Goal: Use online tool/utility: Utilize a website feature to perform a specific function

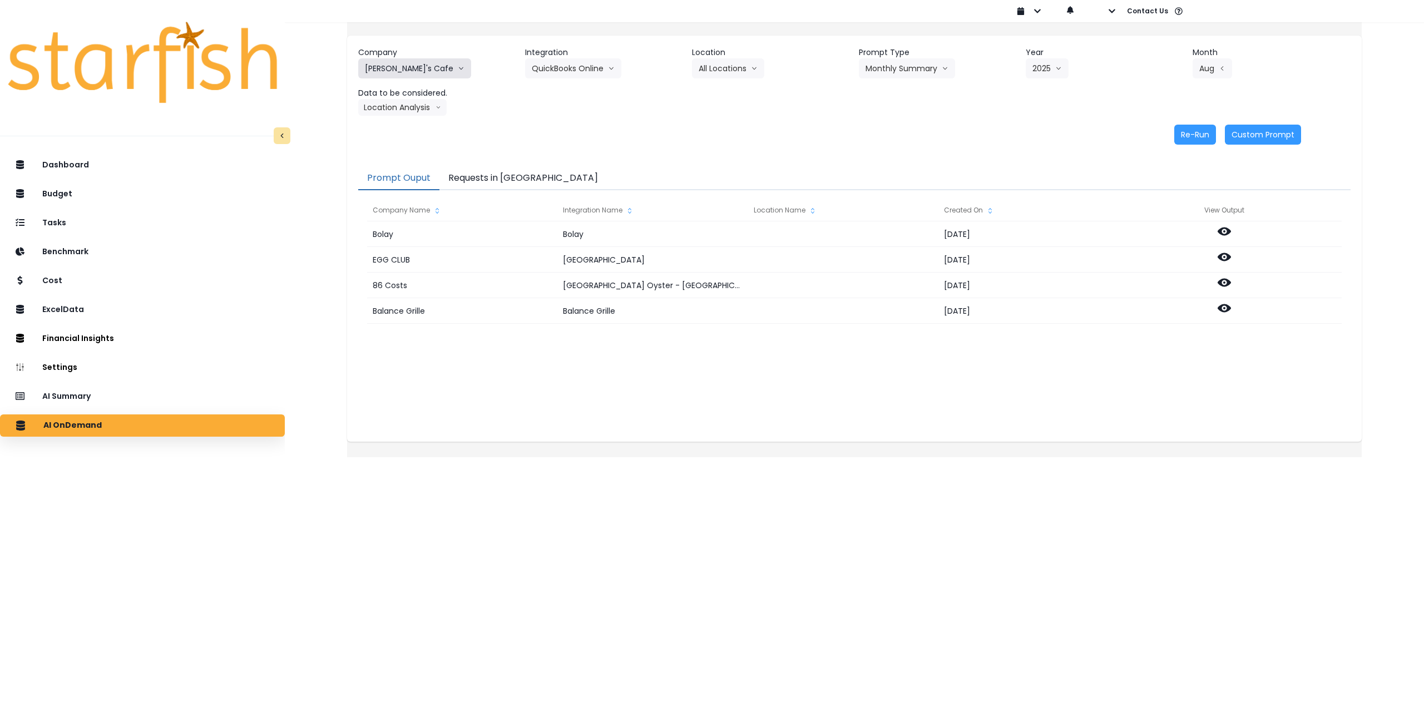
click at [405, 67] on button "[PERSON_NAME]'s Cafe" at bounding box center [414, 68] width 113 height 20
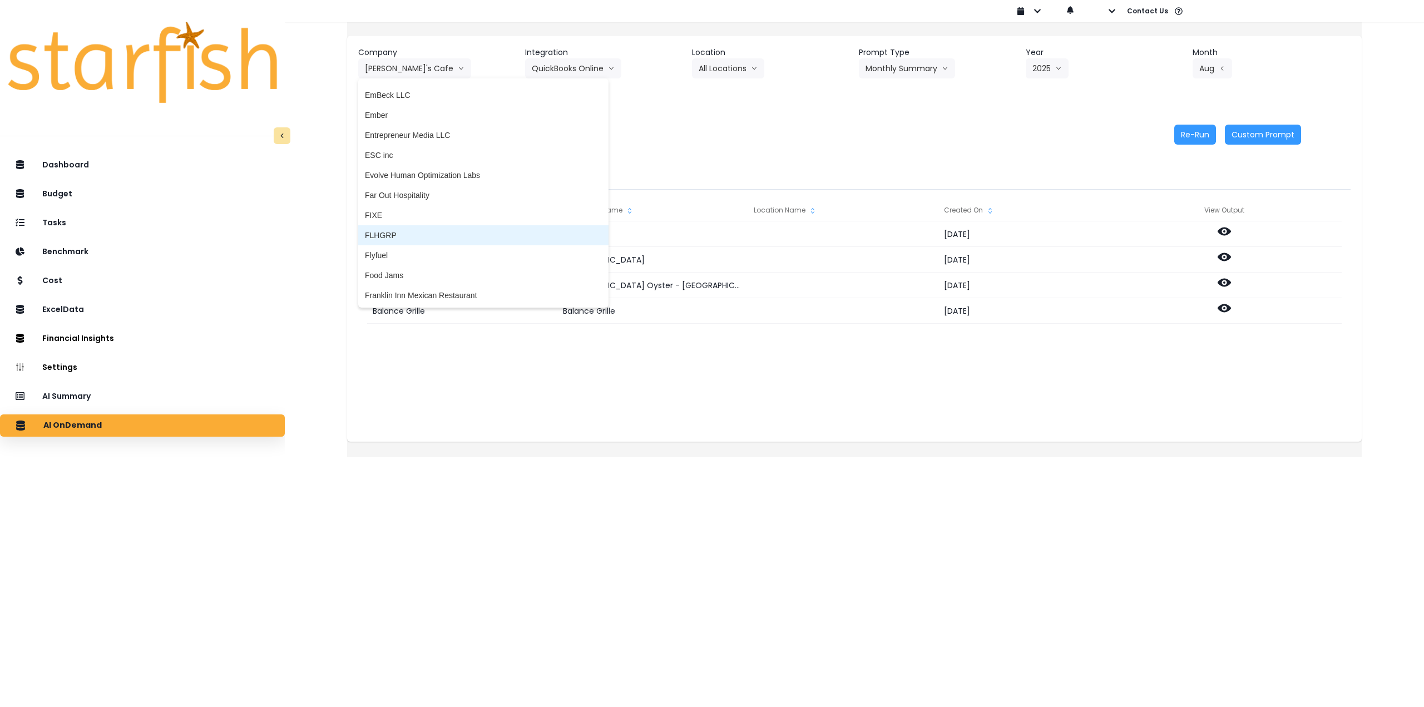
scroll to position [946, 0]
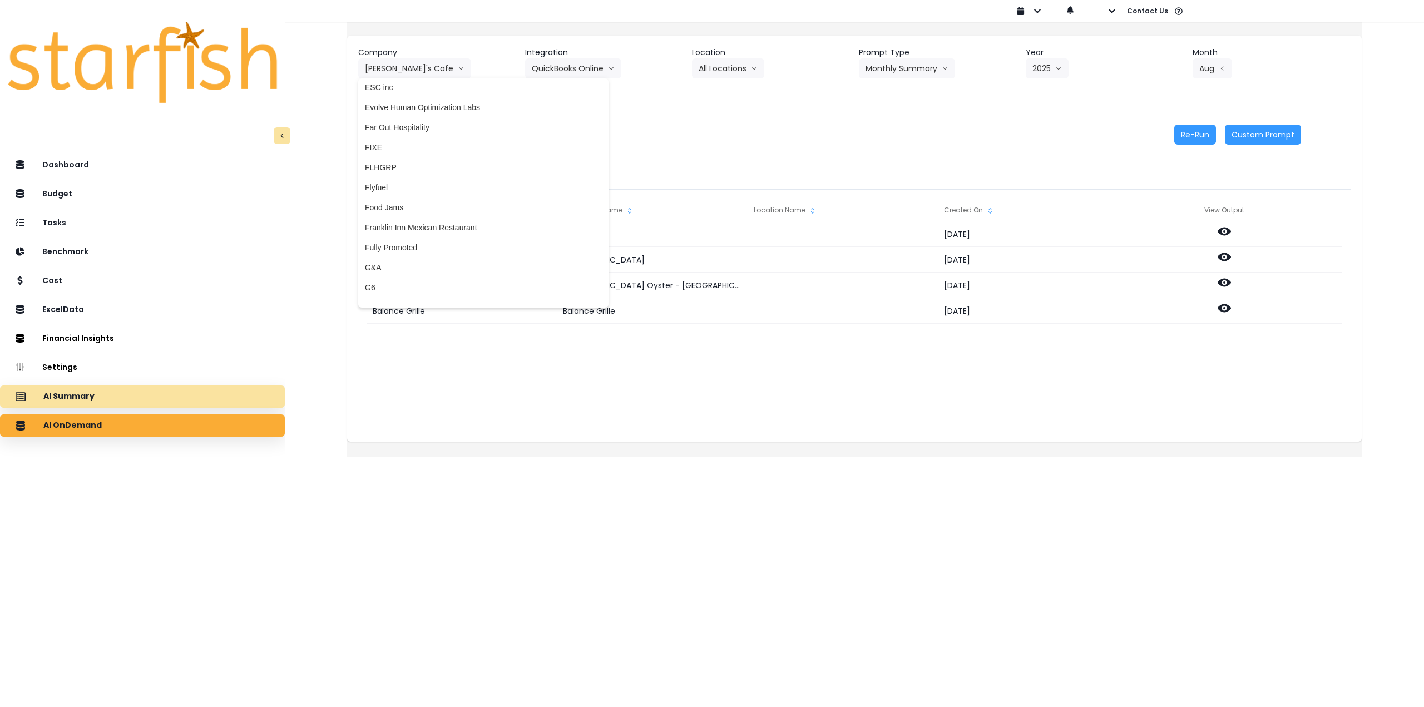
click at [81, 392] on p "AI Summary" at bounding box center [68, 397] width 51 height 10
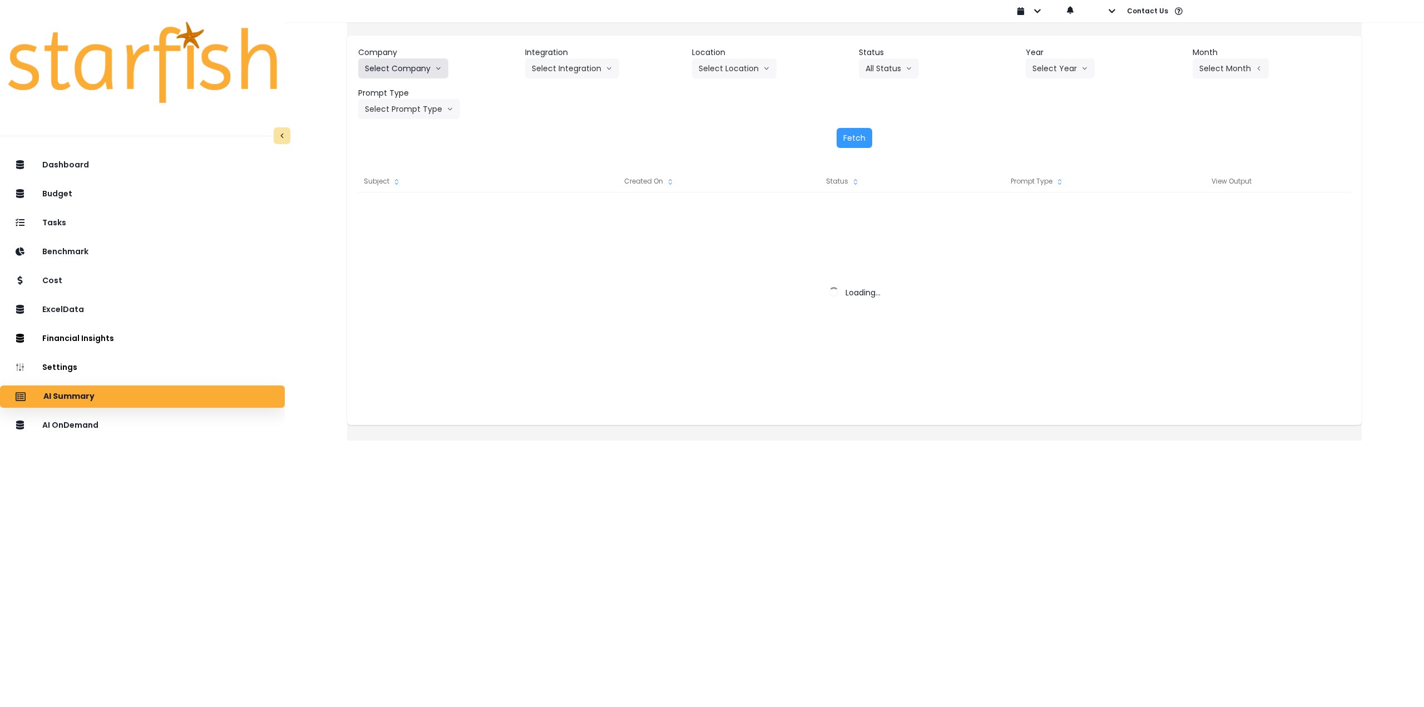
click at [417, 62] on button "Select Company" at bounding box center [403, 68] width 90 height 20
click at [442, 66] on icon "arrow down line" at bounding box center [438, 68] width 7 height 11
click at [442, 69] on icon "arrow down line" at bounding box center [438, 68] width 7 height 11
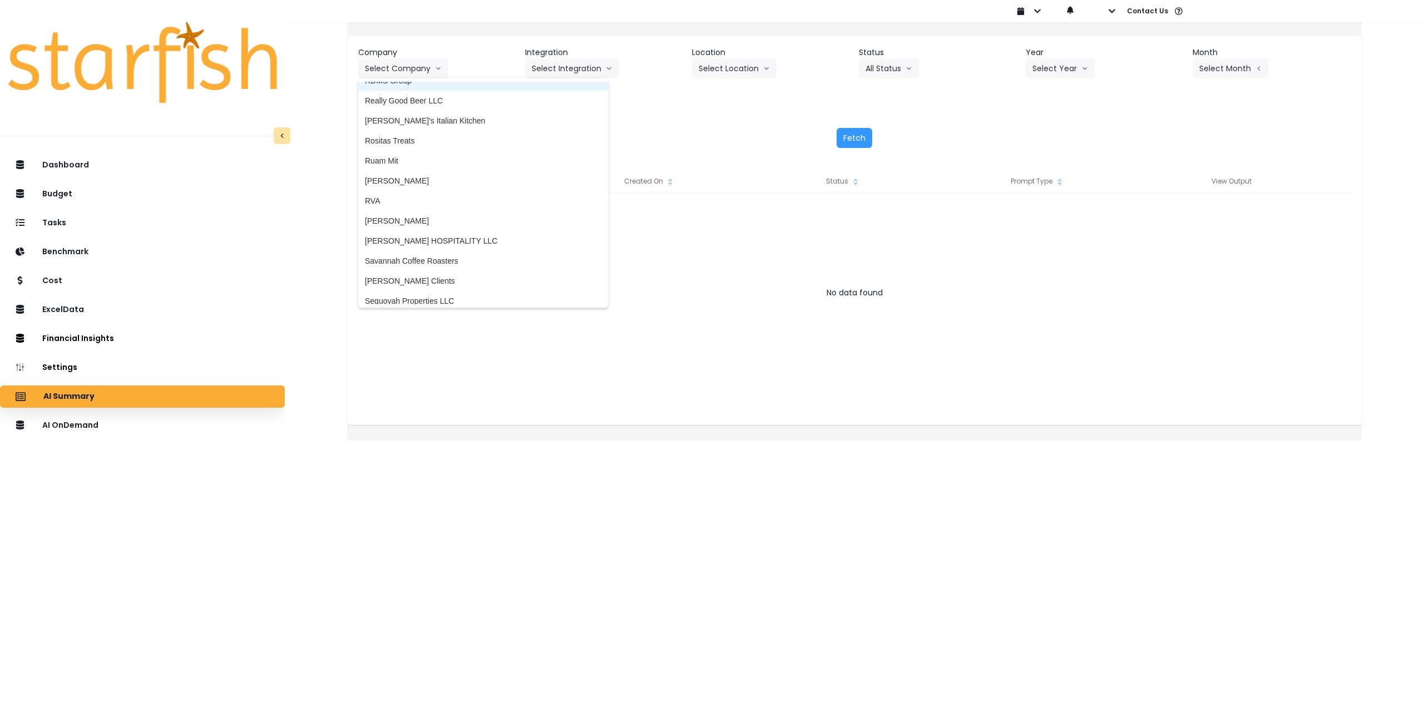
scroll to position [2002, 0]
click at [420, 169] on span "[PERSON_NAME]" at bounding box center [483, 171] width 237 height 11
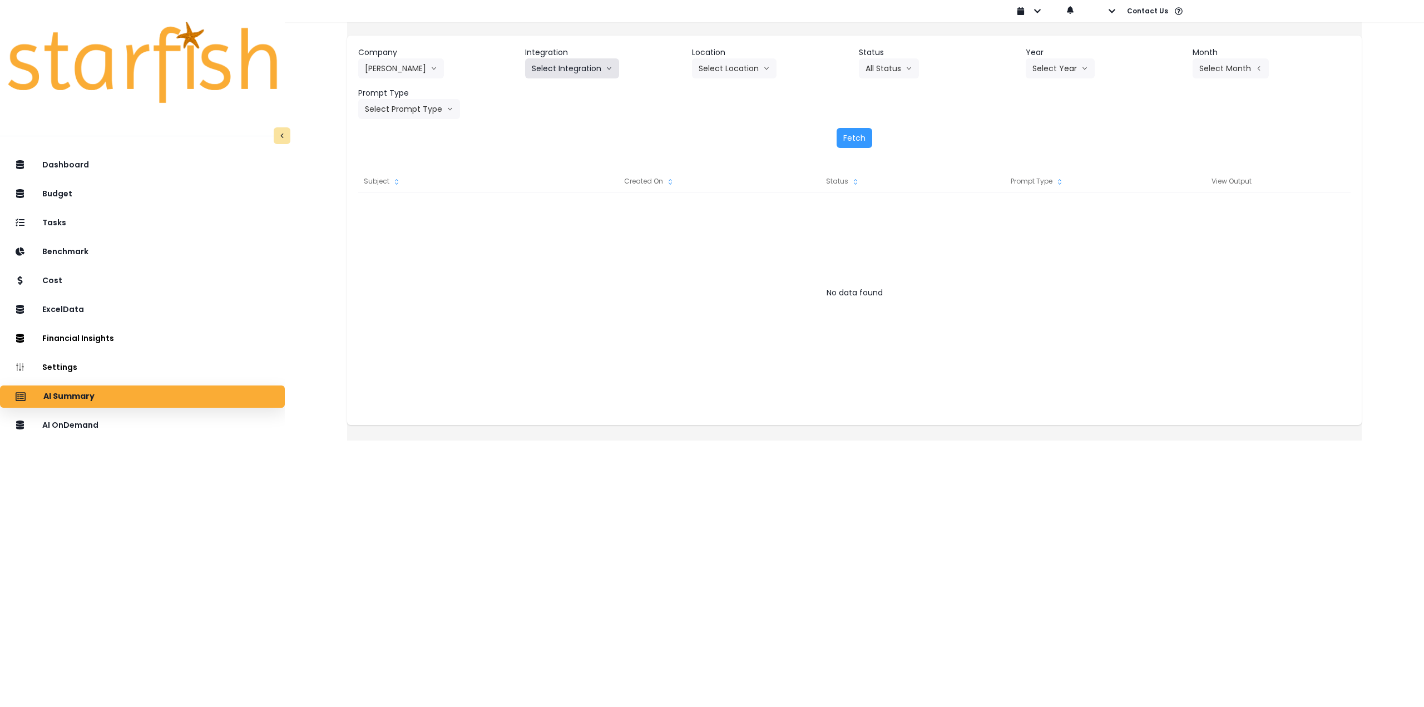
click at [580, 74] on button "Select Integration" at bounding box center [572, 68] width 94 height 20
click at [575, 93] on span "College" at bounding box center [564, 91] width 64 height 11
click at [571, 71] on button "College" at bounding box center [552, 68] width 54 height 20
click at [731, 64] on button "Select Location" at bounding box center [734, 68] width 85 height 20
drag, startPoint x: 735, startPoint y: 93, endPoint x: 743, endPoint y: 92, distance: 8.0
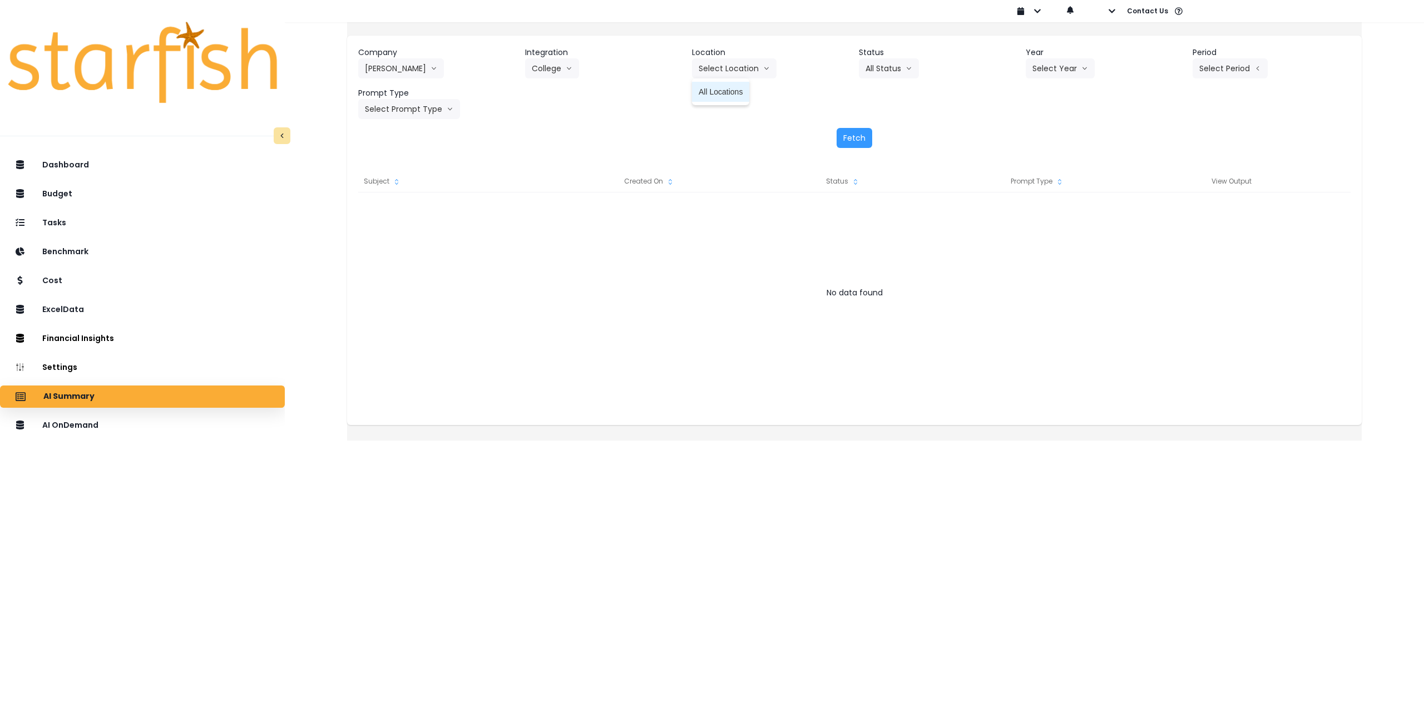
click at [736, 93] on span "All Locations" at bounding box center [721, 91] width 44 height 11
click at [1042, 72] on button "Select Year" at bounding box center [1060, 68] width 69 height 20
drag, startPoint x: 1037, startPoint y: 130, endPoint x: 1077, endPoint y: 118, distance: 42.2
click at [1038, 130] on span "2025" at bounding box center [1040, 131] width 17 height 11
click at [1233, 65] on button "Select Period" at bounding box center [1229, 68] width 75 height 20
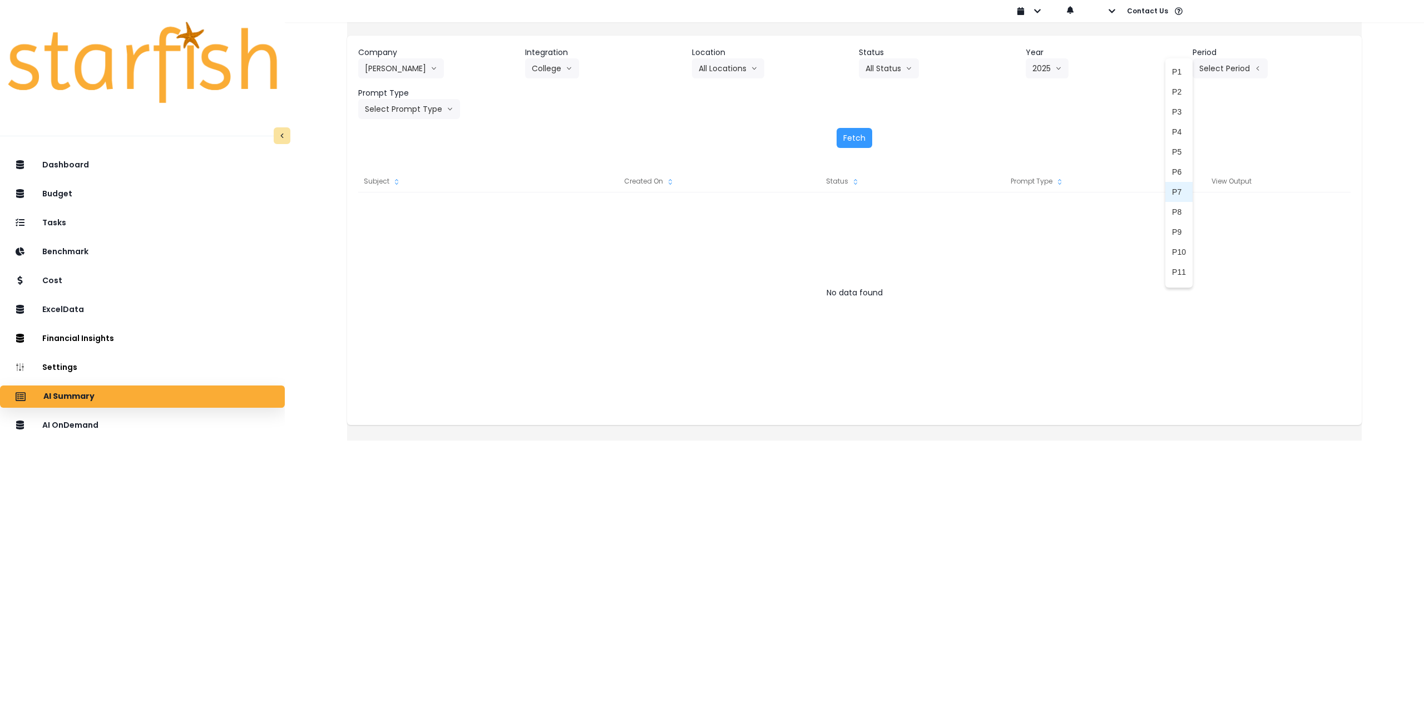
click at [1172, 194] on span "P7" at bounding box center [1179, 191] width 14 height 11
click at [428, 105] on button "Select Prompt Type" at bounding box center [409, 109] width 102 height 20
click at [410, 210] on span "Monthly Summary" at bounding box center [396, 212] width 63 height 11
click at [868, 131] on button "Fetch" at bounding box center [855, 138] width 36 height 20
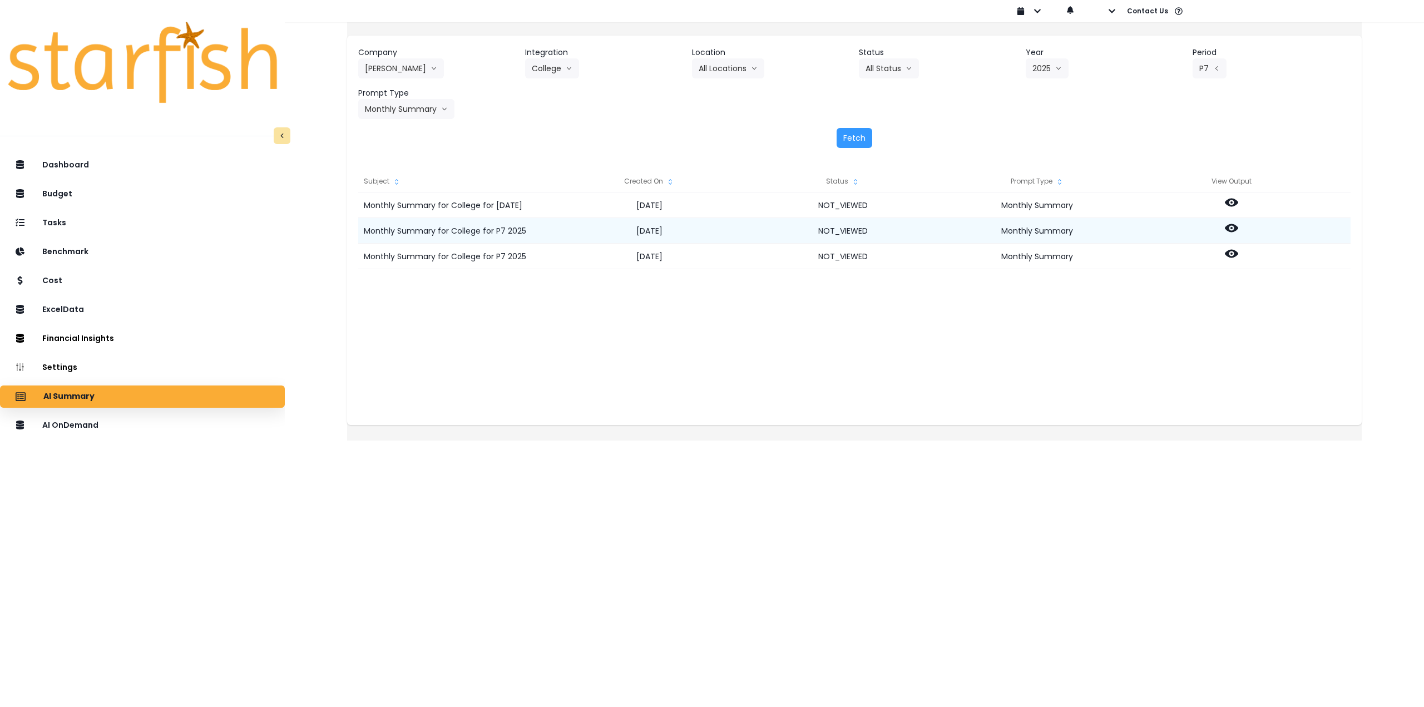
click at [1238, 227] on icon at bounding box center [1231, 228] width 13 height 8
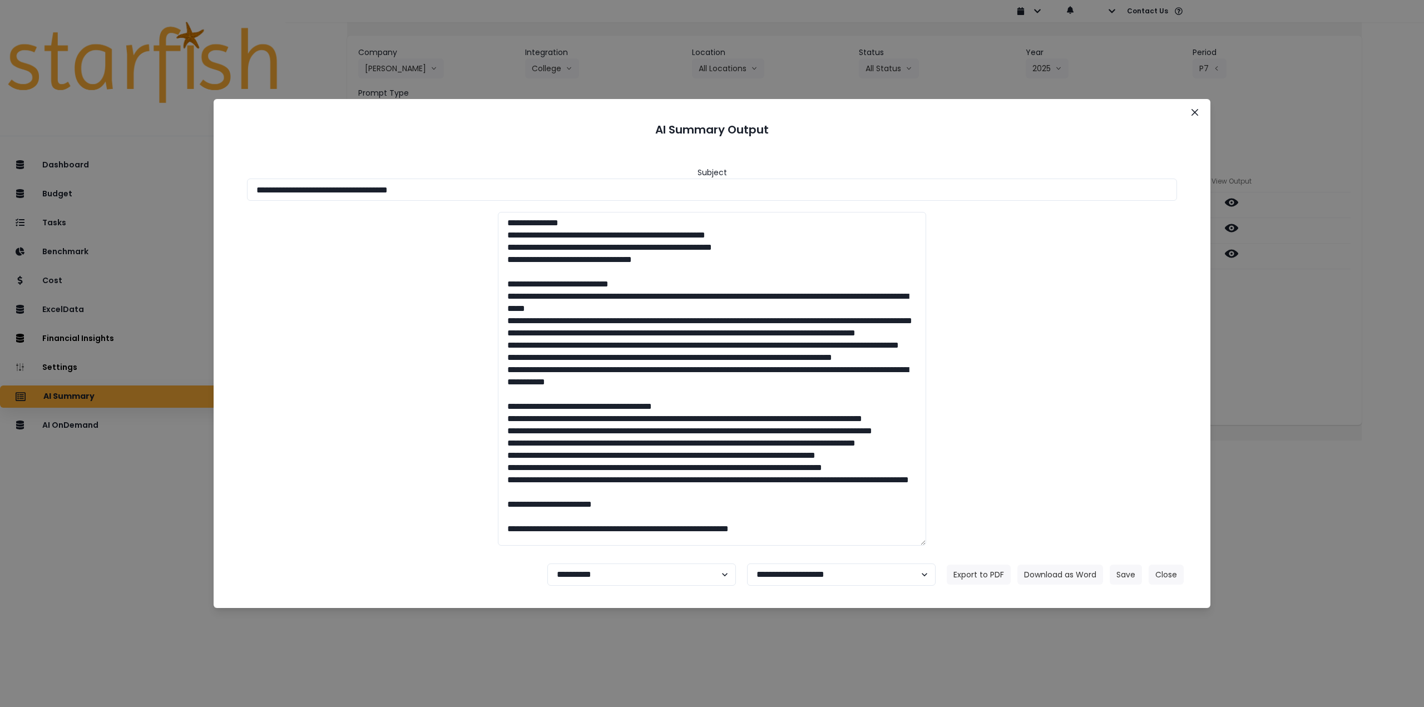
drag, startPoint x: 354, startPoint y: 190, endPoint x: 555, endPoint y: 205, distance: 200.7
click at [481, 189] on input "**********" at bounding box center [712, 190] width 930 height 22
click at [1049, 572] on button "Download as Word" at bounding box center [1060, 575] width 86 height 20
click at [1268, 300] on div "**********" at bounding box center [712, 353] width 1424 height 707
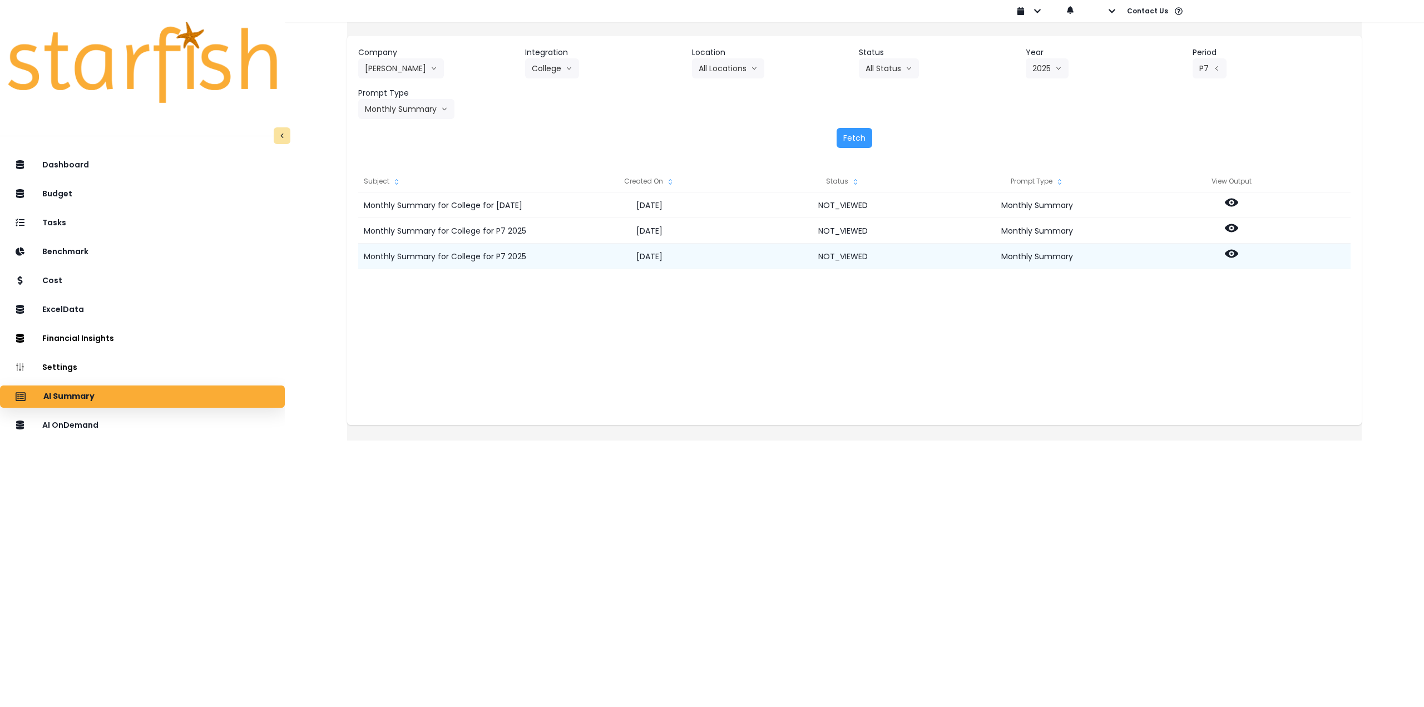
click at [1243, 245] on div at bounding box center [1231, 257] width 194 height 26
click at [1238, 254] on icon at bounding box center [1231, 253] width 13 height 13
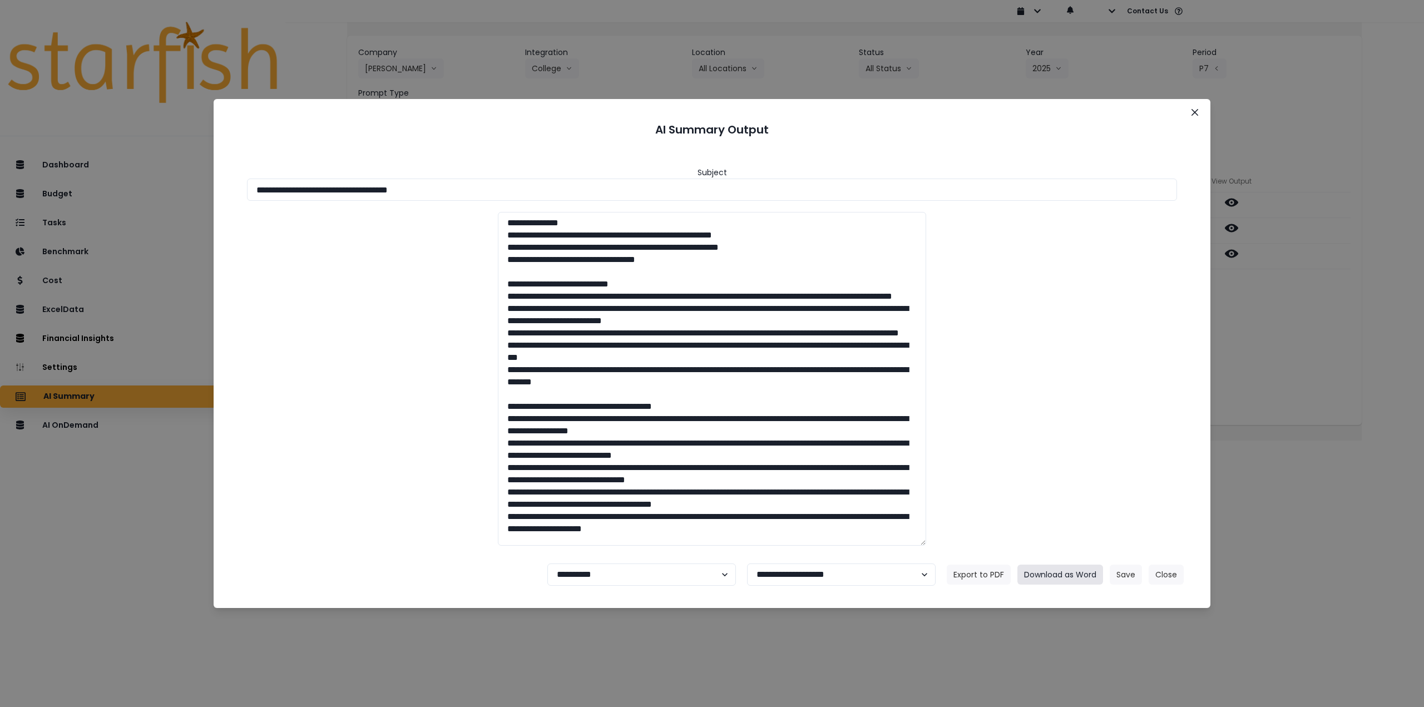
click at [1056, 574] on button "Download as Word" at bounding box center [1060, 575] width 86 height 20
click at [1195, 110] on icon "Close" at bounding box center [1194, 112] width 7 height 7
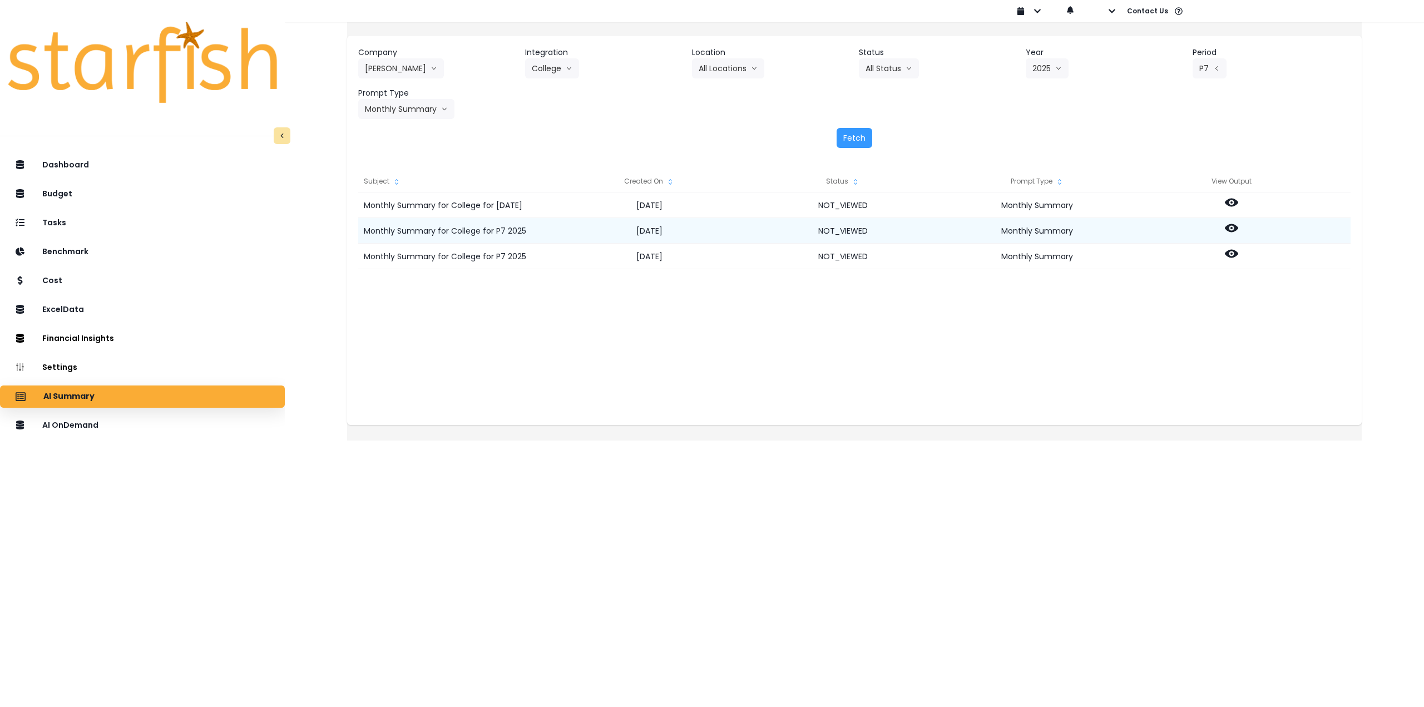
click at [1238, 231] on icon at bounding box center [1231, 228] width 13 height 8
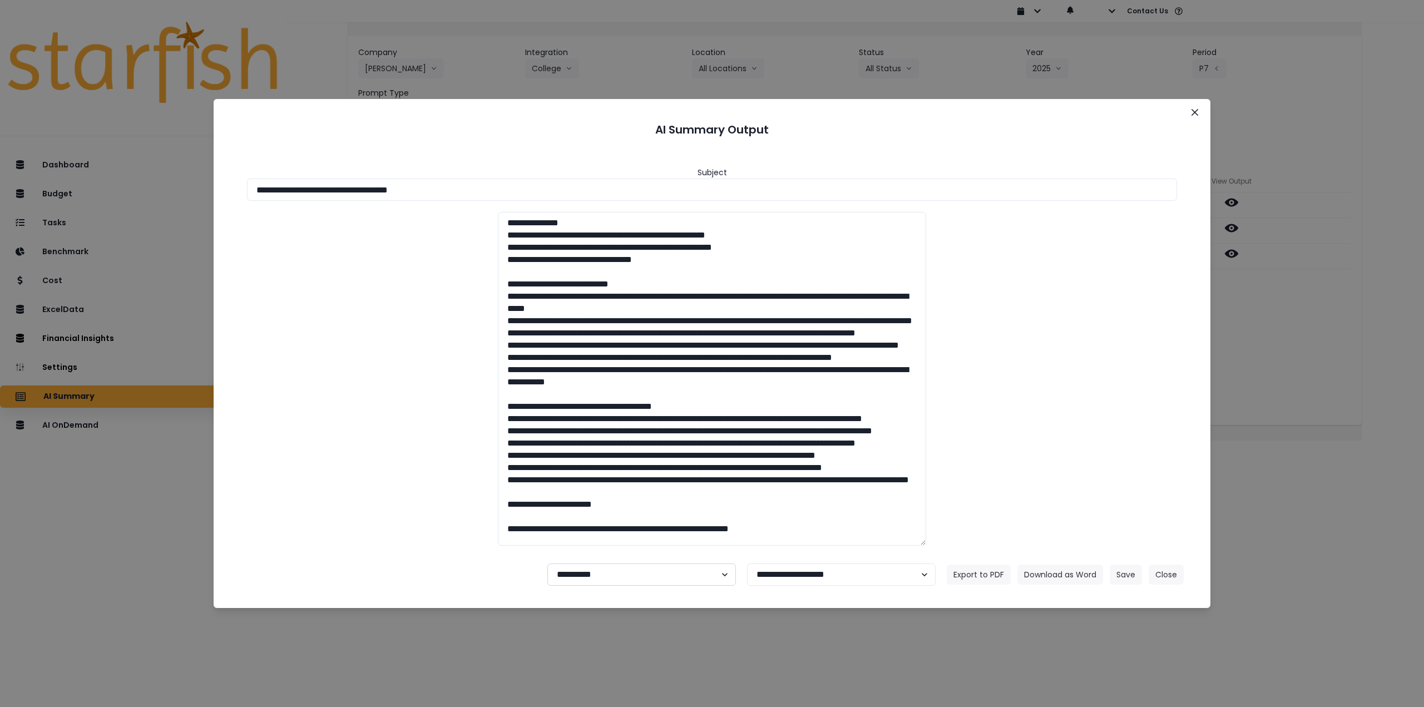
click at [631, 575] on select "**********" at bounding box center [641, 574] width 189 height 22
select select "********"
click at [547, 563] on select "**********" at bounding box center [641, 574] width 189 height 22
drag, startPoint x: 1121, startPoint y: 575, endPoint x: 887, endPoint y: 369, distance: 312.1
click at [620, 557] on footer "**********" at bounding box center [712, 575] width 970 height 40
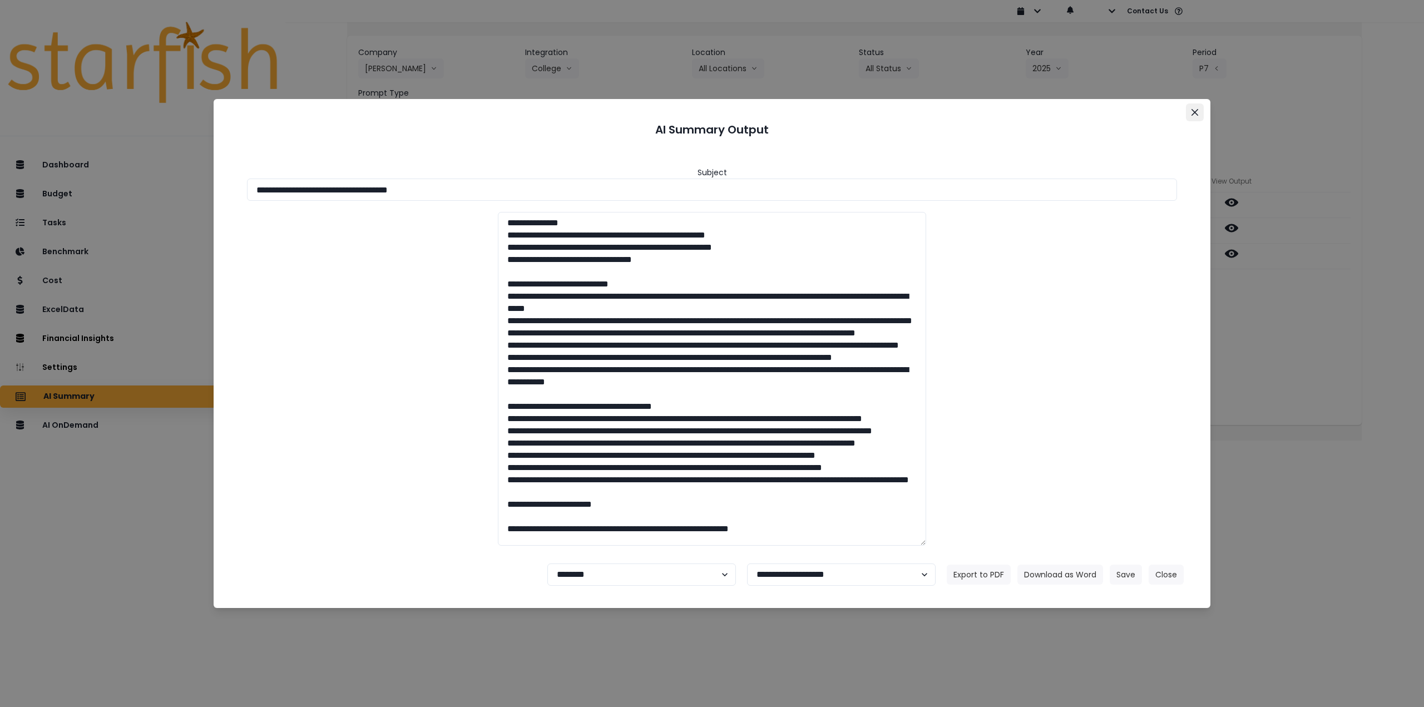
click at [1195, 106] on button "Close" at bounding box center [1195, 112] width 18 height 18
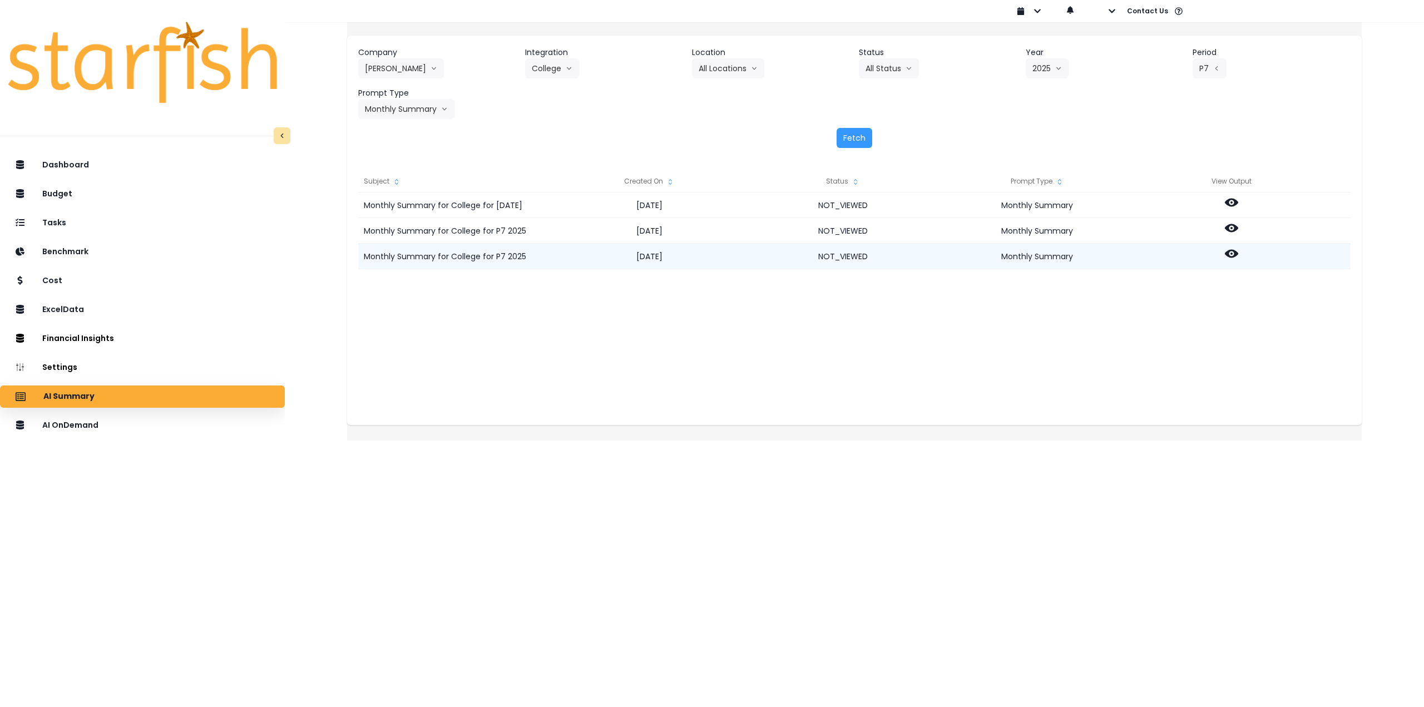
click at [1238, 252] on icon at bounding box center [1231, 254] width 13 height 8
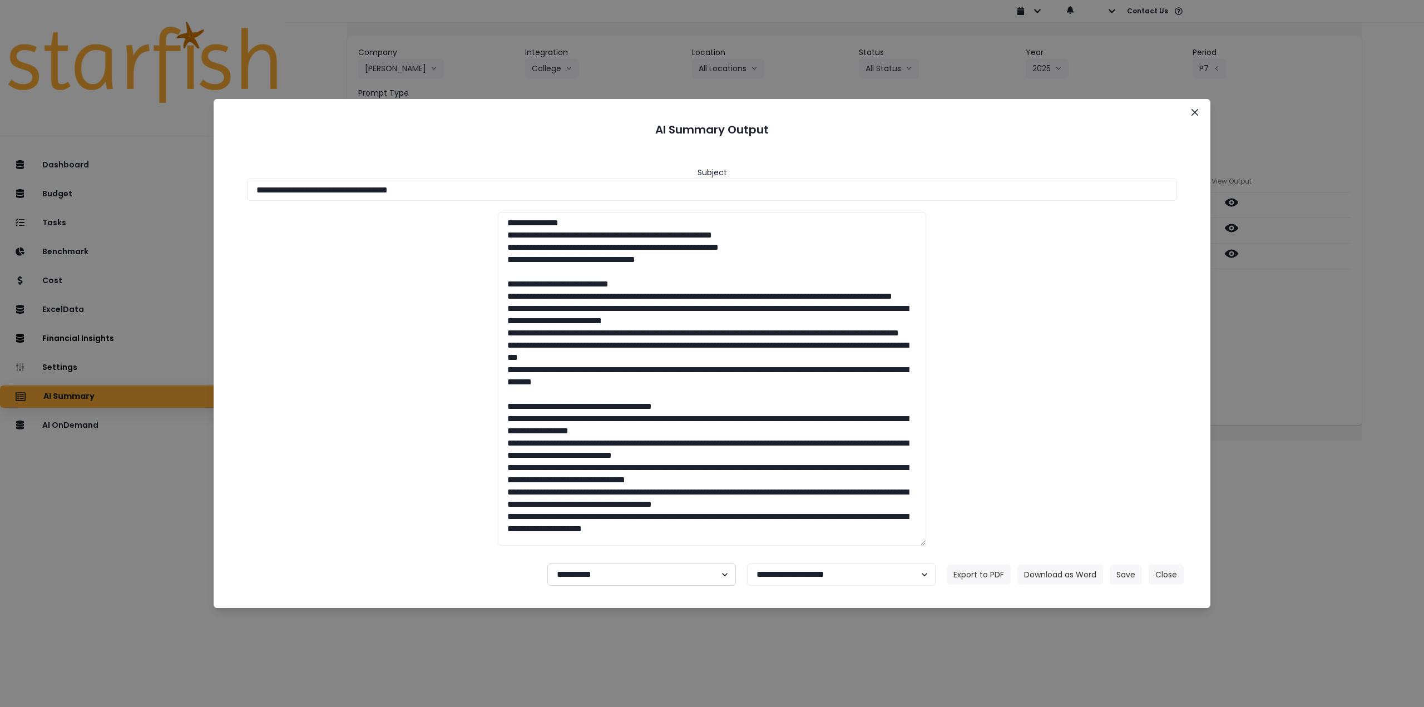
click at [632, 576] on select "**********" at bounding box center [641, 574] width 189 height 22
select select "********"
click at [547, 563] on select "**********" at bounding box center [641, 574] width 189 height 22
click at [1122, 576] on button "Save" at bounding box center [1126, 575] width 32 height 20
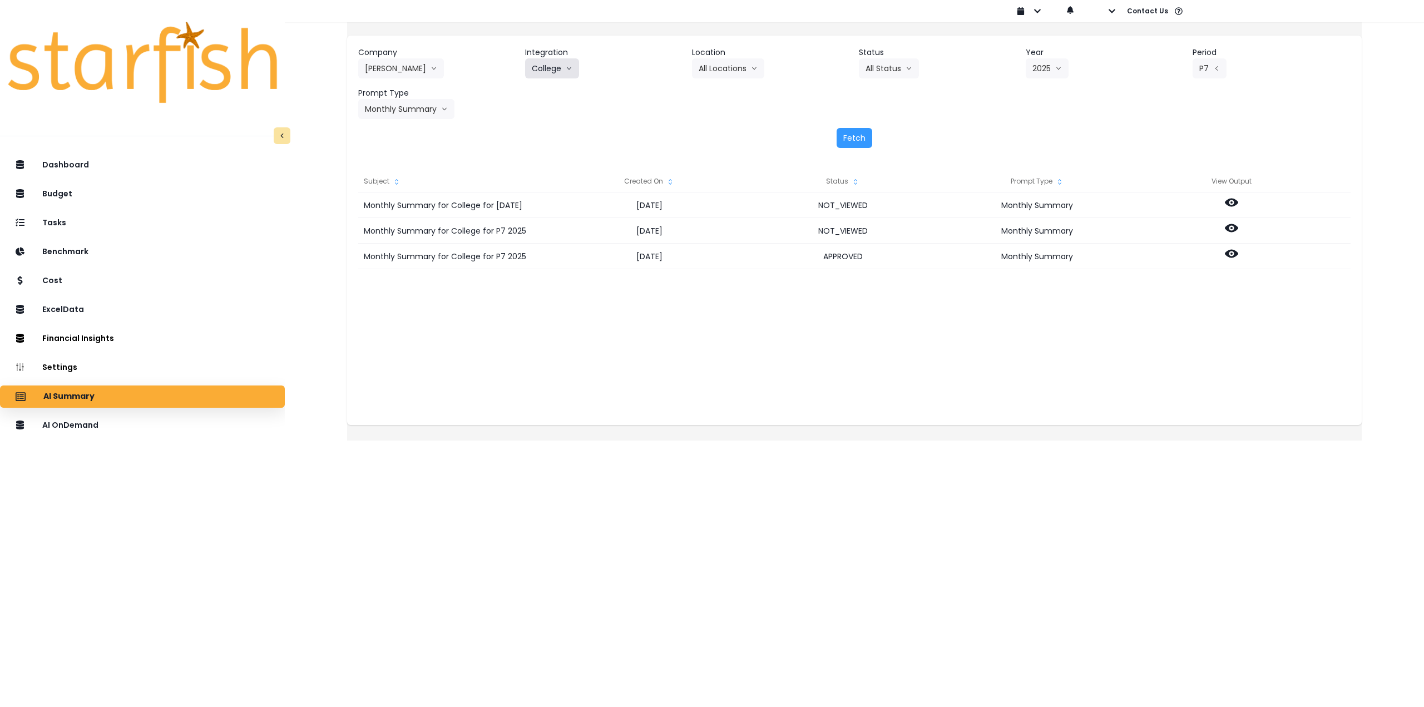
click at [565, 71] on button "College" at bounding box center [552, 68] width 54 height 20
click at [563, 113] on span "[PERSON_NAME]" at bounding box center [564, 111] width 64 height 11
click at [853, 135] on button "Fetch" at bounding box center [855, 138] width 36 height 20
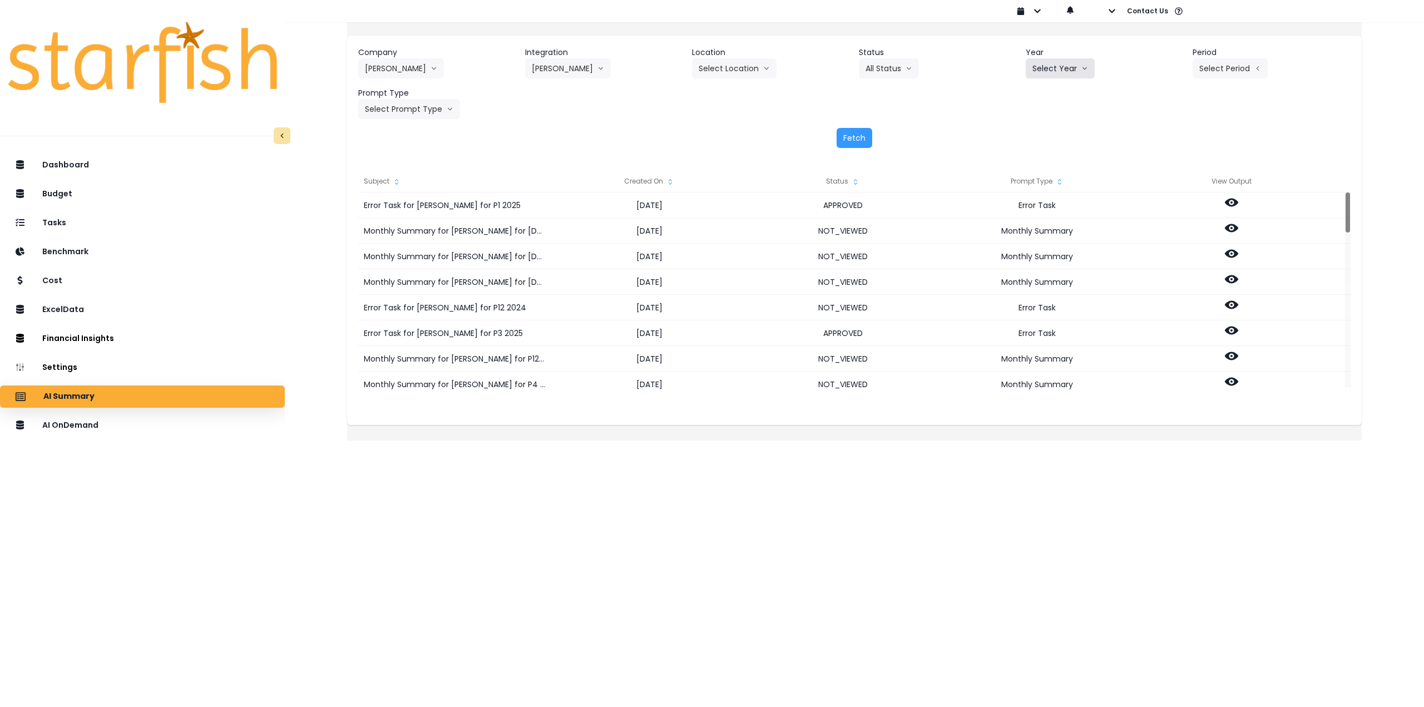
click at [1050, 71] on button "Select Year" at bounding box center [1060, 68] width 69 height 20
click at [1033, 135] on span "2025" at bounding box center [1040, 131] width 17 height 11
click at [1256, 71] on button "Select Period" at bounding box center [1229, 68] width 75 height 20
click at [1172, 191] on span "P7" at bounding box center [1179, 191] width 14 height 11
click at [741, 63] on button "Select Location" at bounding box center [734, 68] width 85 height 20
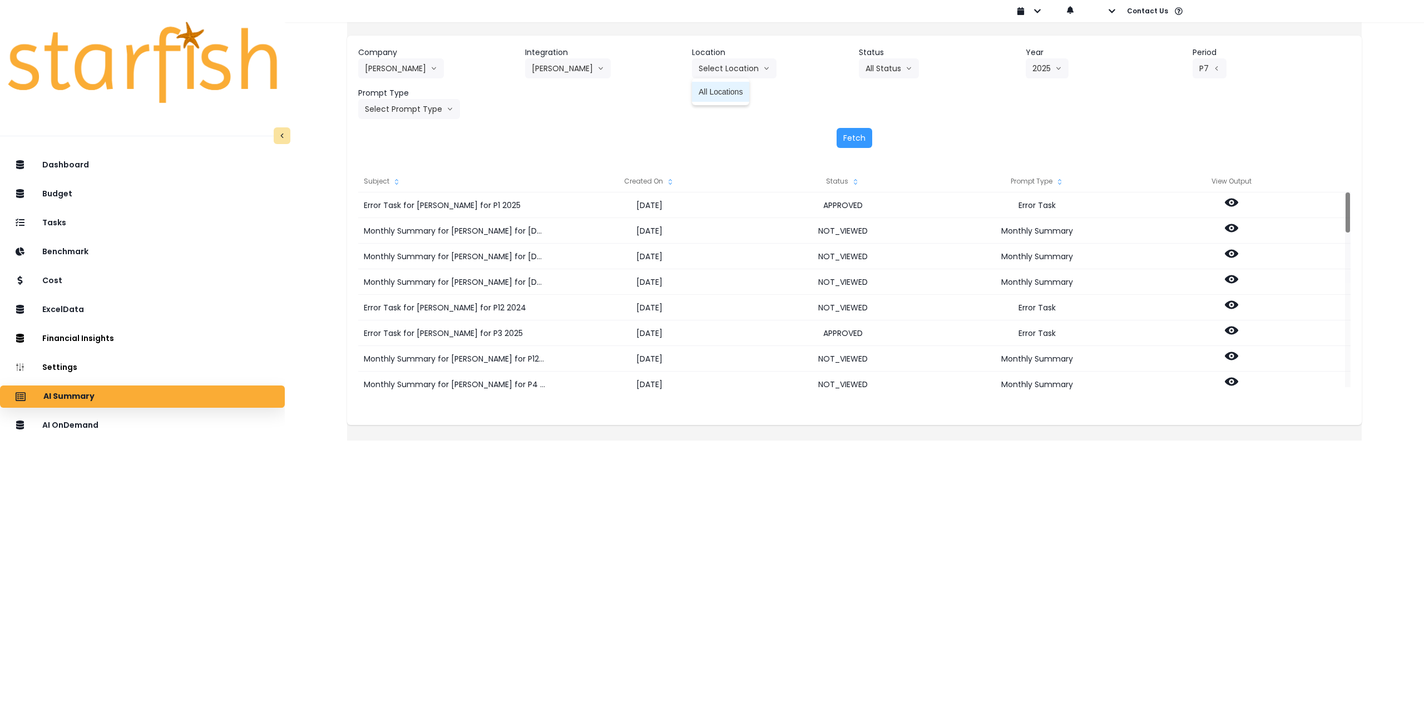
click at [734, 90] on span "All Locations" at bounding box center [721, 91] width 44 height 11
click at [443, 105] on button "Select Prompt Type" at bounding box center [409, 109] width 102 height 20
click at [411, 211] on span "Monthly Summary" at bounding box center [396, 212] width 63 height 11
click at [847, 137] on button "Fetch" at bounding box center [855, 138] width 36 height 20
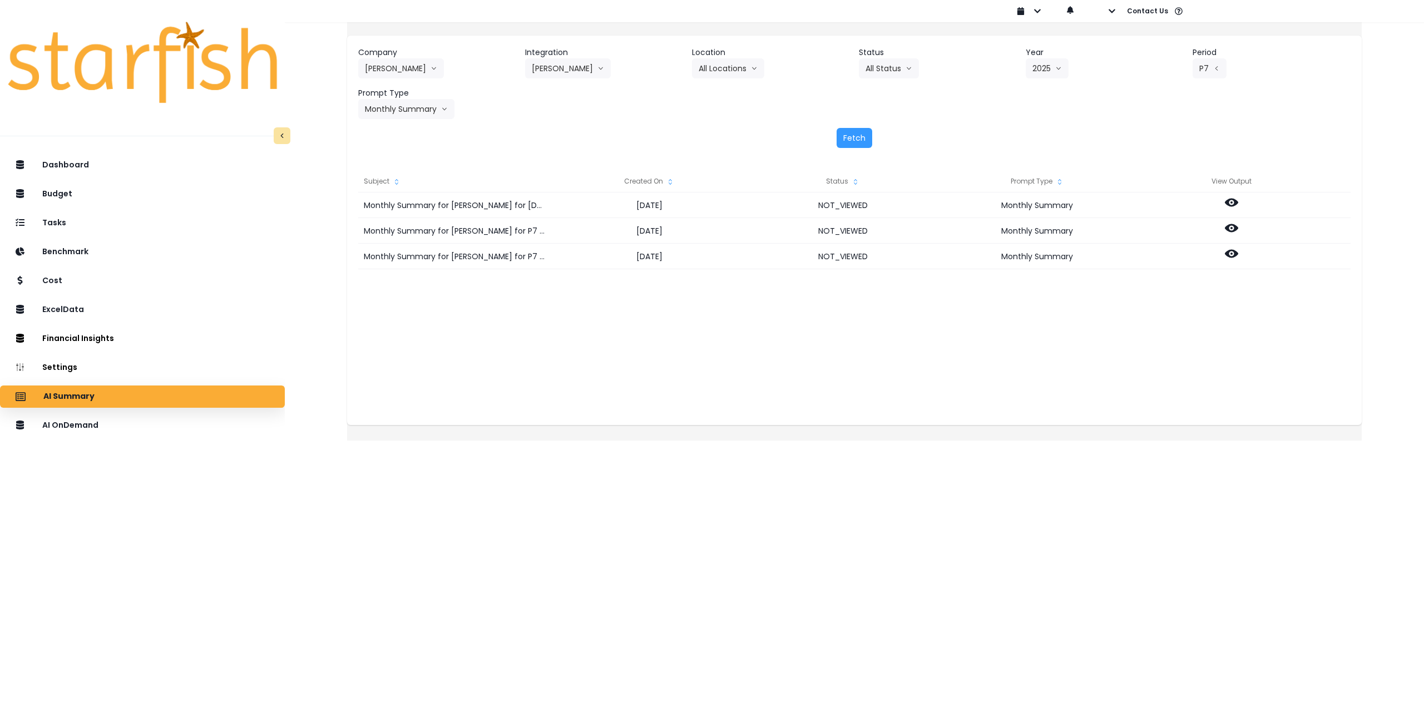
click at [166, 527] on div "Dashboard Budget Tasks Benchmark Cost ExcelData Financial Insights Location Ana…" at bounding box center [142, 463] width 285 height 623
click at [1238, 231] on icon at bounding box center [1231, 228] width 13 height 8
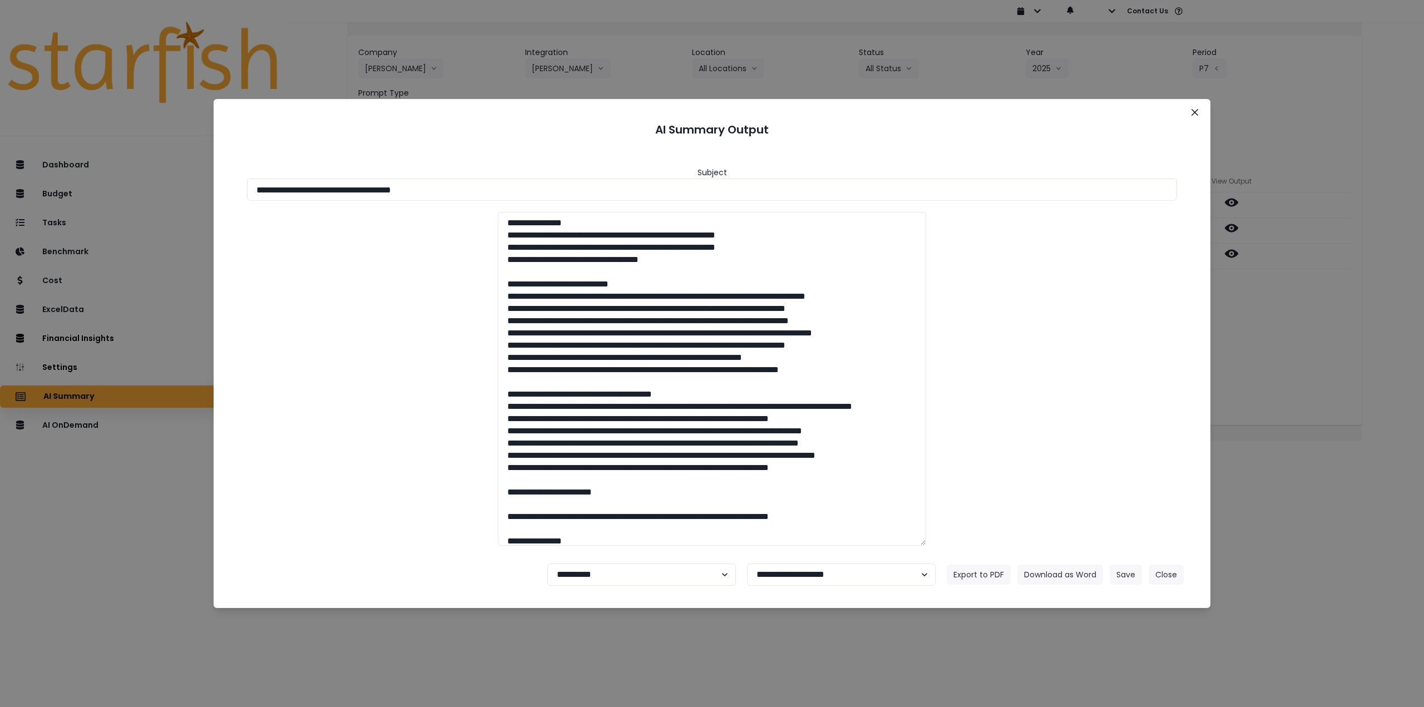
drag, startPoint x: 356, startPoint y: 188, endPoint x: 609, endPoint y: 203, distance: 253.5
click at [603, 202] on div "**********" at bounding box center [712, 351] width 970 height 408
click at [1050, 568] on button "Download as Word" at bounding box center [1060, 575] width 86 height 20
click at [1342, 364] on div "**********" at bounding box center [712, 353] width 1424 height 707
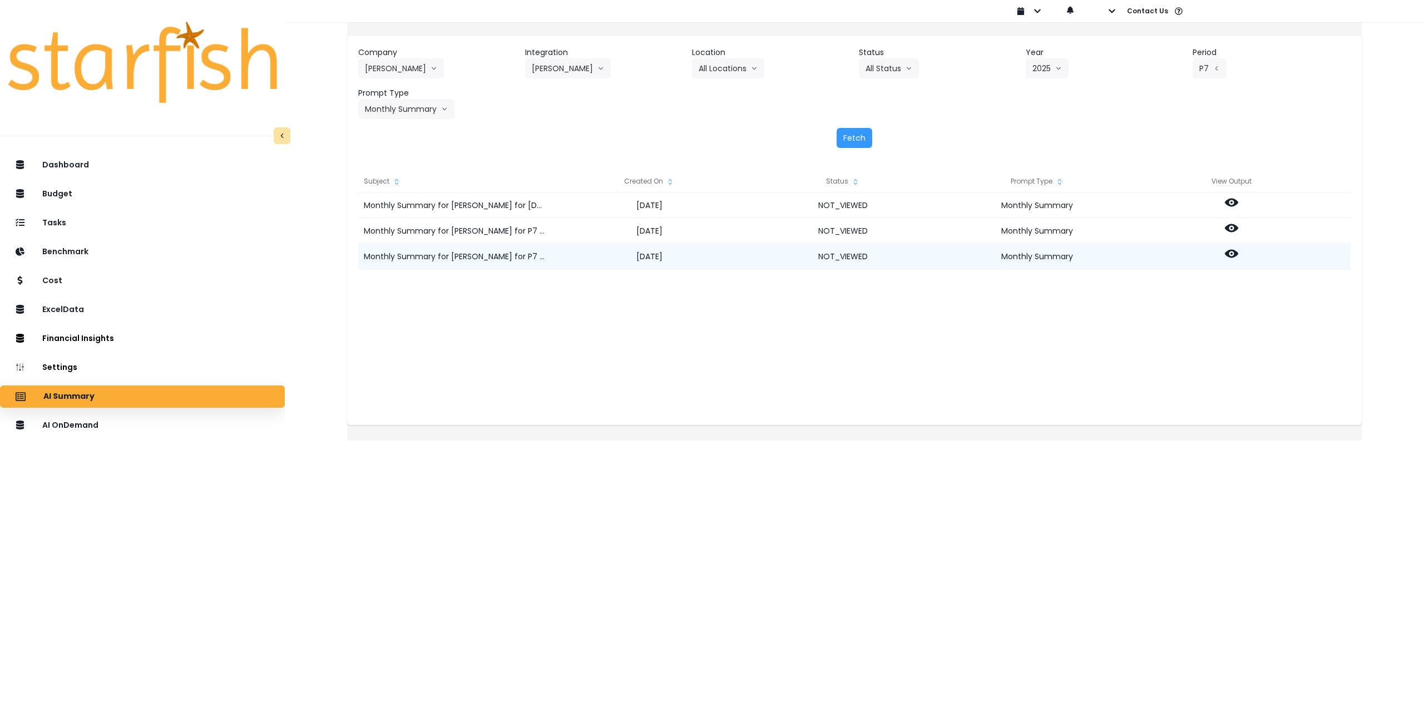
click at [1238, 254] on icon at bounding box center [1231, 254] width 13 height 8
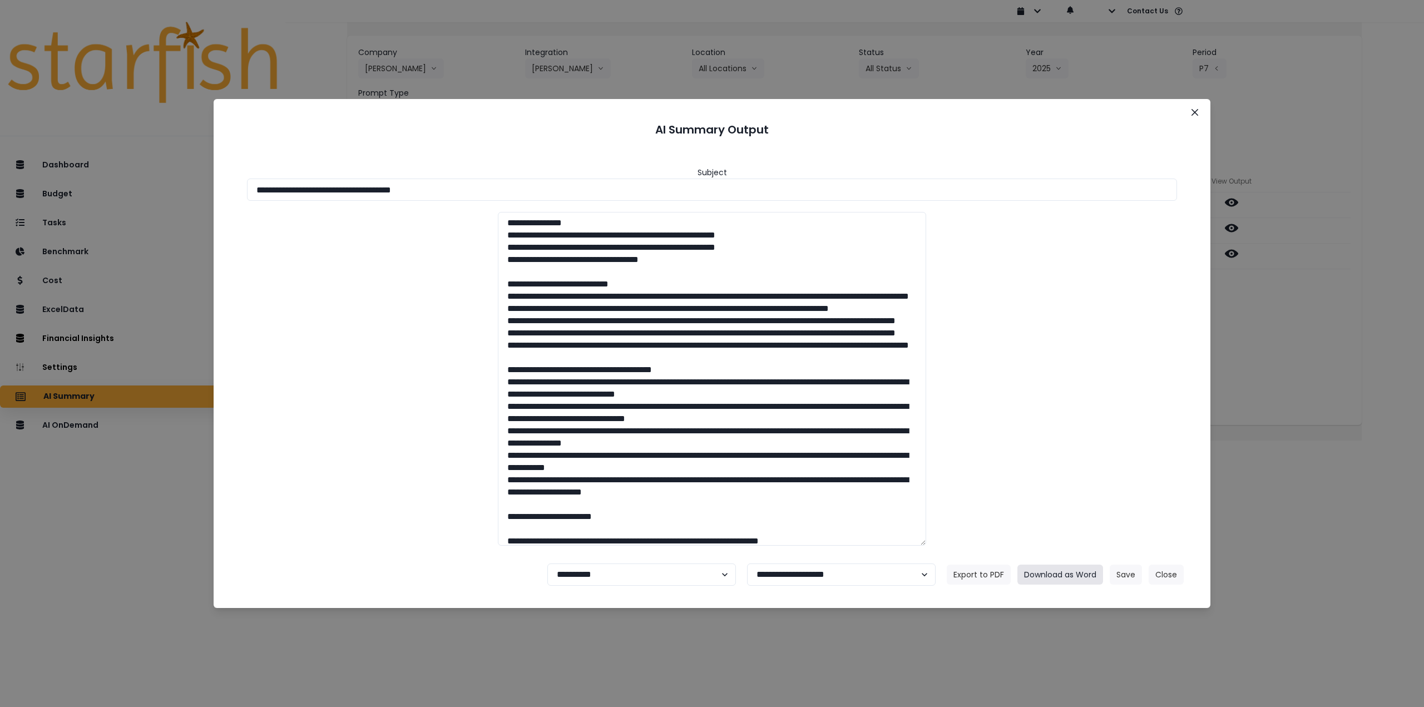
click at [1058, 576] on button "Download as Word" at bounding box center [1060, 575] width 86 height 20
click at [623, 575] on select "**********" at bounding box center [641, 574] width 189 height 22
click at [1194, 115] on icon "Close" at bounding box center [1194, 112] width 7 height 7
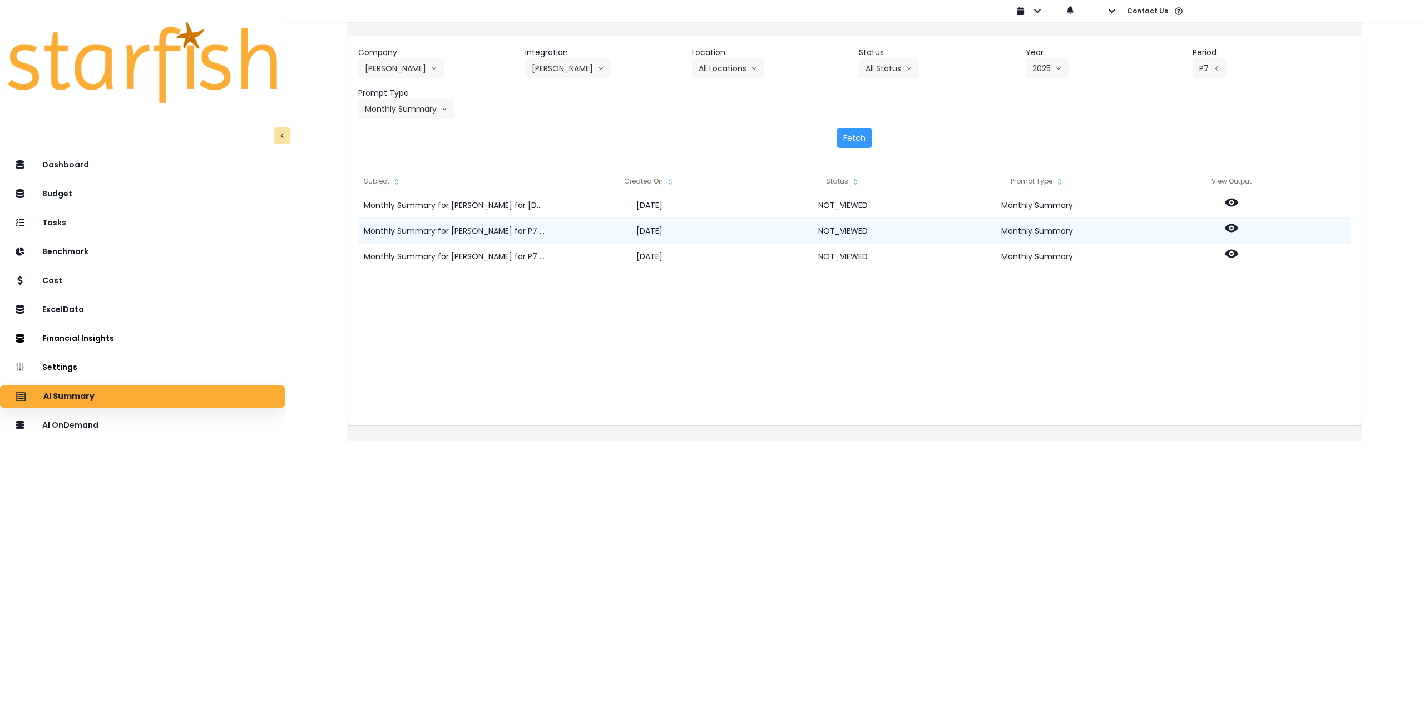
click at [1238, 231] on icon at bounding box center [1231, 228] width 13 height 8
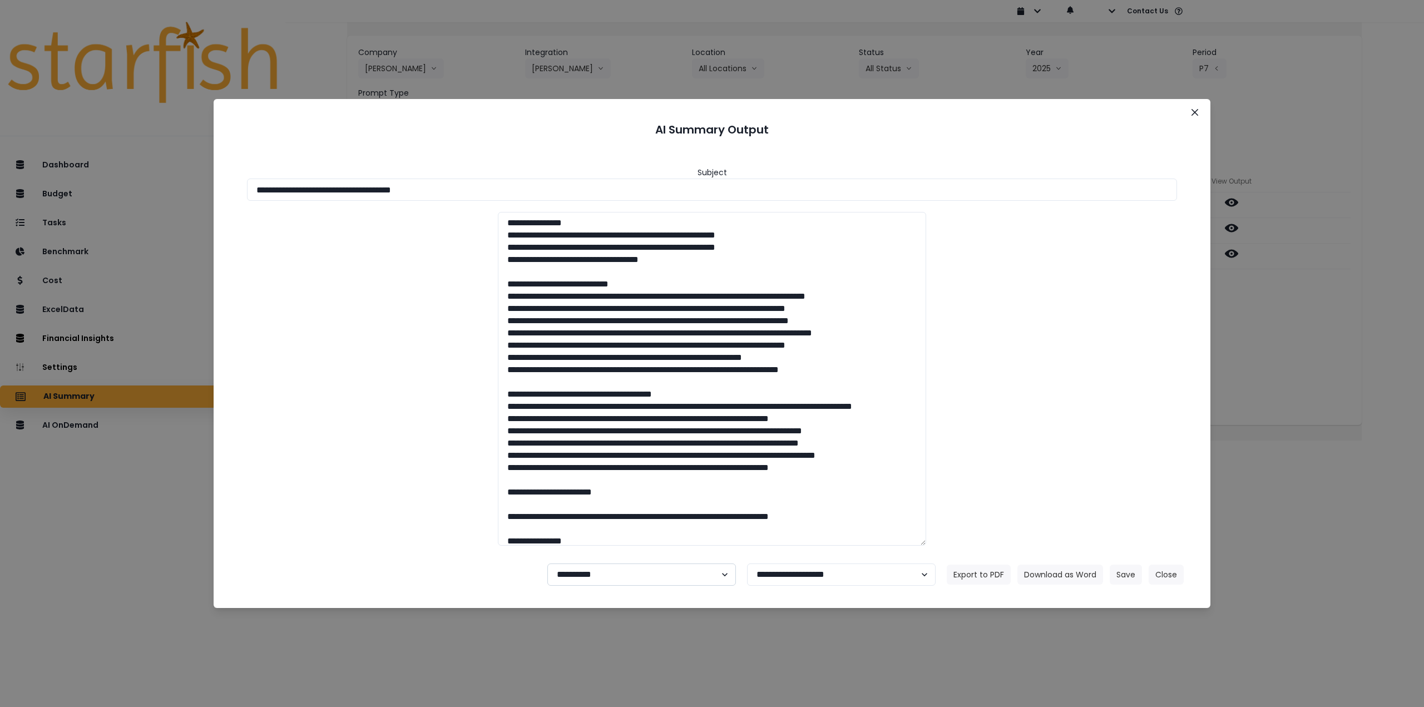
click at [606, 579] on select "**********" at bounding box center [641, 574] width 189 height 22
select select "********"
click at [547, 563] on select "**********" at bounding box center [641, 574] width 189 height 22
click at [1123, 574] on button "Save" at bounding box center [1126, 575] width 32 height 20
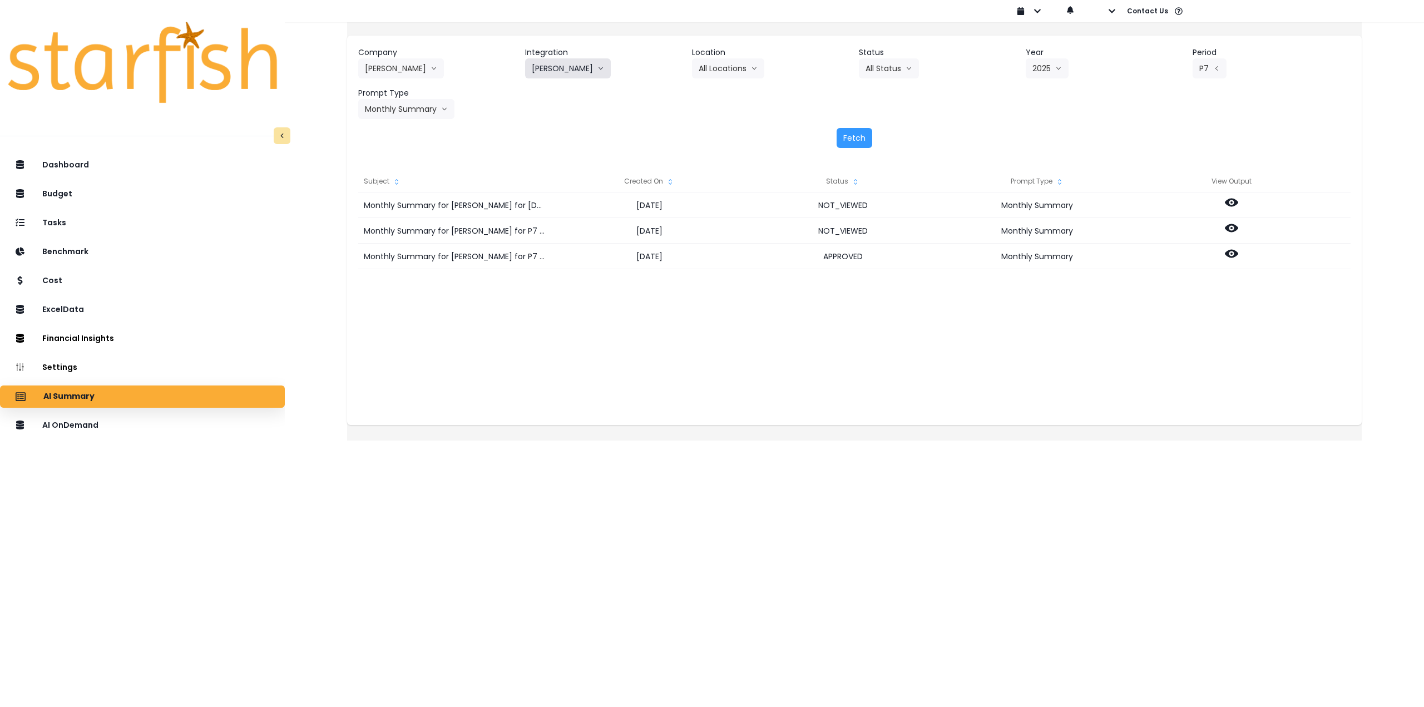
click at [546, 67] on button "[PERSON_NAME]" at bounding box center [568, 68] width 86 height 20
click at [559, 150] on span "[PERSON_NAME]" at bounding box center [564, 151] width 64 height 11
click at [849, 139] on button "Fetch" at bounding box center [855, 138] width 36 height 20
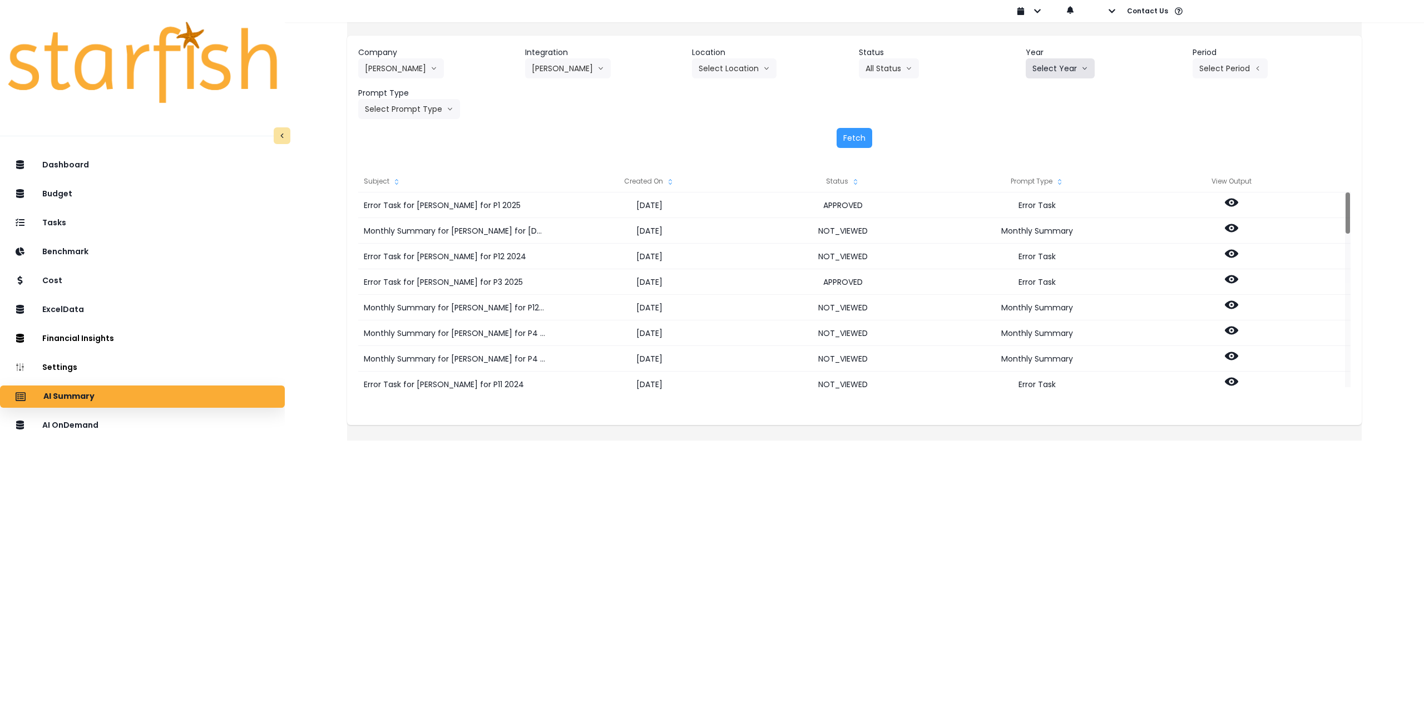
click at [1062, 68] on button "Select Year" at bounding box center [1060, 68] width 69 height 20
drag, startPoint x: 1038, startPoint y: 132, endPoint x: 1082, endPoint y: 119, distance: 45.8
click at [1039, 132] on span "2025" at bounding box center [1040, 131] width 17 height 11
click at [1222, 67] on button "Select Period" at bounding box center [1229, 68] width 75 height 20
click at [1172, 192] on span "P7" at bounding box center [1179, 191] width 14 height 11
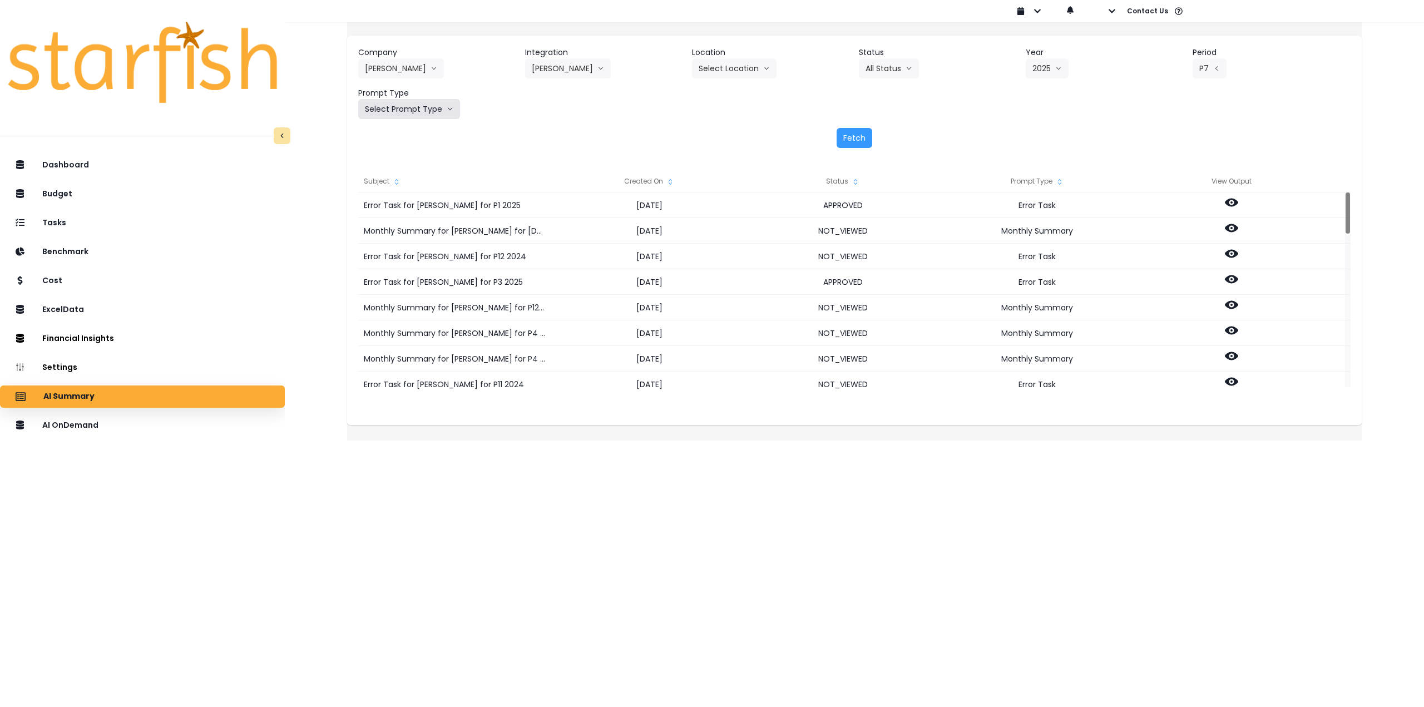
click at [432, 110] on button "Select Prompt Type" at bounding box center [409, 109] width 102 height 20
click at [408, 212] on span "Monthly Summary" at bounding box center [396, 212] width 63 height 11
click at [1213, 68] on icon "arrow left line" at bounding box center [1216, 68] width 7 height 11
click at [1172, 210] on span "P8" at bounding box center [1179, 211] width 14 height 11
click at [852, 138] on button "Fetch" at bounding box center [855, 138] width 36 height 20
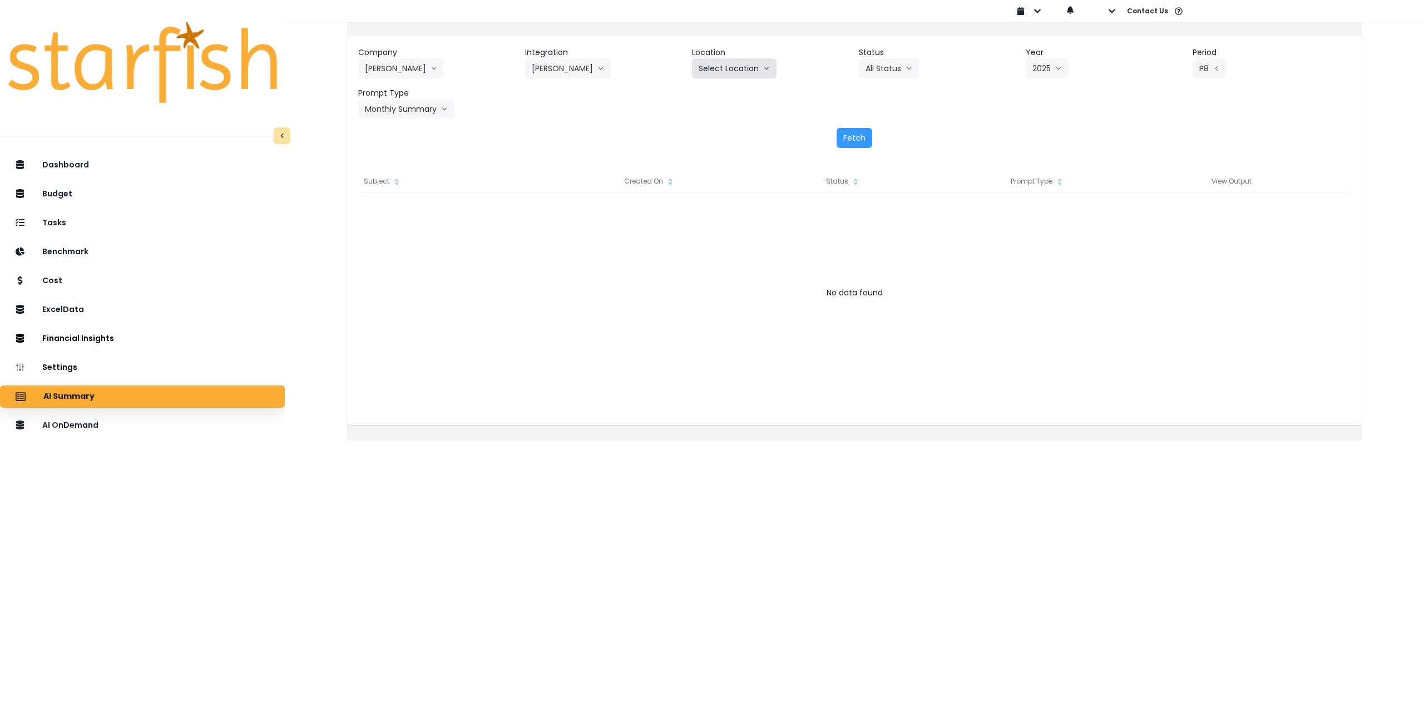
click at [740, 64] on button "Select Location" at bounding box center [734, 68] width 85 height 20
click at [731, 93] on span "All Locations" at bounding box center [721, 91] width 44 height 11
click at [859, 131] on button "Fetch" at bounding box center [855, 138] width 36 height 20
click at [1213, 63] on icon "arrow left line" at bounding box center [1216, 68] width 7 height 11
click at [1172, 194] on span "P7" at bounding box center [1179, 191] width 14 height 11
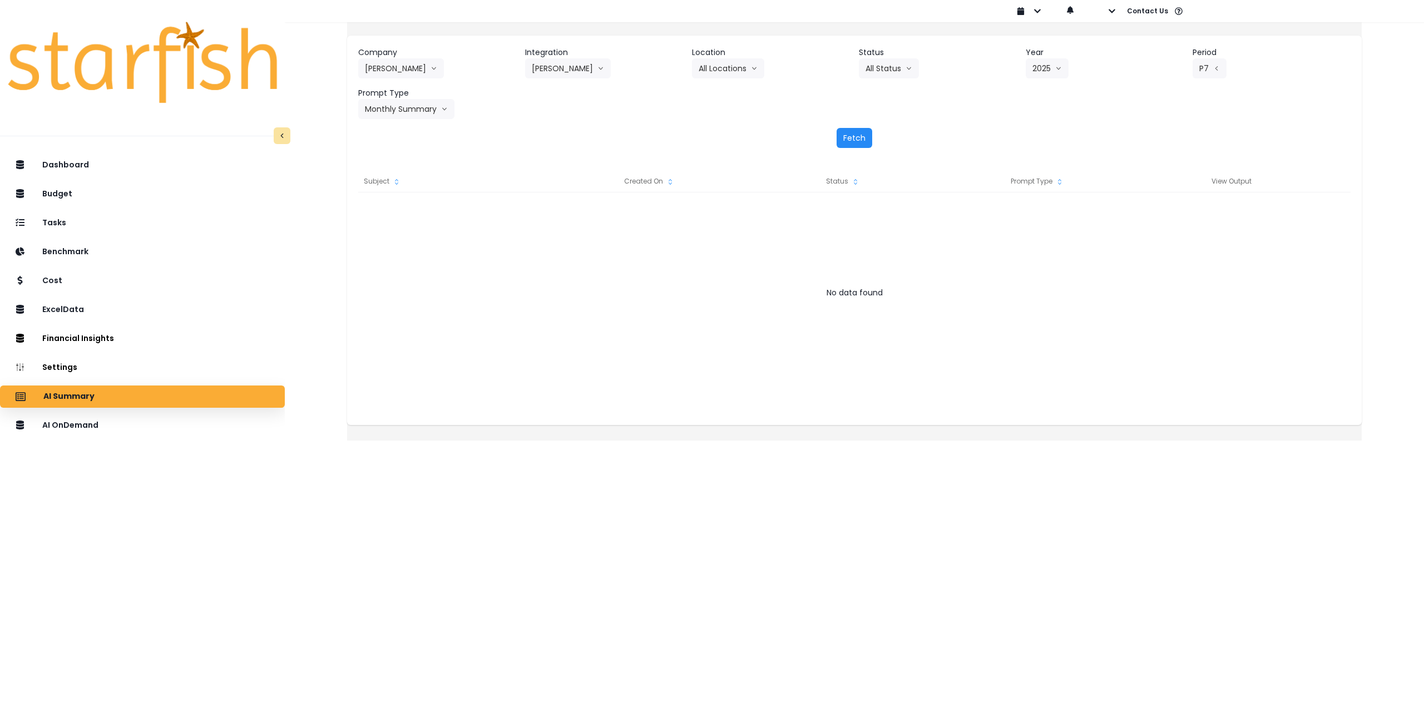
click at [854, 139] on button "Fetch" at bounding box center [855, 138] width 36 height 20
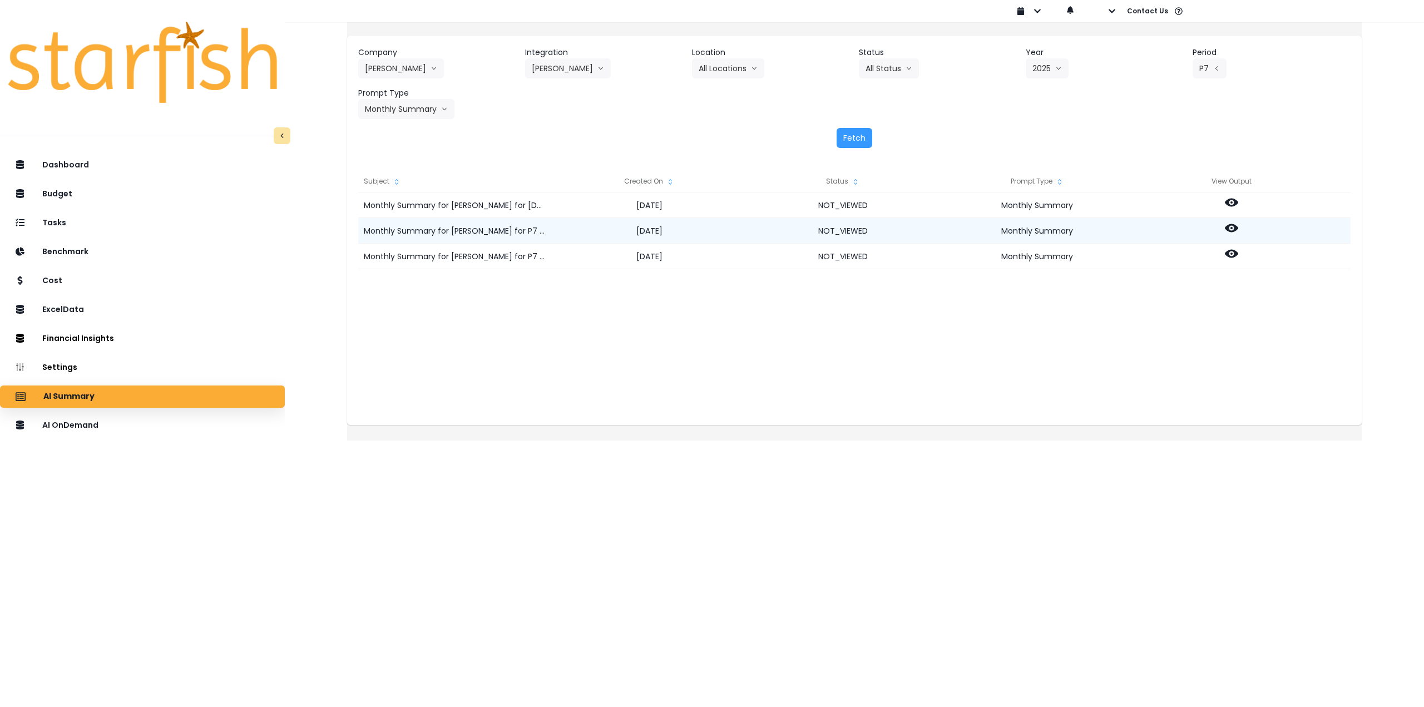
click at [1238, 226] on icon at bounding box center [1231, 228] width 13 height 8
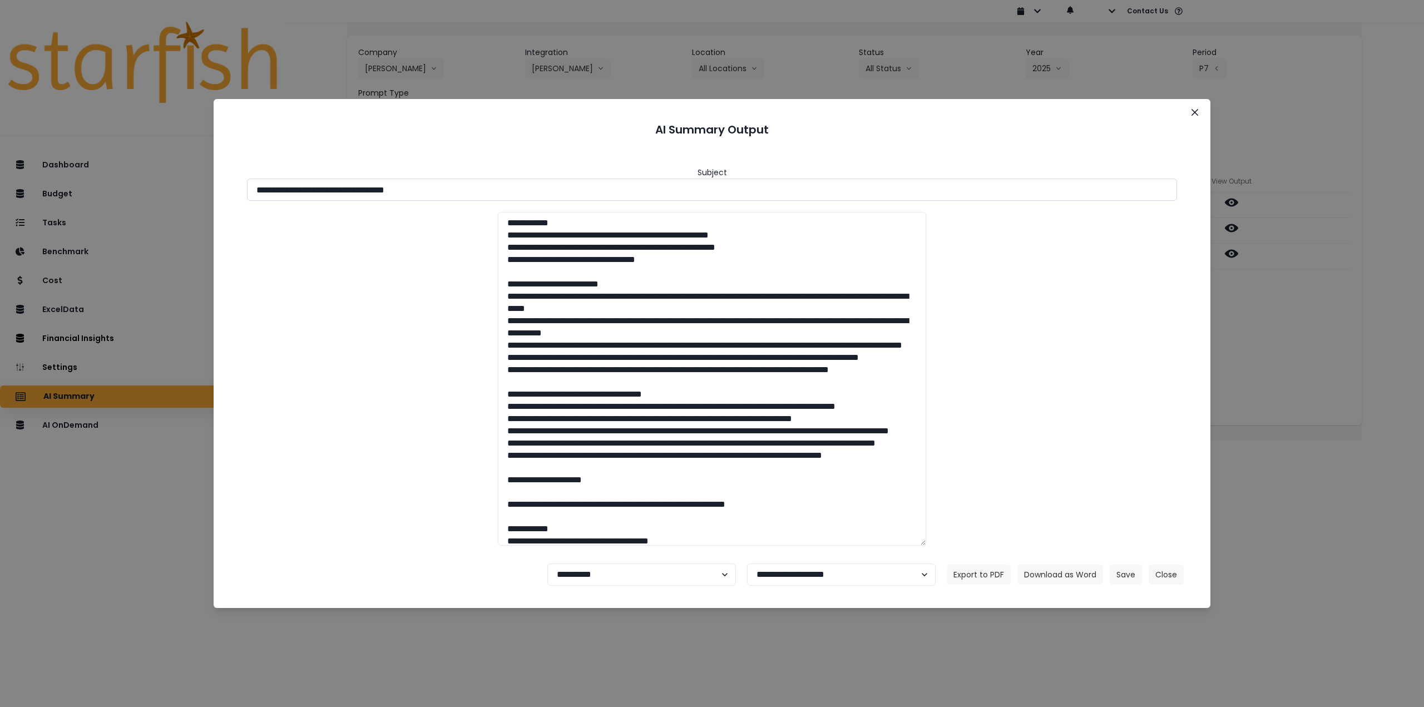
drag, startPoint x: 356, startPoint y: 192, endPoint x: 540, endPoint y: 191, distance: 183.5
click at [537, 191] on input "**********" at bounding box center [712, 190] width 930 height 22
drag, startPoint x: 1042, startPoint y: 571, endPoint x: 1035, endPoint y: 570, distance: 7.4
click at [1037, 570] on button "Download as Word" at bounding box center [1060, 575] width 86 height 20
click at [1281, 339] on div "**********" at bounding box center [712, 353] width 1424 height 707
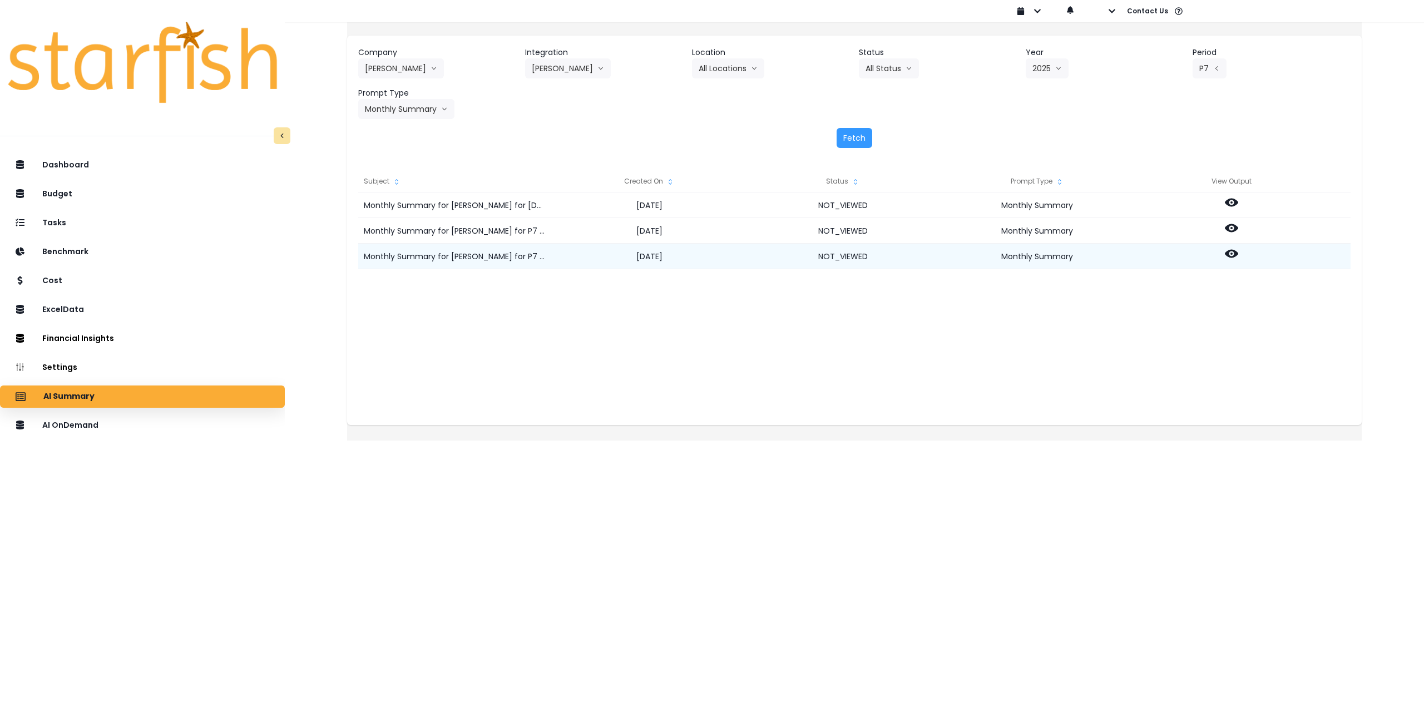
click at [1238, 254] on icon at bounding box center [1231, 254] width 13 height 8
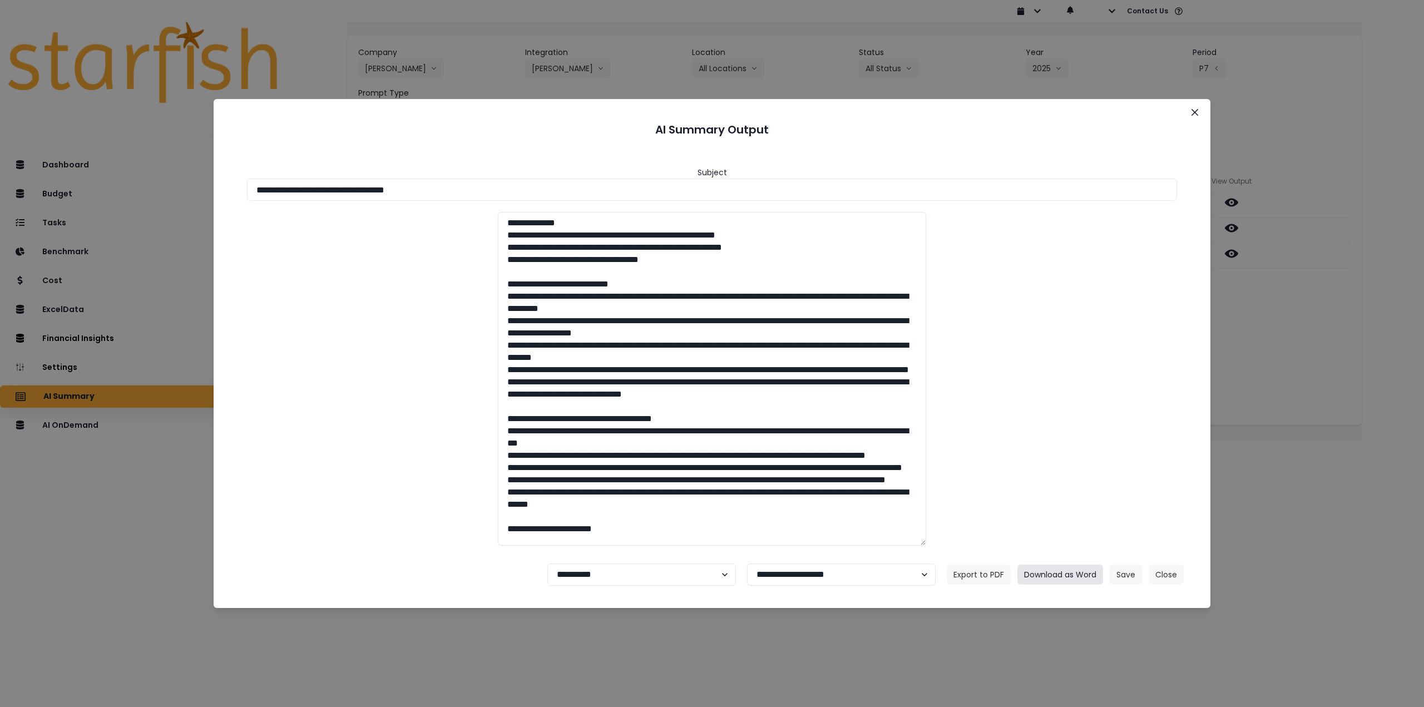
click at [1055, 576] on button "Download as Word" at bounding box center [1060, 575] width 86 height 20
click at [1190, 112] on button "Close" at bounding box center [1195, 112] width 18 height 18
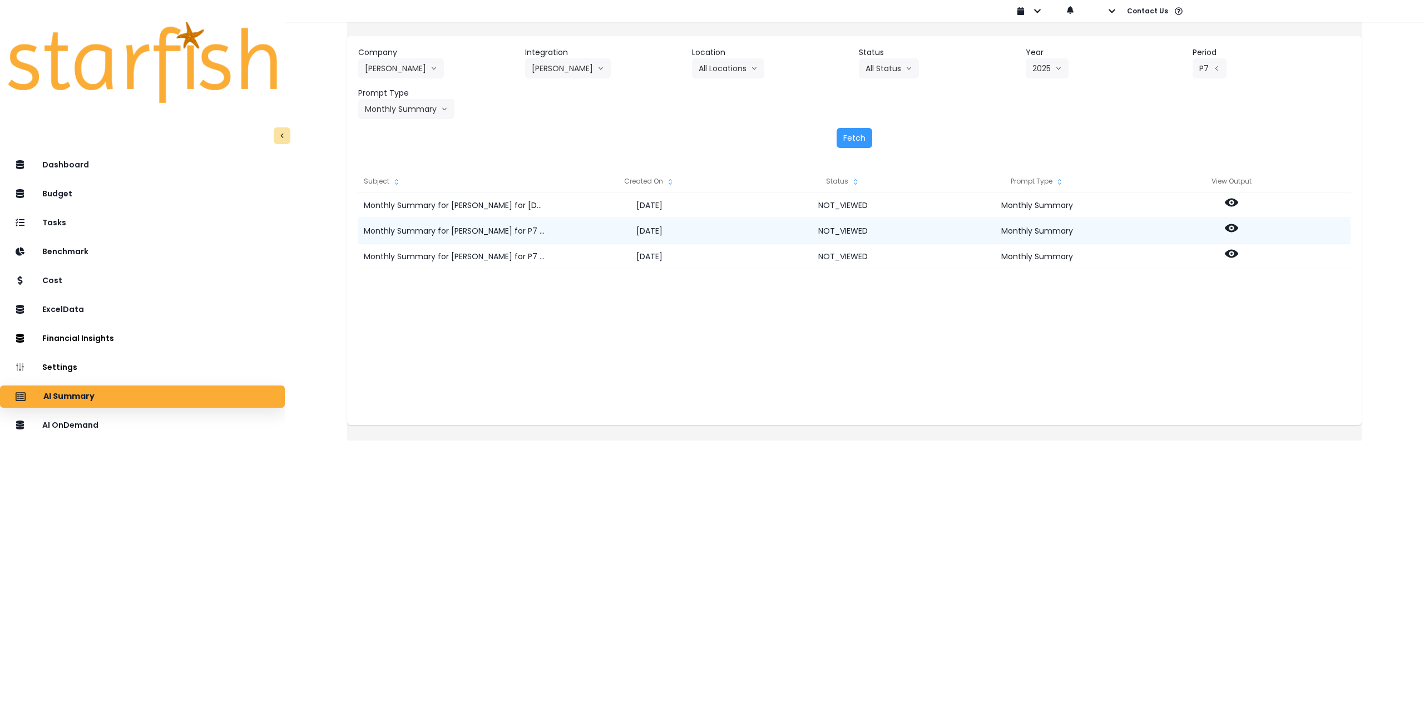
click at [1238, 228] on icon at bounding box center [1231, 227] width 13 height 13
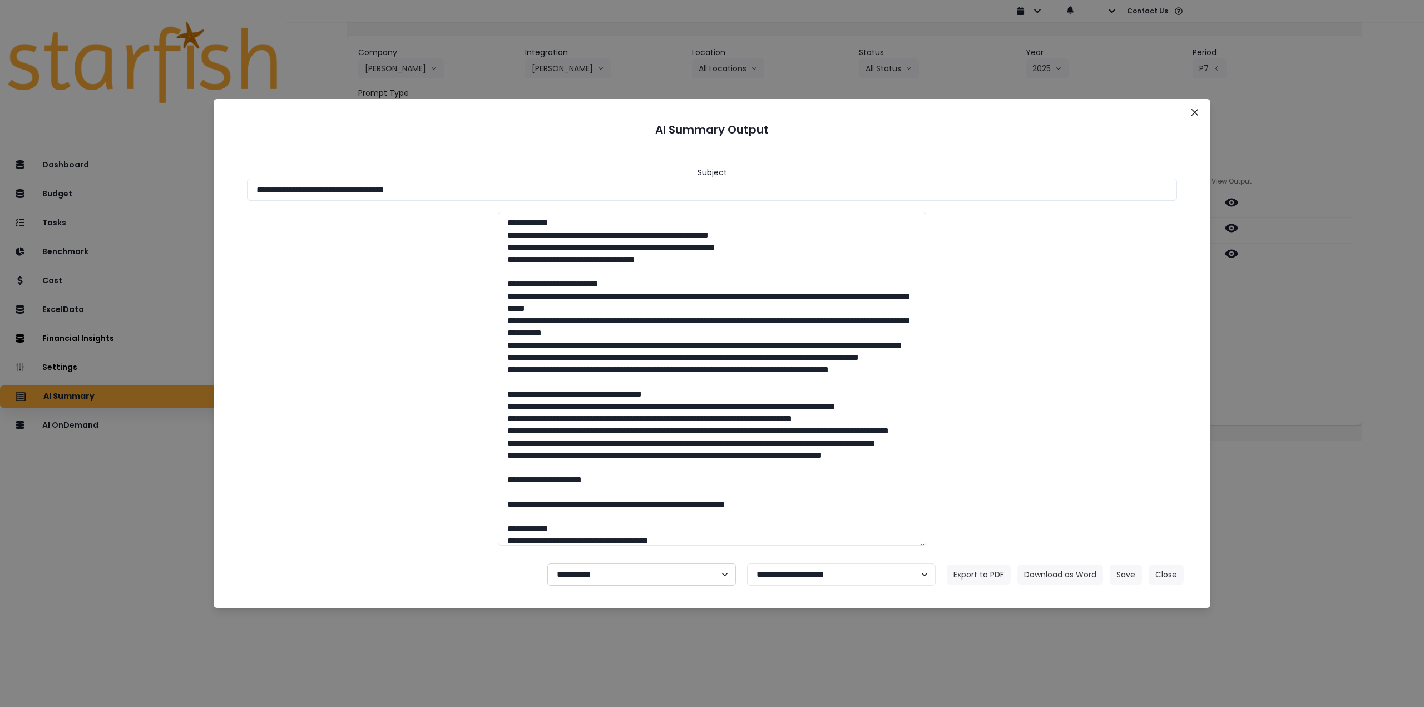
drag, startPoint x: 662, startPoint y: 573, endPoint x: 657, endPoint y: 580, distance: 8.0
click at [662, 572] on select "**********" at bounding box center [641, 574] width 189 height 22
select select "********"
click at [547, 563] on select "**********" at bounding box center [641, 574] width 189 height 22
click at [1123, 576] on button "Save" at bounding box center [1126, 575] width 32 height 20
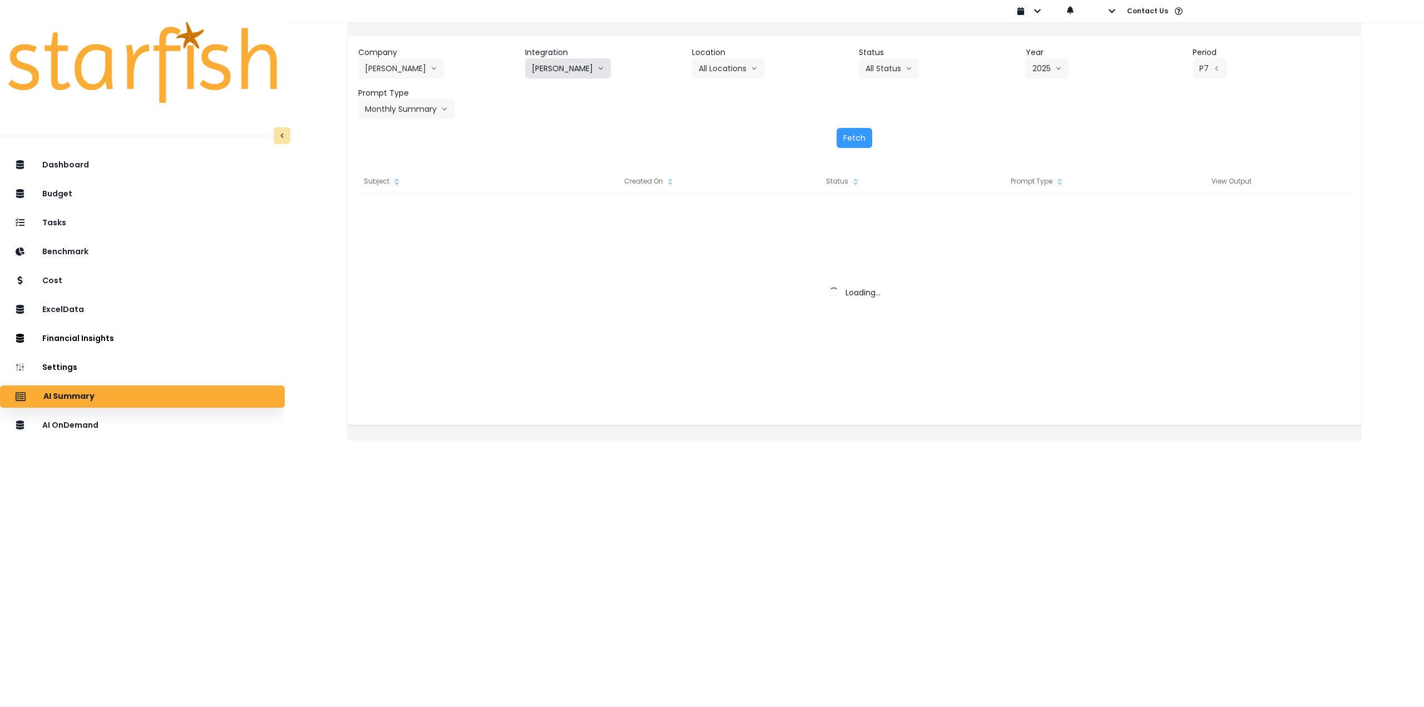
click at [550, 65] on button "[PERSON_NAME]" at bounding box center [568, 68] width 86 height 20
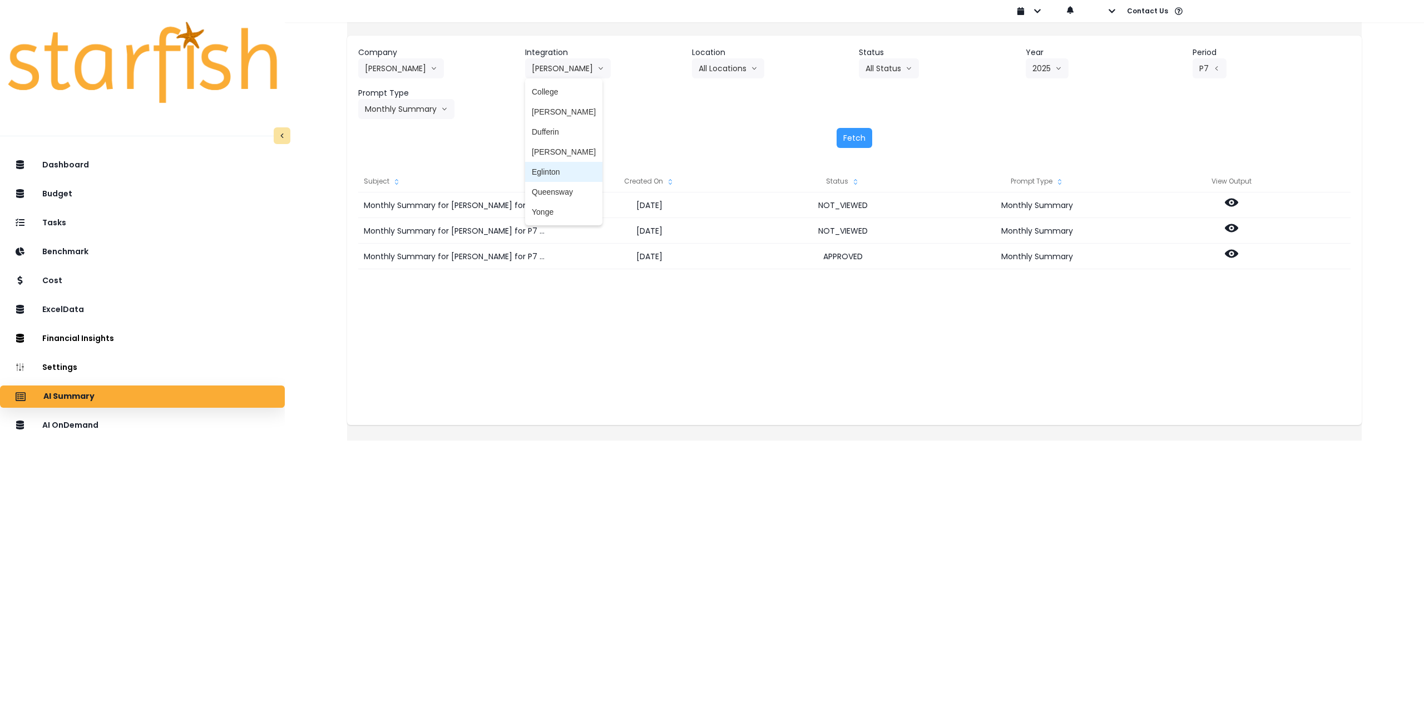
click at [565, 172] on span "Eglinton" at bounding box center [564, 171] width 64 height 11
click at [855, 145] on button "Fetch" at bounding box center [855, 138] width 36 height 20
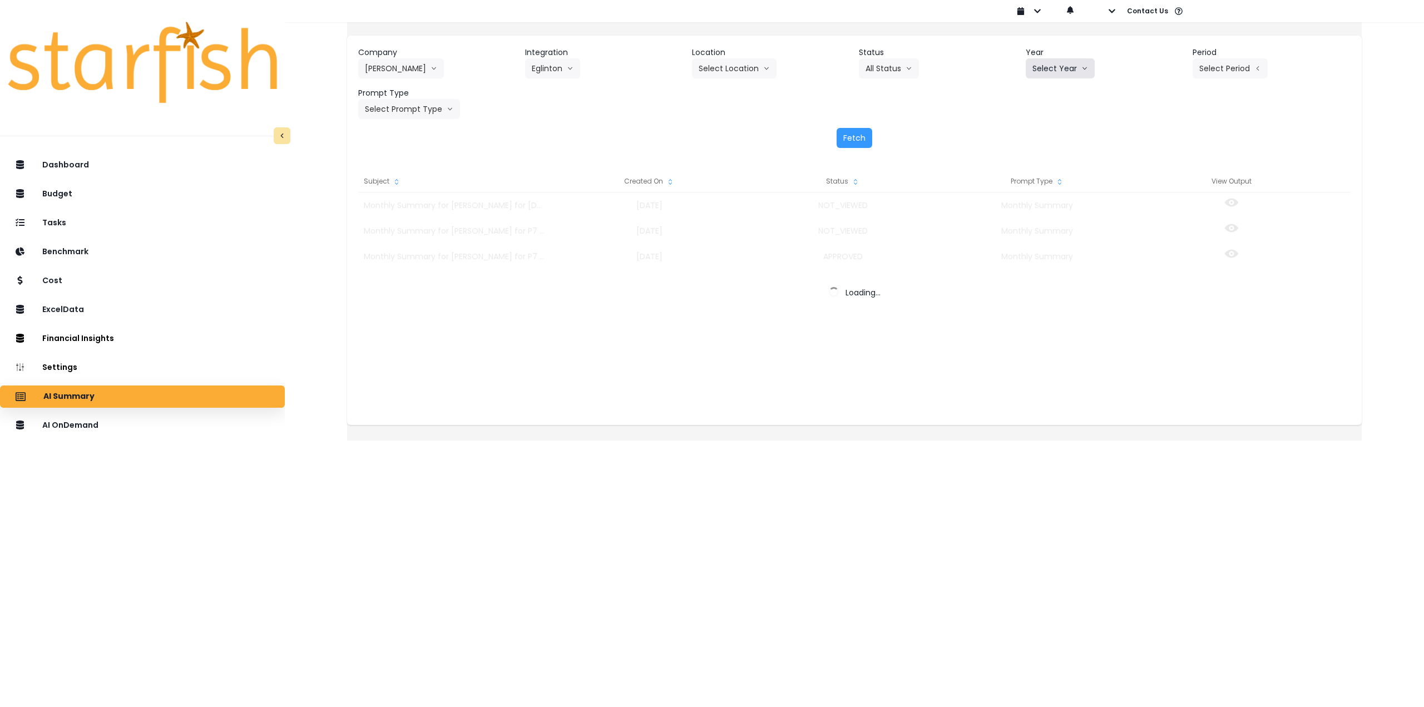
click at [1050, 67] on button "Select Year" at bounding box center [1060, 68] width 69 height 20
click at [1043, 141] on li "2025" at bounding box center [1041, 132] width 31 height 20
click at [1239, 63] on button "Select Period" at bounding box center [1229, 68] width 75 height 20
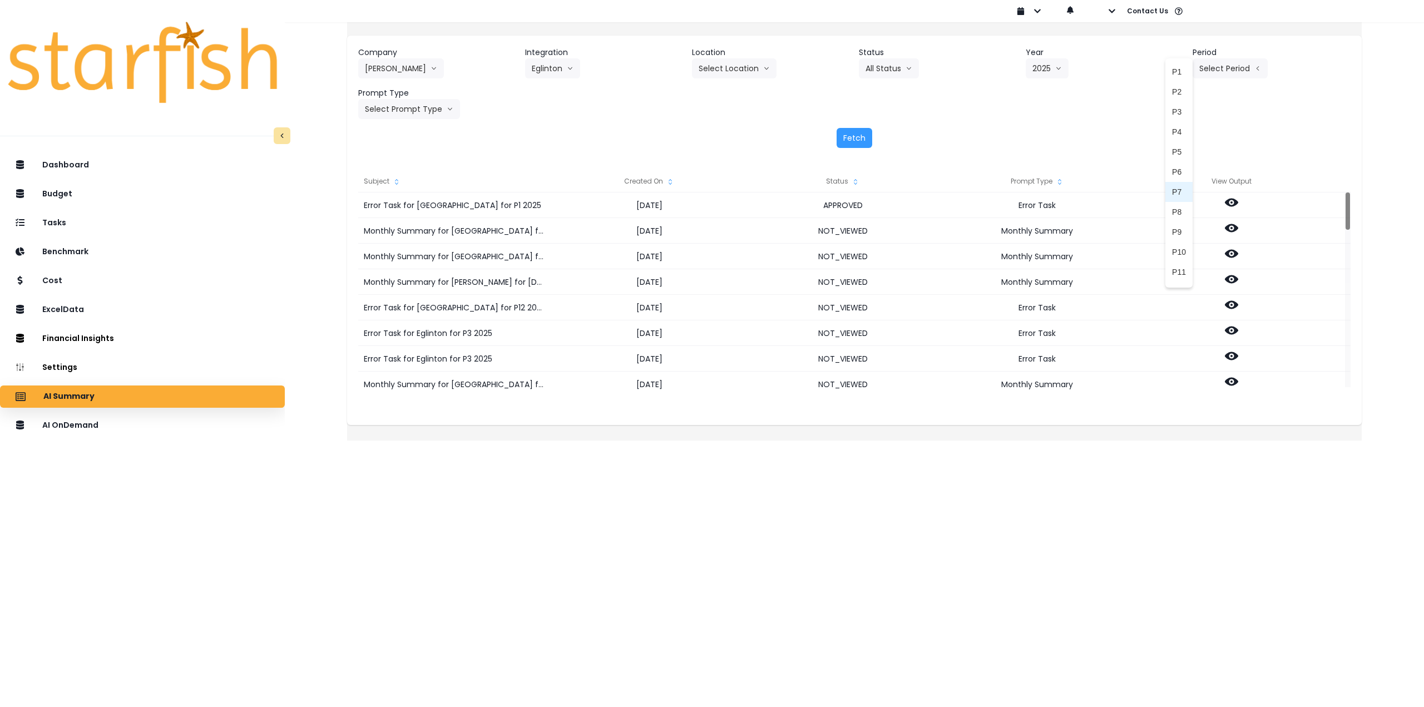
click at [1172, 190] on span "P7" at bounding box center [1179, 191] width 14 height 11
click at [409, 105] on button "Select Prompt Type" at bounding box center [409, 109] width 102 height 20
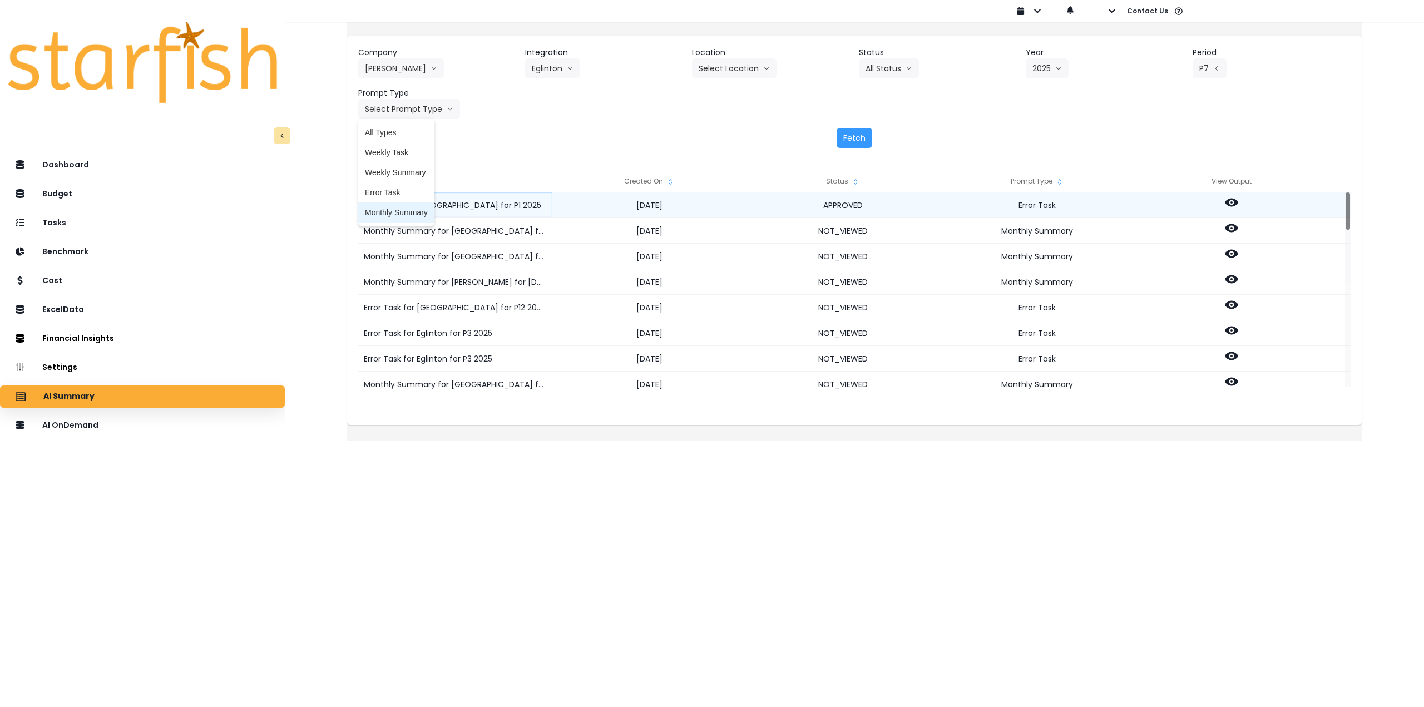
click at [416, 206] on li "Monthly Summary" at bounding box center [396, 212] width 76 height 20
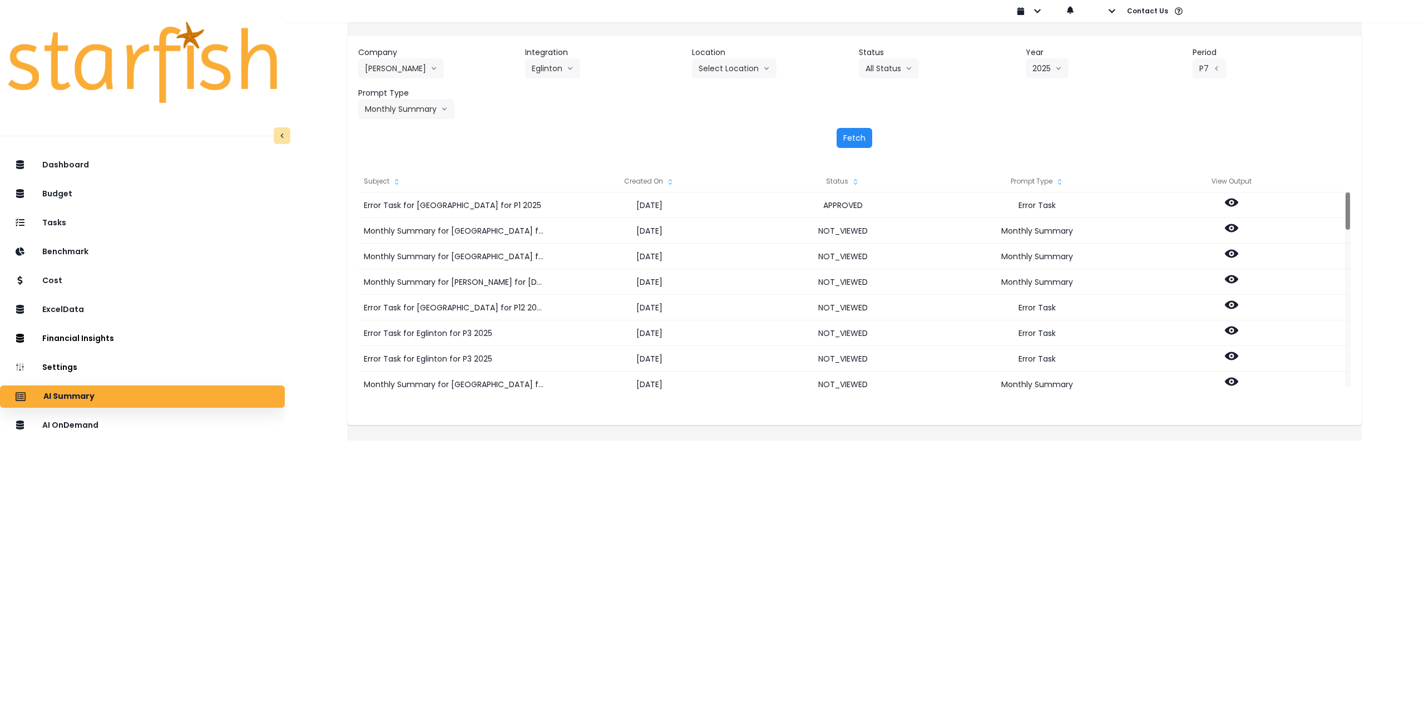
click at [840, 141] on button "Fetch" at bounding box center [855, 138] width 36 height 20
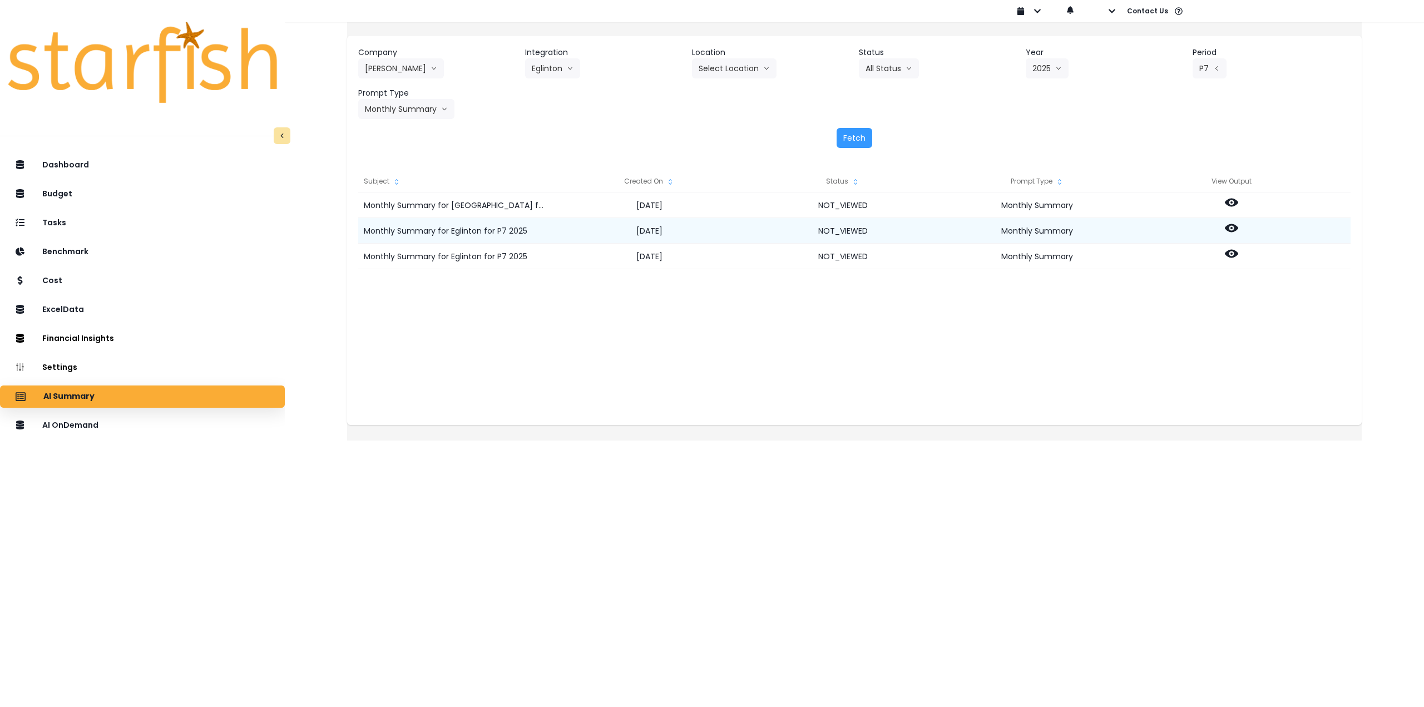
click at [1238, 224] on icon at bounding box center [1231, 227] width 13 height 13
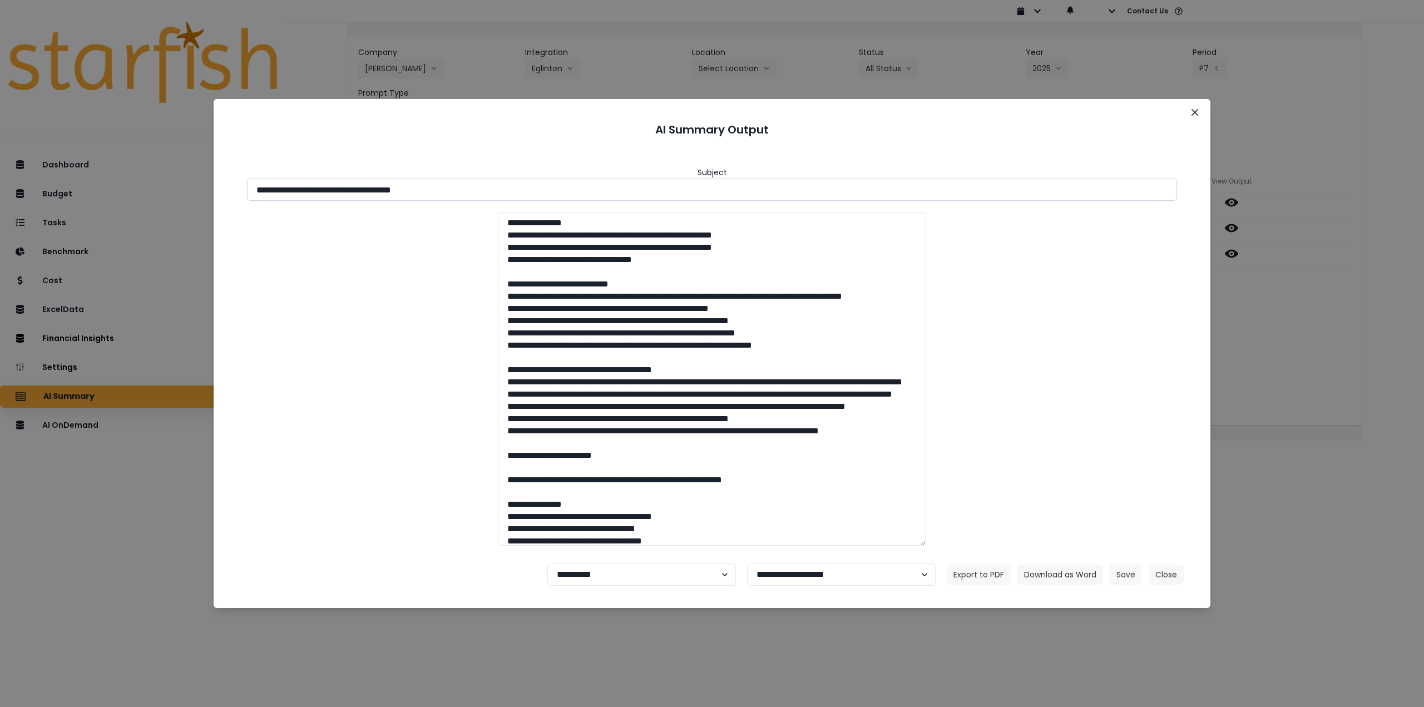
drag, startPoint x: 356, startPoint y: 187, endPoint x: 517, endPoint y: 191, distance: 161.3
click at [517, 191] on input "**********" at bounding box center [712, 190] width 930 height 22
click at [1071, 571] on button "Download as Word" at bounding box center [1060, 575] width 86 height 20
drag, startPoint x: 1249, startPoint y: 358, endPoint x: 1233, endPoint y: 305, distance: 55.2
click at [1249, 358] on div "**********" at bounding box center [712, 353] width 1424 height 707
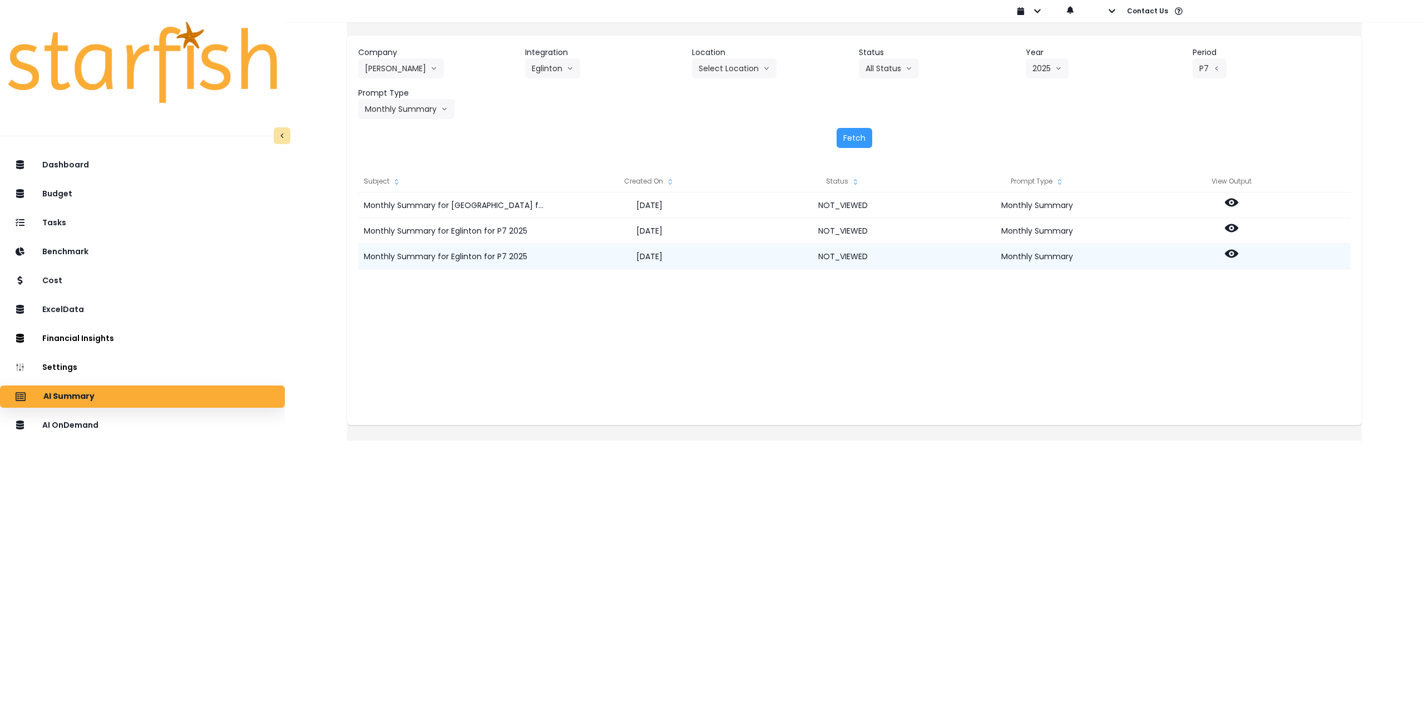
click at [1238, 252] on icon at bounding box center [1231, 254] width 13 height 8
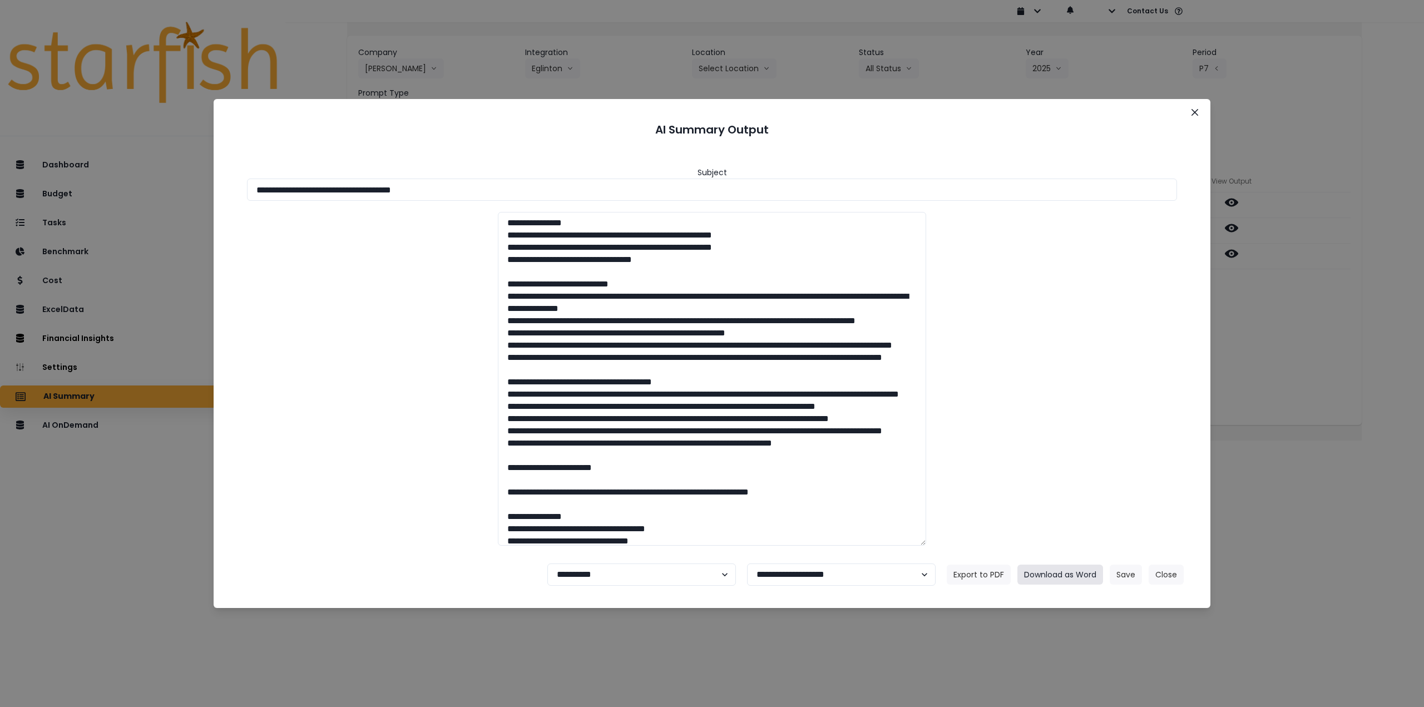
click at [1056, 574] on button "Download as Word" at bounding box center [1060, 575] width 86 height 20
click at [1279, 384] on div "**********" at bounding box center [712, 353] width 1424 height 707
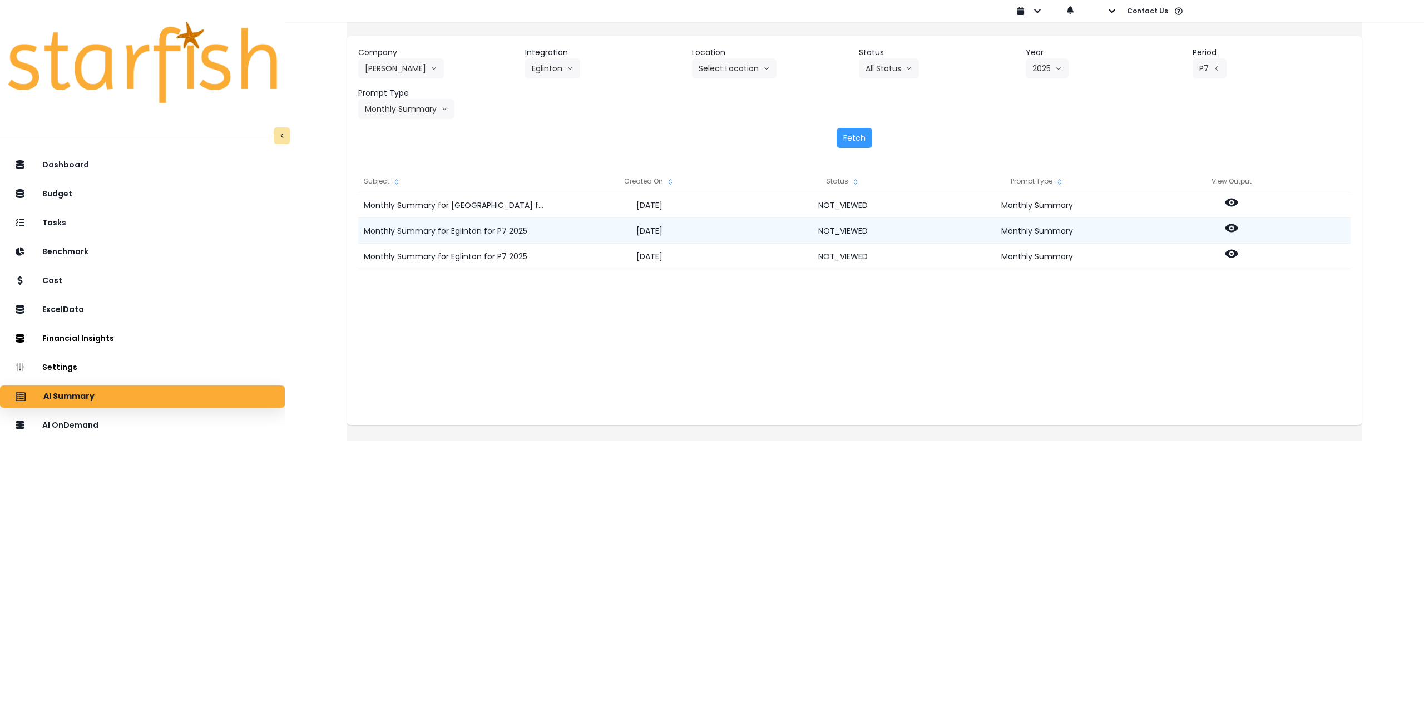
click at [1238, 226] on icon at bounding box center [1231, 228] width 13 height 8
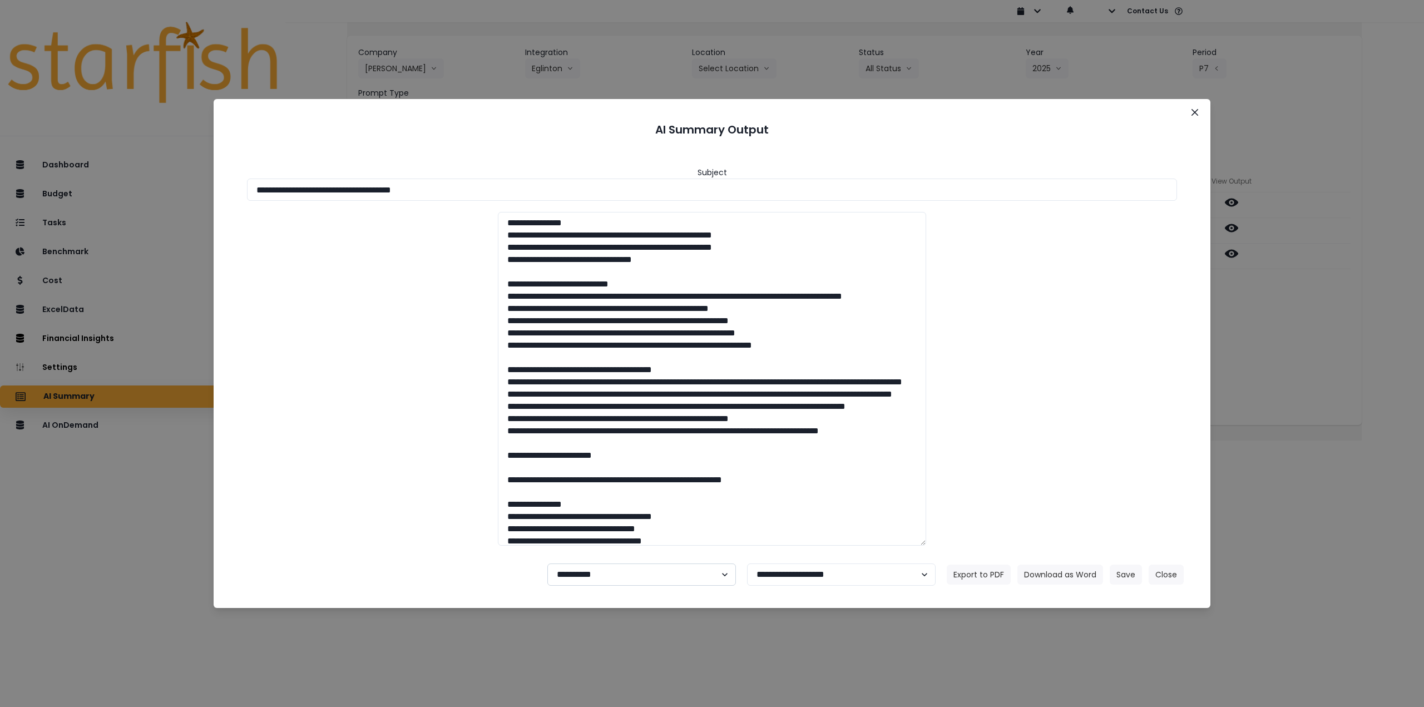
click at [603, 571] on select "**********" at bounding box center [641, 574] width 189 height 22
select select "********"
click at [547, 563] on select "**********" at bounding box center [641, 574] width 189 height 22
click at [1124, 574] on button "Save" at bounding box center [1126, 575] width 32 height 20
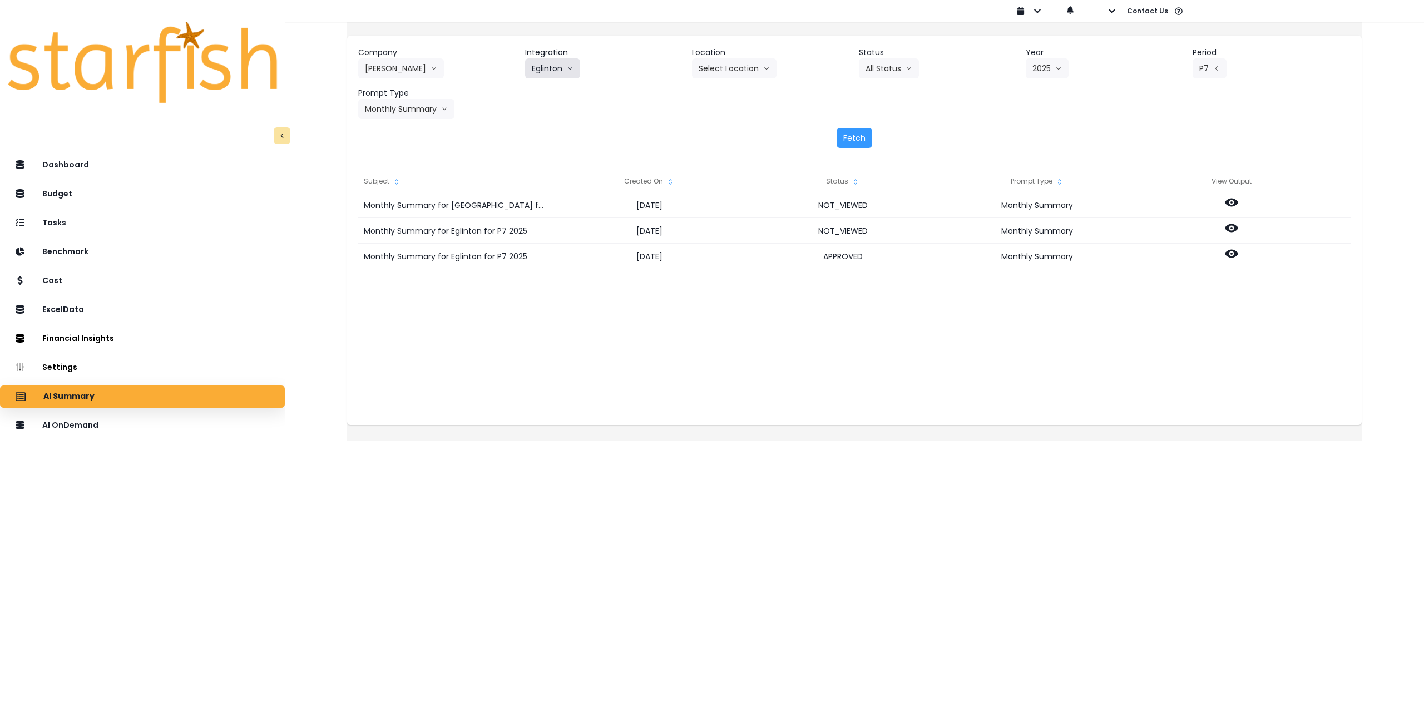
click at [547, 66] on button "Eglinton" at bounding box center [552, 68] width 55 height 20
click at [555, 189] on span "Queensway" at bounding box center [564, 191] width 64 height 11
click at [1060, 66] on button "Select Year" at bounding box center [1060, 68] width 69 height 20
click at [1037, 131] on span "2025" at bounding box center [1040, 131] width 17 height 11
click at [1210, 66] on button "Select Period" at bounding box center [1229, 68] width 75 height 20
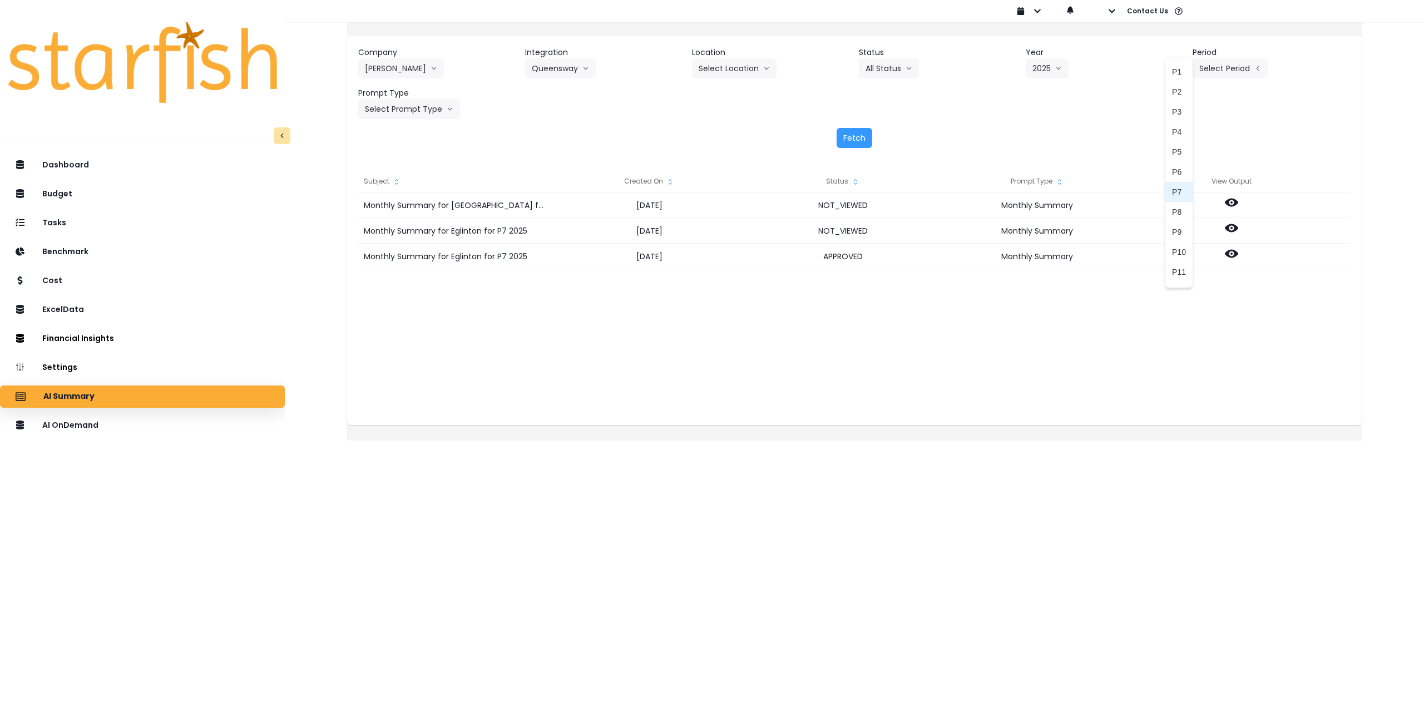
click at [1172, 194] on span "P7" at bounding box center [1179, 191] width 14 height 11
click at [436, 107] on button "Select Prompt Type" at bounding box center [409, 109] width 102 height 20
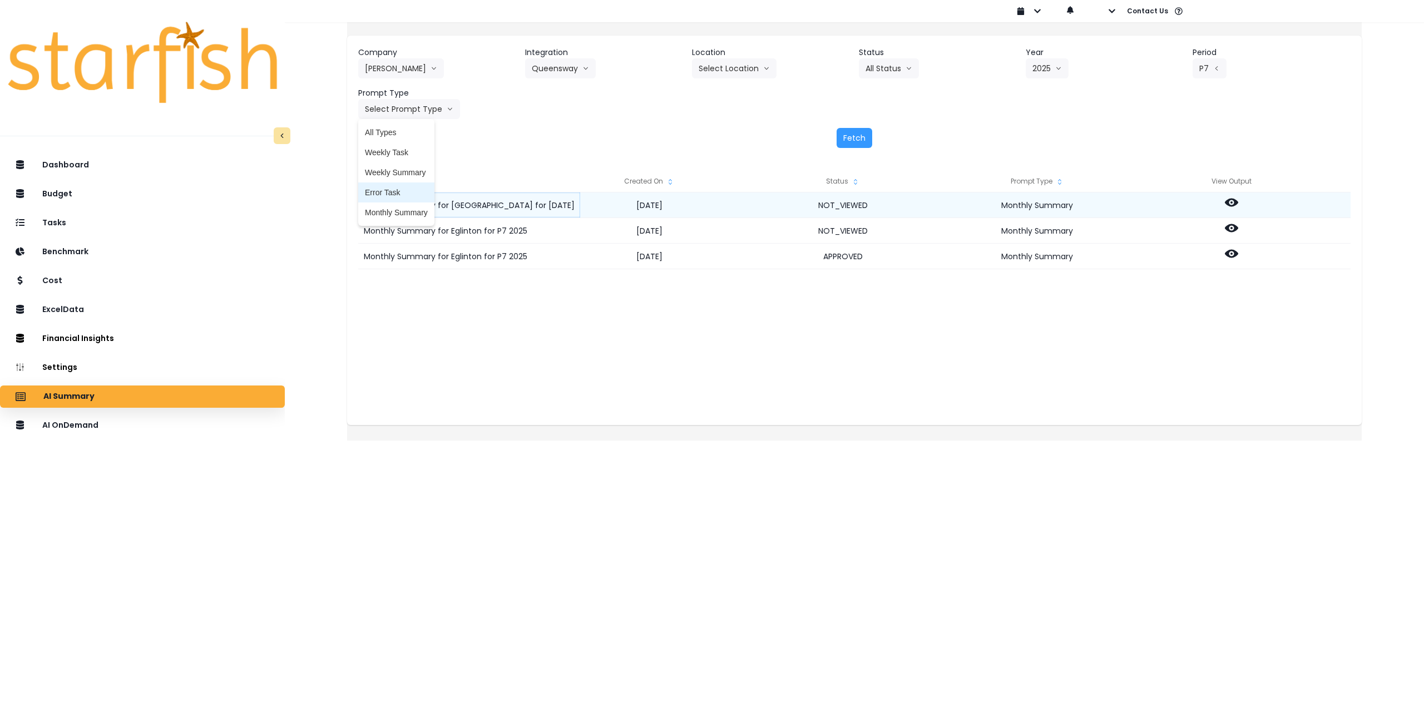
click at [405, 210] on span "Monthly Summary" at bounding box center [396, 212] width 63 height 11
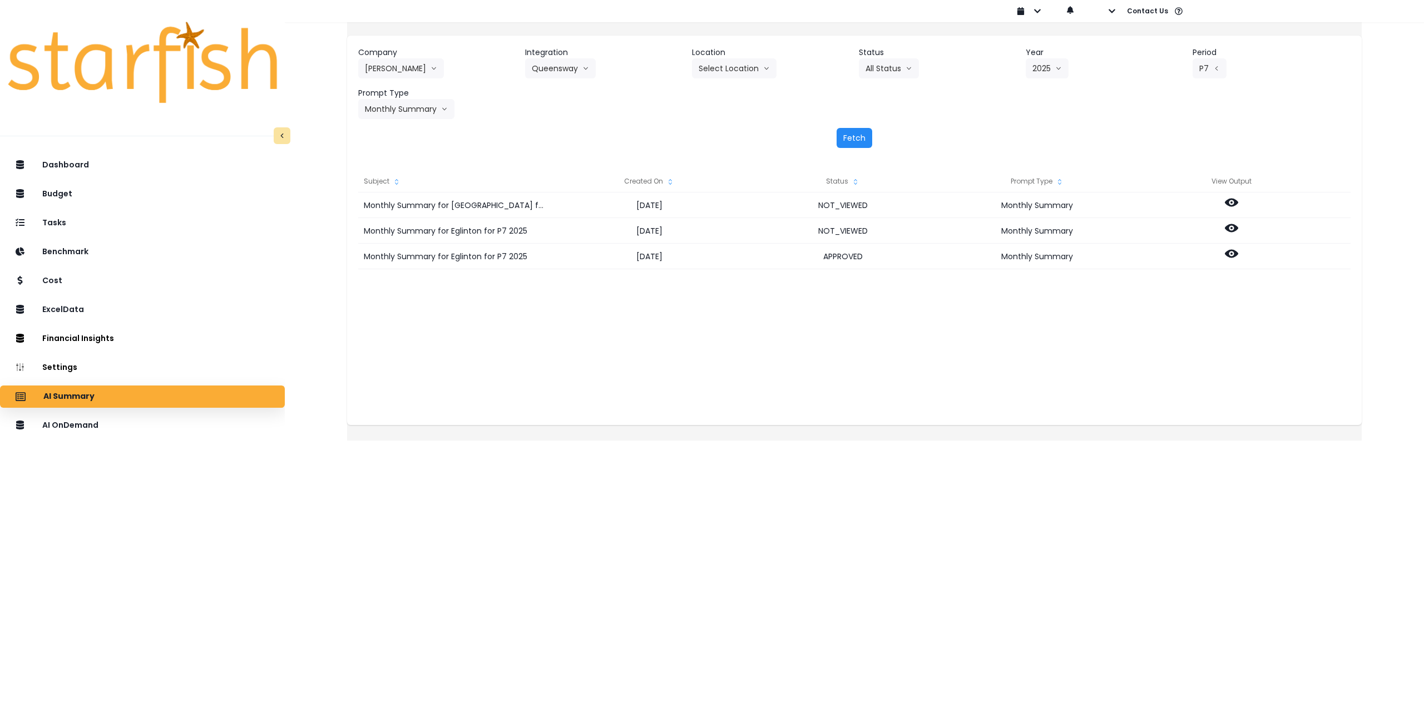
click at [849, 138] on button "Fetch" at bounding box center [855, 138] width 36 height 20
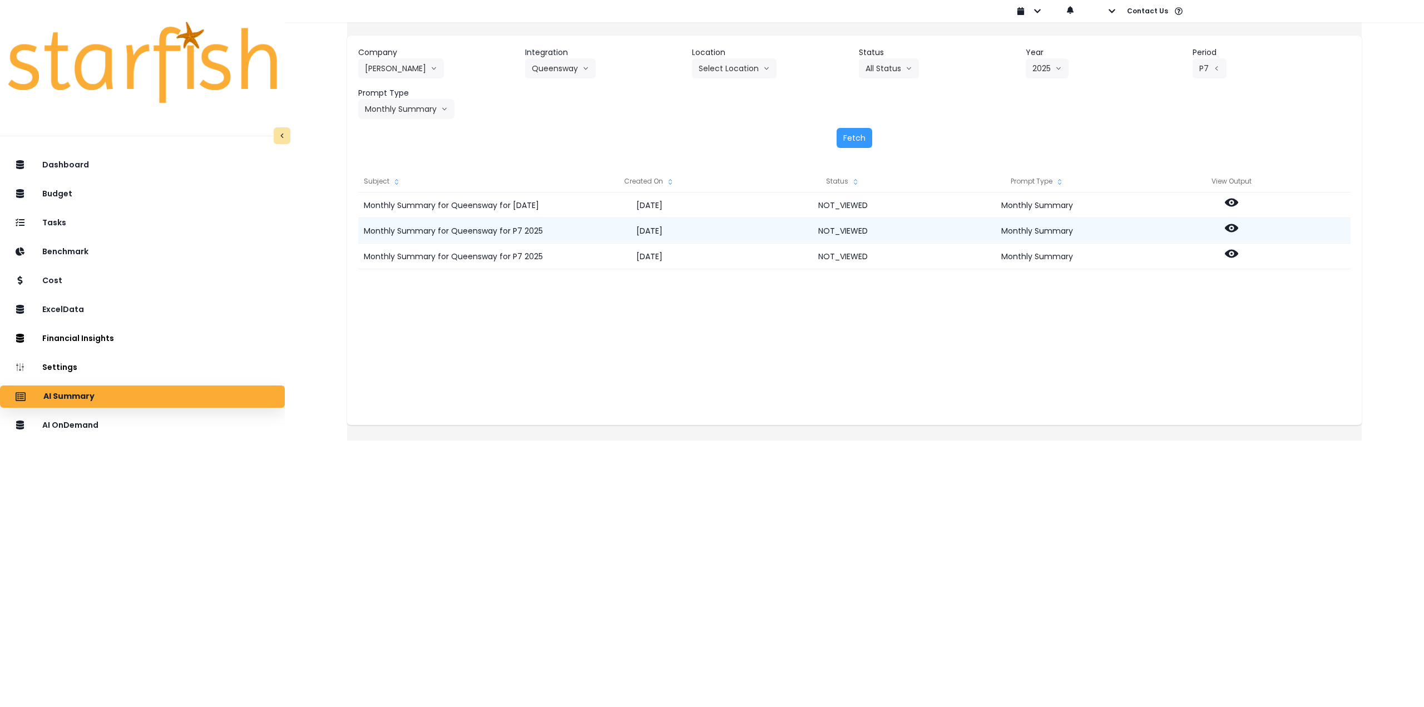
click at [1238, 230] on icon at bounding box center [1231, 227] width 13 height 13
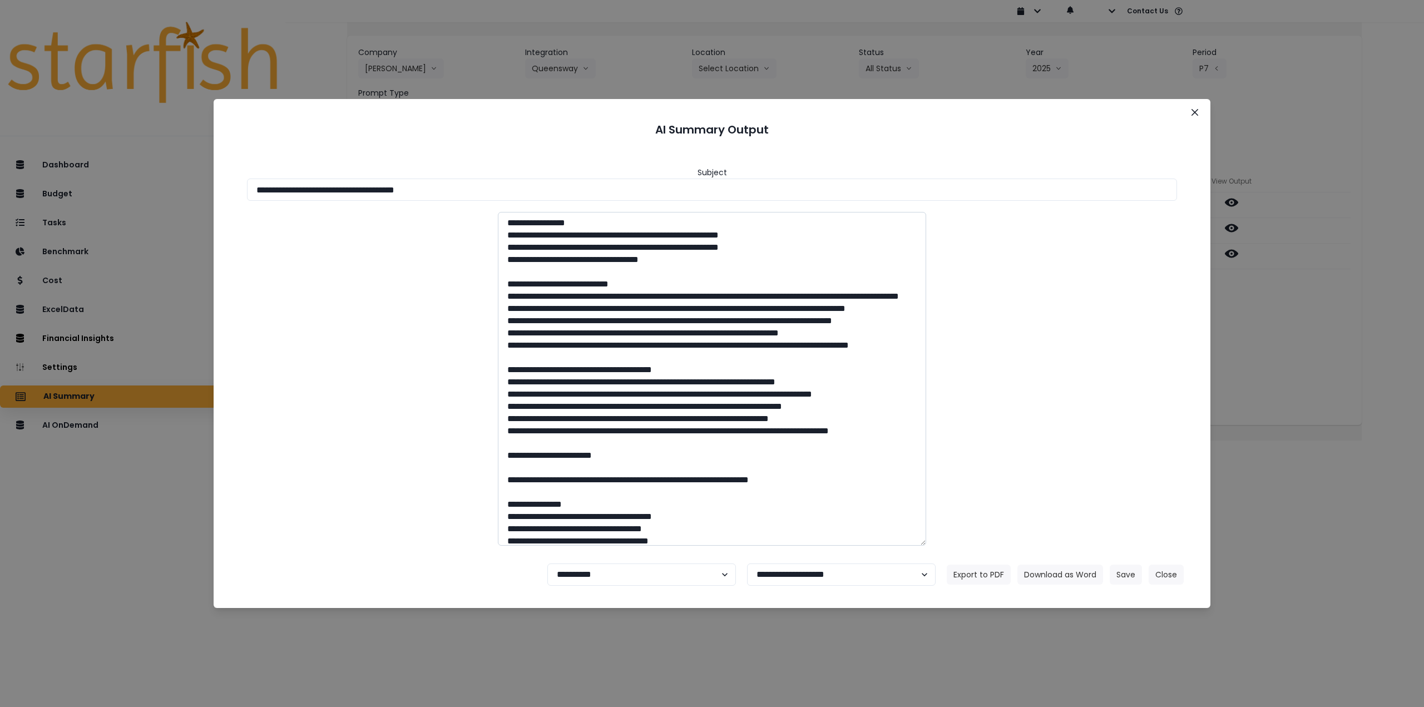
drag, startPoint x: 357, startPoint y: 187, endPoint x: 695, endPoint y: 218, distance: 339.5
click at [625, 195] on input "**********" at bounding box center [712, 190] width 930 height 22
click at [1050, 571] on button "Download as Word" at bounding box center [1060, 575] width 86 height 20
click at [1289, 334] on div "**********" at bounding box center [712, 353] width 1424 height 707
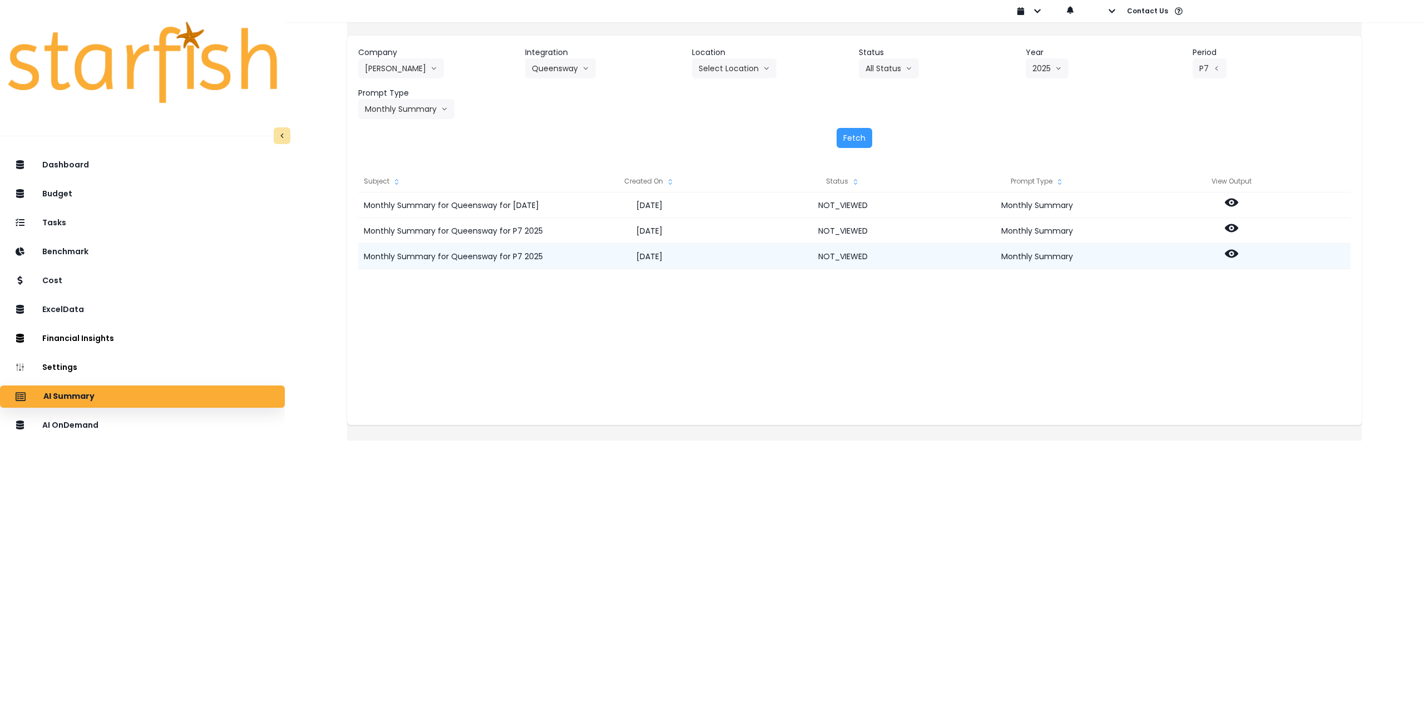
click at [1238, 255] on icon at bounding box center [1231, 253] width 13 height 13
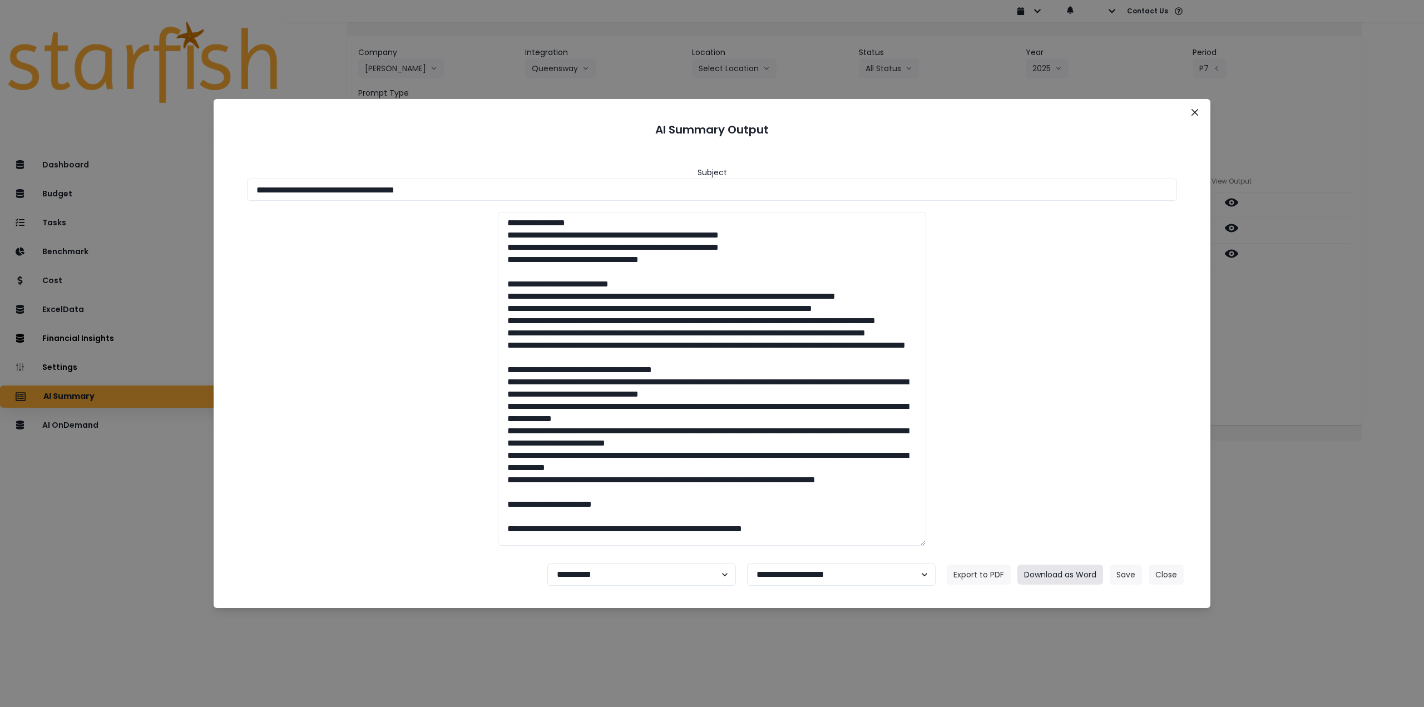
click at [1080, 576] on button "Download as Word" at bounding box center [1060, 575] width 86 height 20
click at [1194, 112] on icon "Close" at bounding box center [1194, 112] width 7 height 7
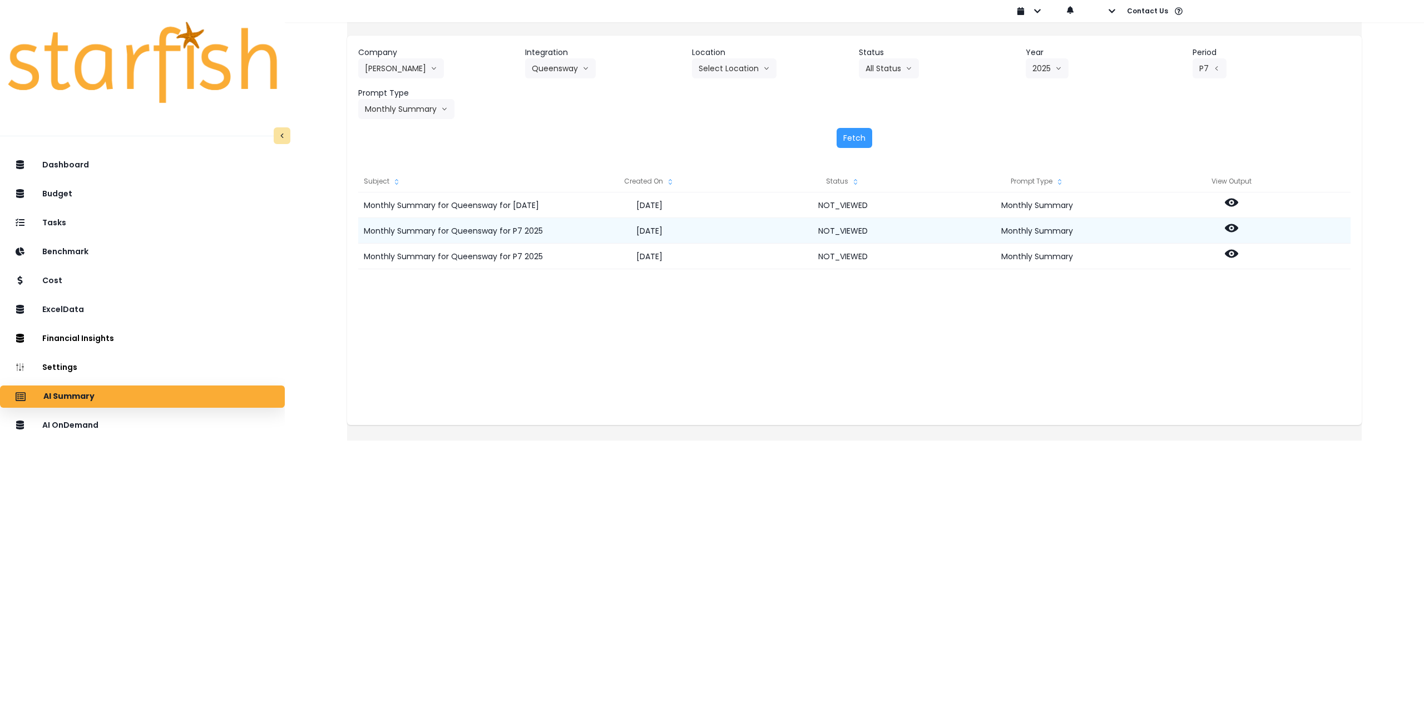
click at [1238, 223] on icon at bounding box center [1231, 227] width 13 height 13
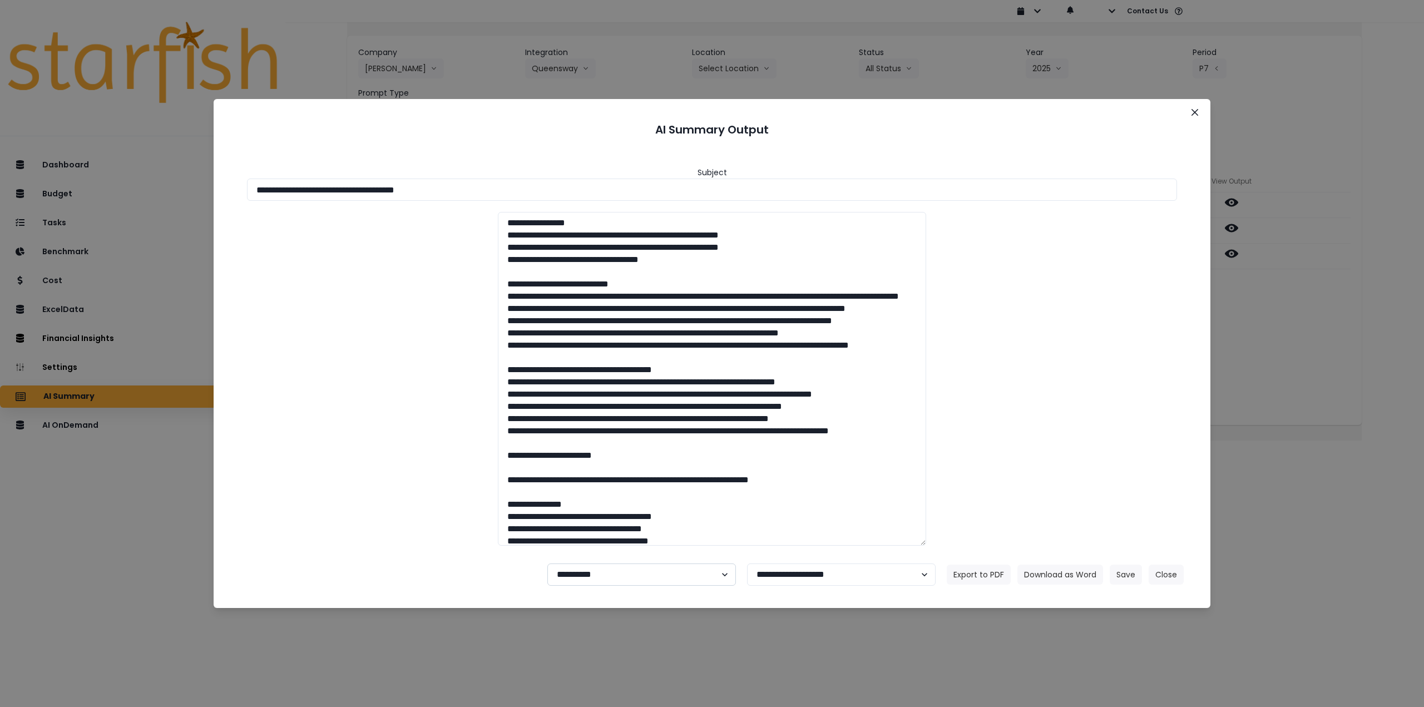
drag, startPoint x: 592, startPoint y: 574, endPoint x: 594, endPoint y: 582, distance: 8.1
click at [592, 575] on select "**********" at bounding box center [641, 574] width 189 height 22
select select "********"
click at [547, 563] on select "**********" at bounding box center [641, 574] width 189 height 22
click at [1113, 577] on button "Save" at bounding box center [1126, 575] width 32 height 20
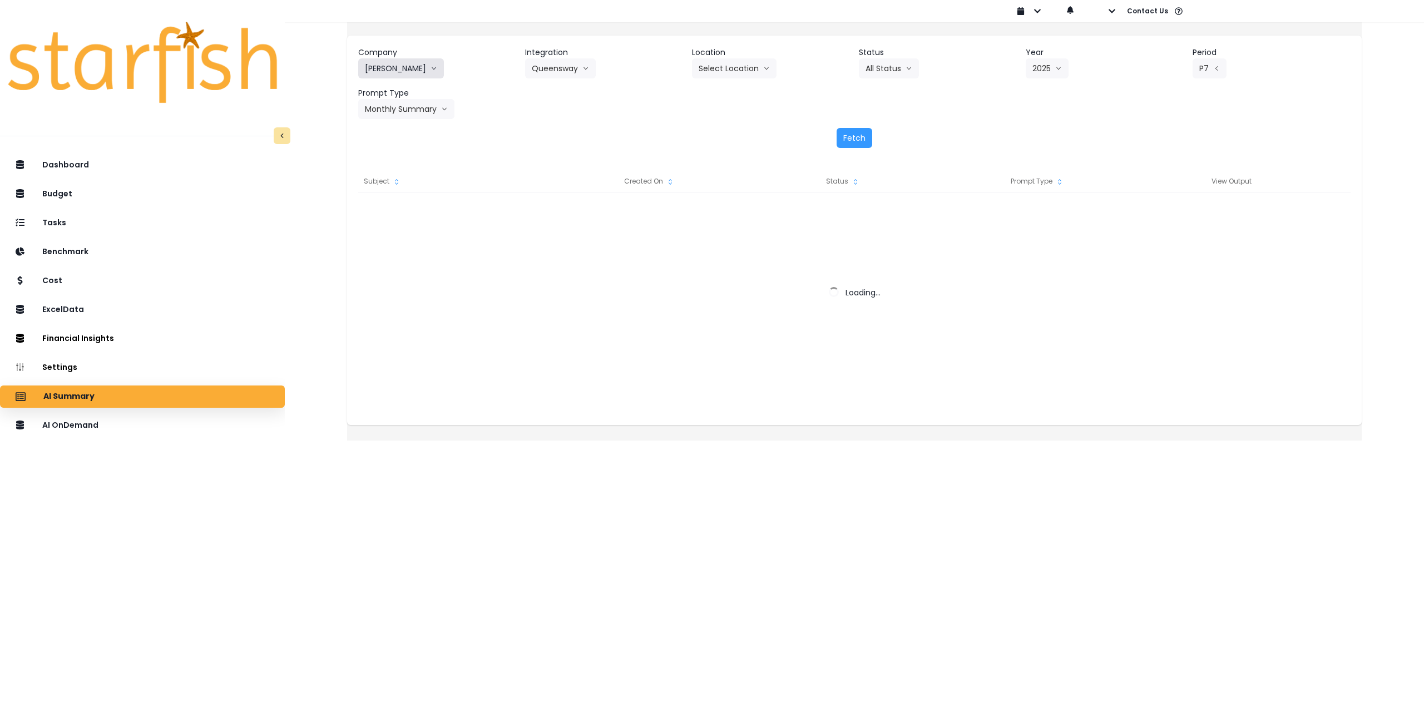
drag, startPoint x: 413, startPoint y: 51, endPoint x: 413, endPoint y: 59, distance: 7.8
click at [413, 53] on header "Company" at bounding box center [437, 53] width 158 height 12
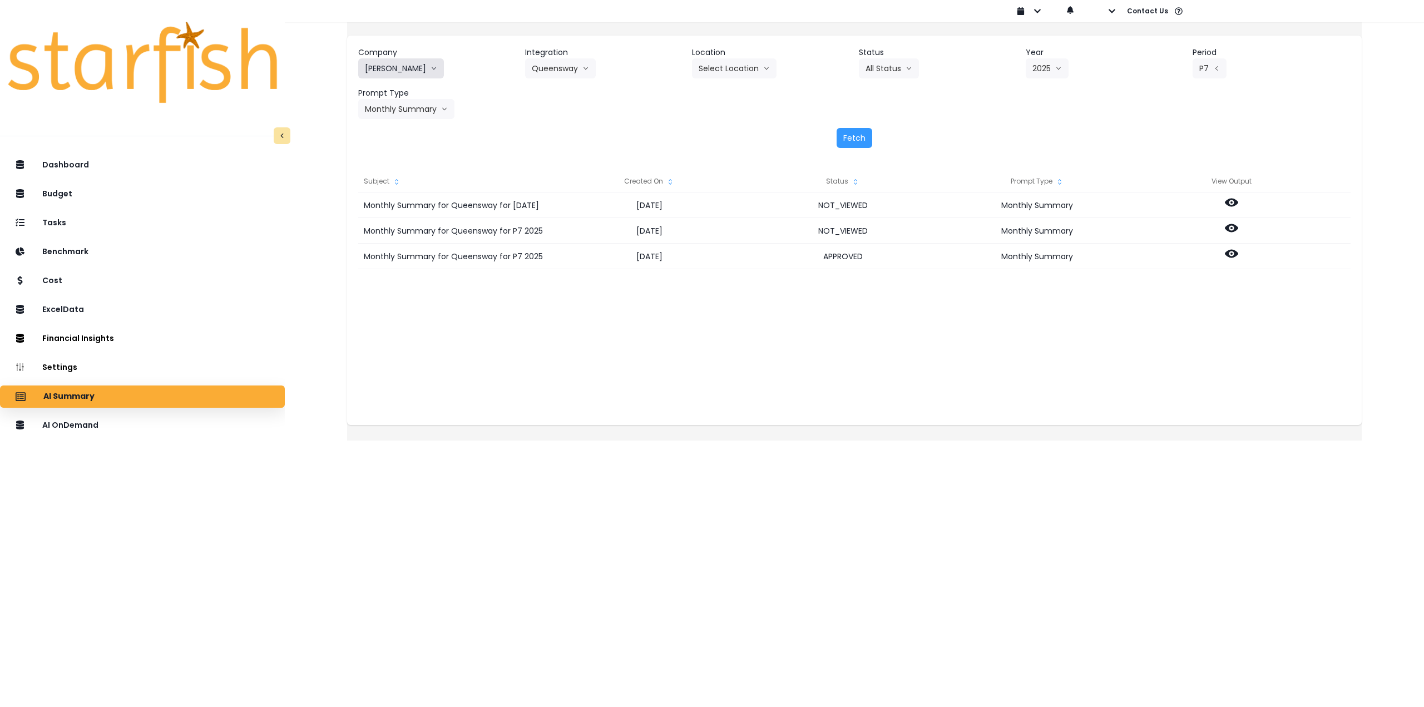
click at [413, 67] on button "[PERSON_NAME]" at bounding box center [401, 68] width 86 height 20
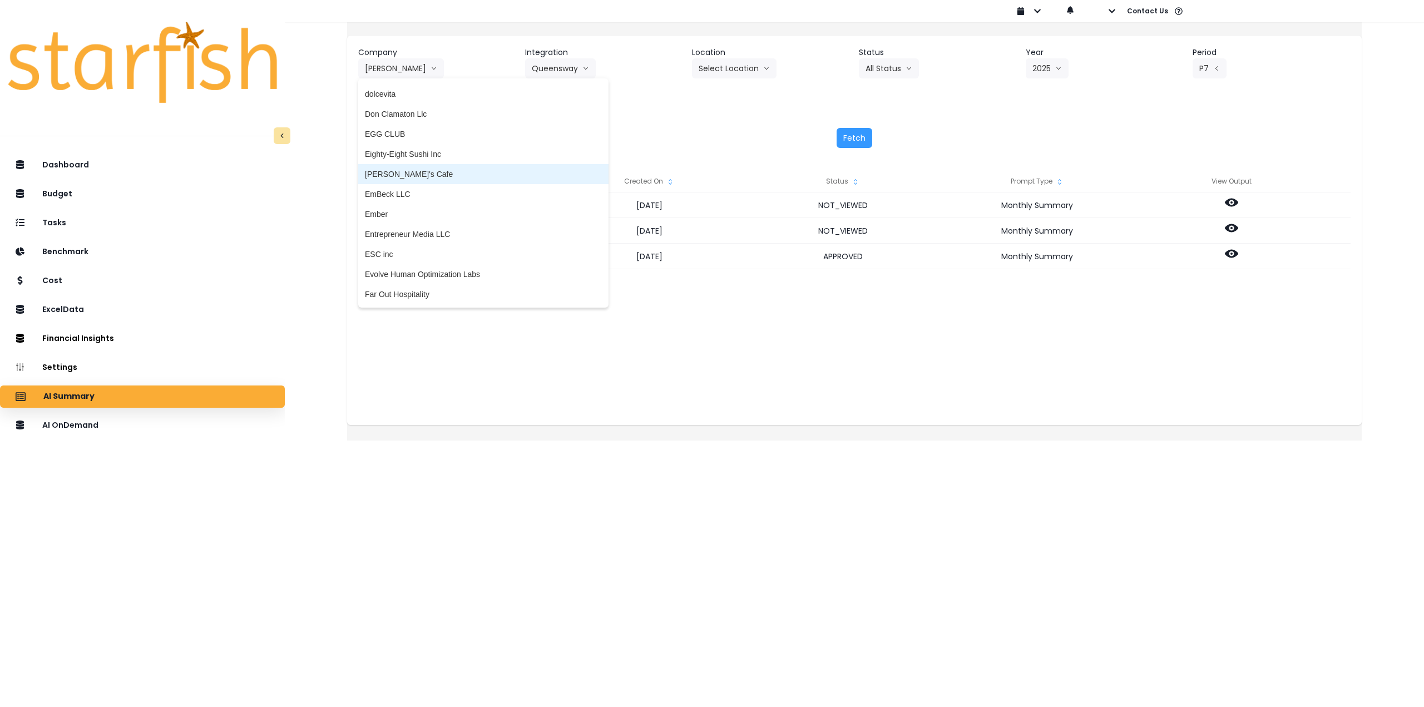
click at [426, 174] on span "[PERSON_NAME]'s Cafe" at bounding box center [483, 174] width 237 height 11
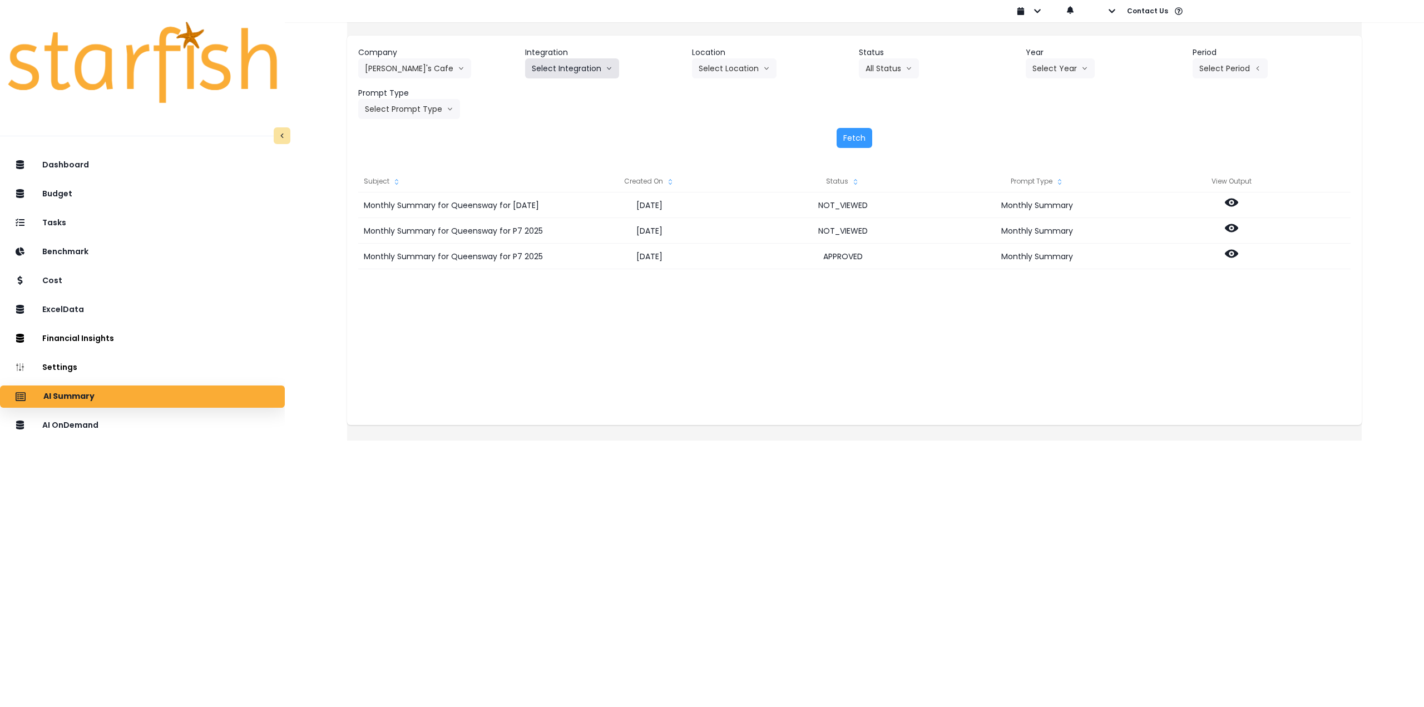
click at [579, 62] on button "Select Integration" at bounding box center [572, 68] width 94 height 20
click at [573, 91] on span "QuickBooks Online" at bounding box center [565, 91] width 66 height 11
click at [740, 71] on button "Select Location" at bounding box center [734, 68] width 85 height 20
drag, startPoint x: 733, startPoint y: 88, endPoint x: 779, endPoint y: 87, distance: 46.2
click at [734, 88] on span "All Locations" at bounding box center [721, 91] width 44 height 11
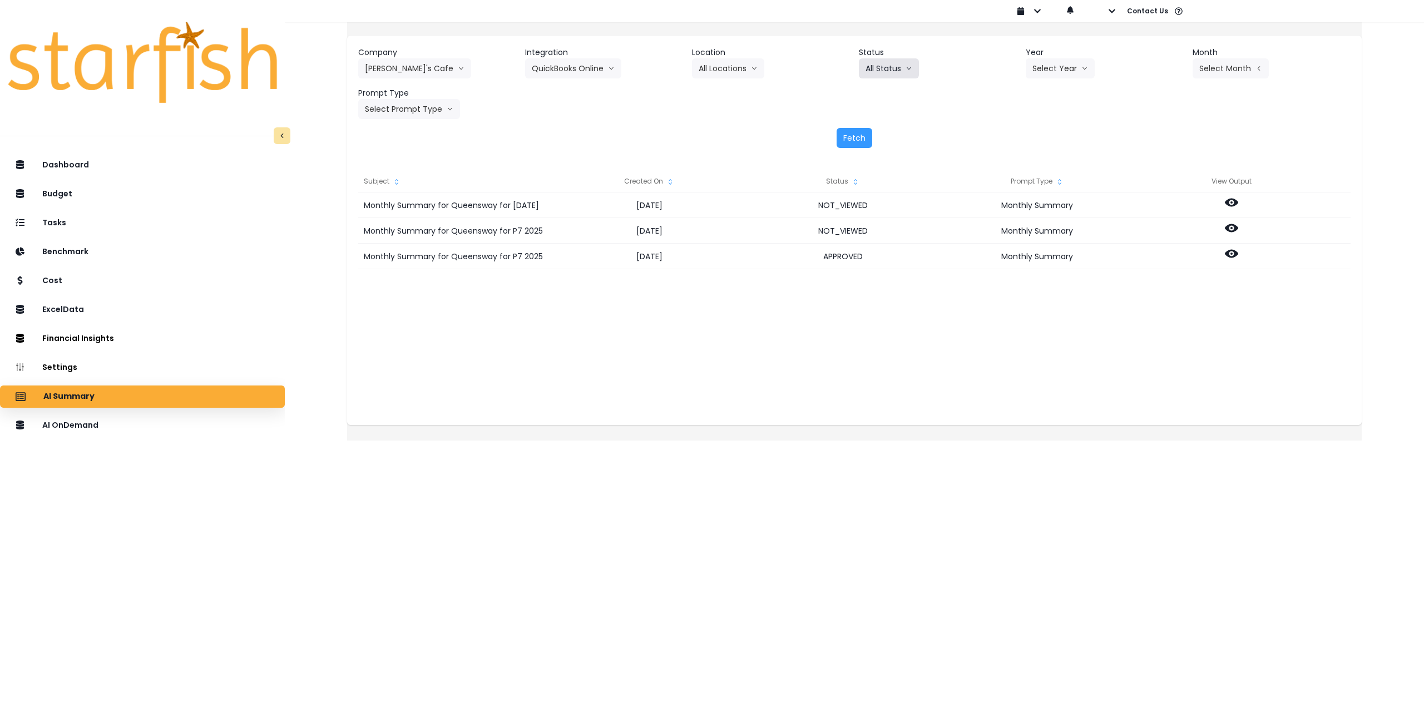
click at [888, 69] on button "All Status" at bounding box center [889, 68] width 60 height 20
click at [1047, 69] on button "Select Year" at bounding box center [1060, 68] width 69 height 20
drag, startPoint x: 1034, startPoint y: 134, endPoint x: 1152, endPoint y: 100, distance: 123.2
click at [1035, 134] on span "2025" at bounding box center [1040, 131] width 17 height 11
click at [1234, 73] on button "Select Month" at bounding box center [1230, 68] width 76 height 20
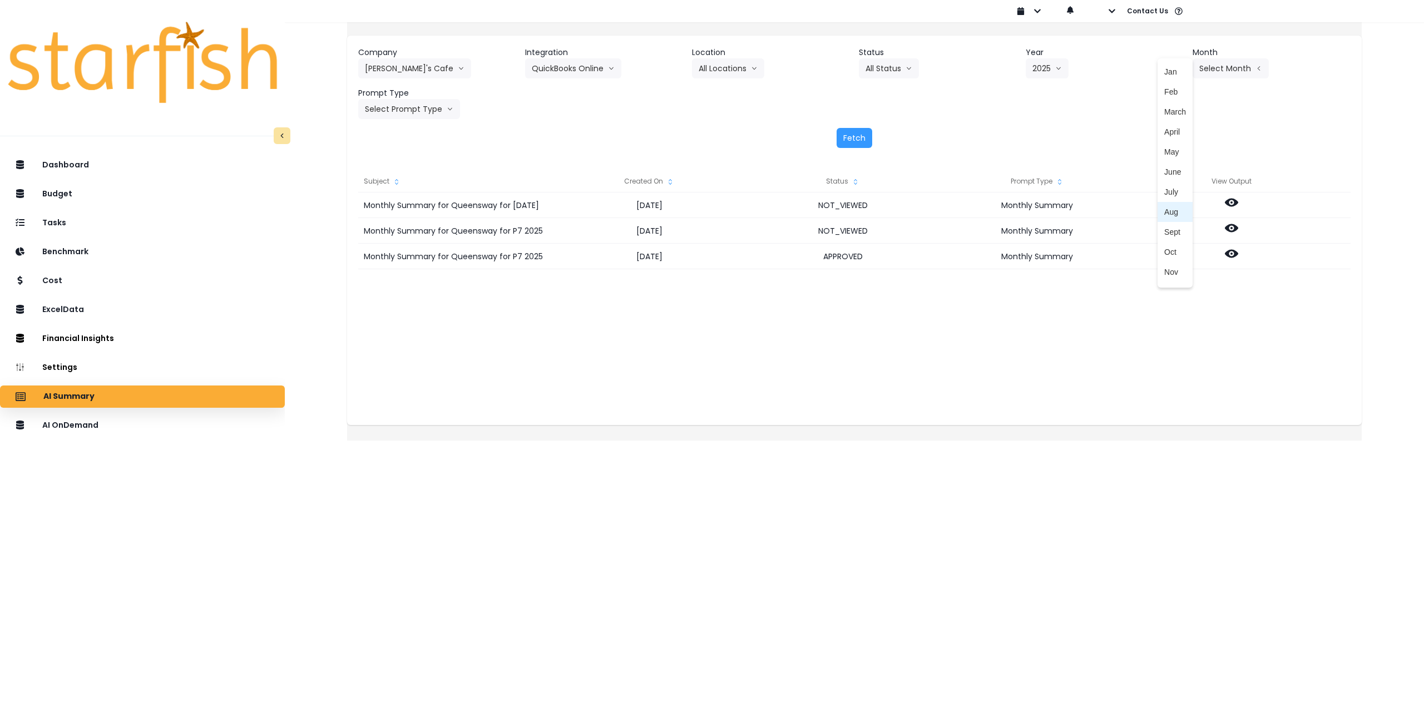
click at [1164, 207] on span "Aug" at bounding box center [1175, 211] width 22 height 11
click at [427, 109] on button "Select Prompt Type" at bounding box center [409, 109] width 102 height 20
click at [418, 206] on li "Monthly Summary" at bounding box center [396, 212] width 76 height 20
click at [859, 134] on button "Fetch" at bounding box center [855, 138] width 36 height 20
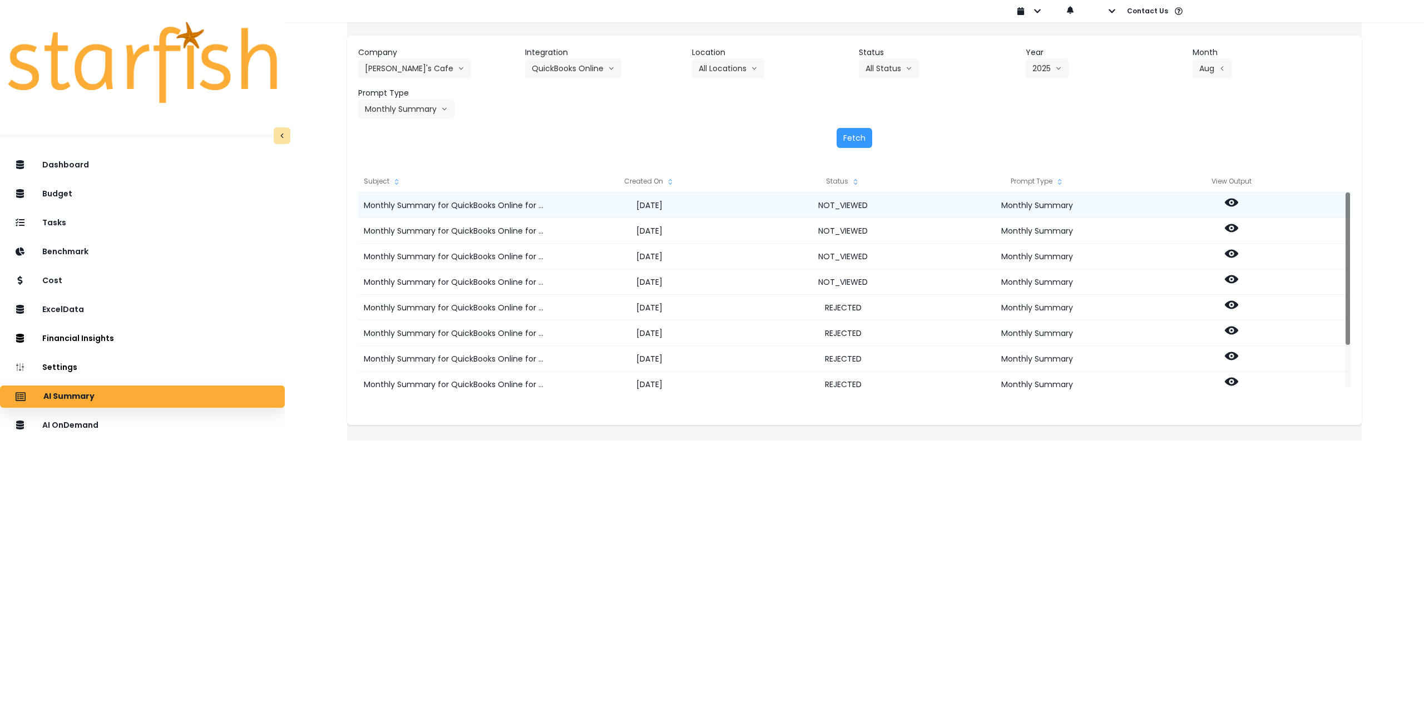
click at [1238, 205] on icon at bounding box center [1231, 203] width 13 height 8
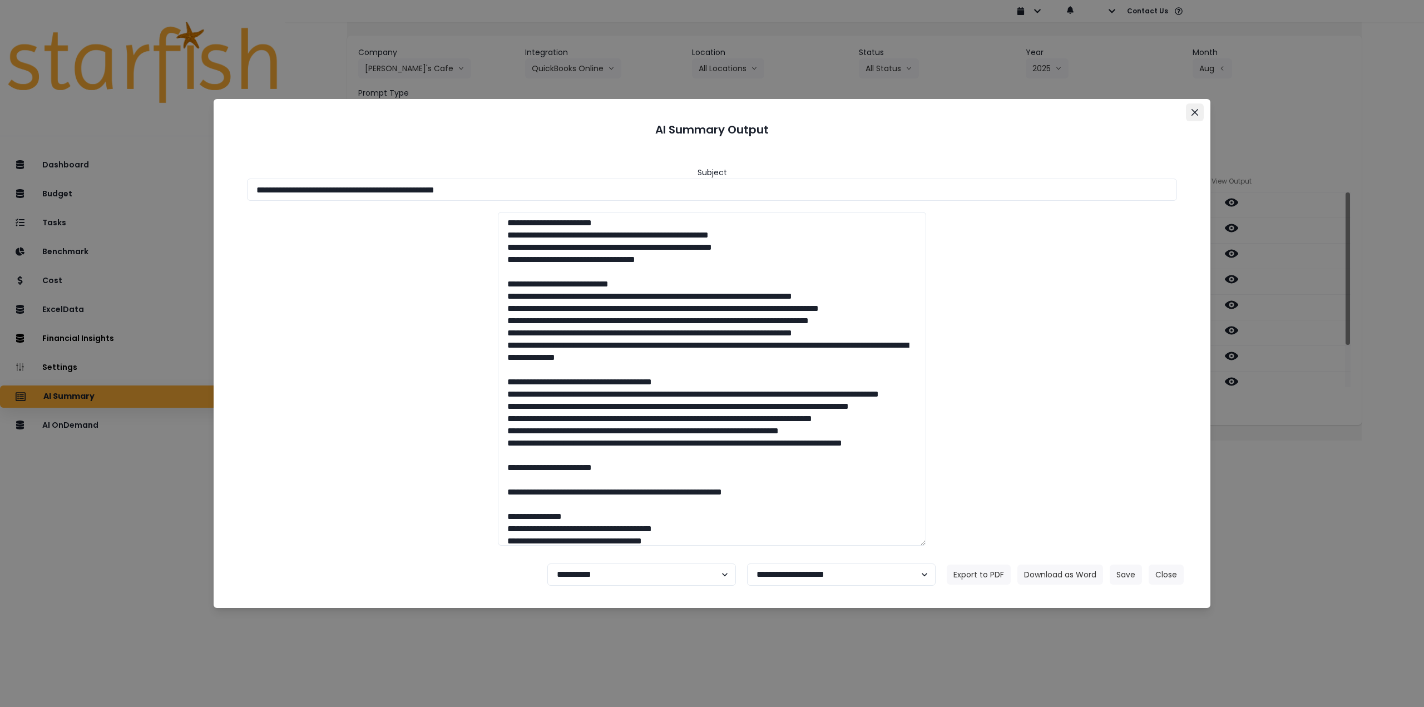
click at [1197, 120] on button "Close" at bounding box center [1195, 112] width 18 height 18
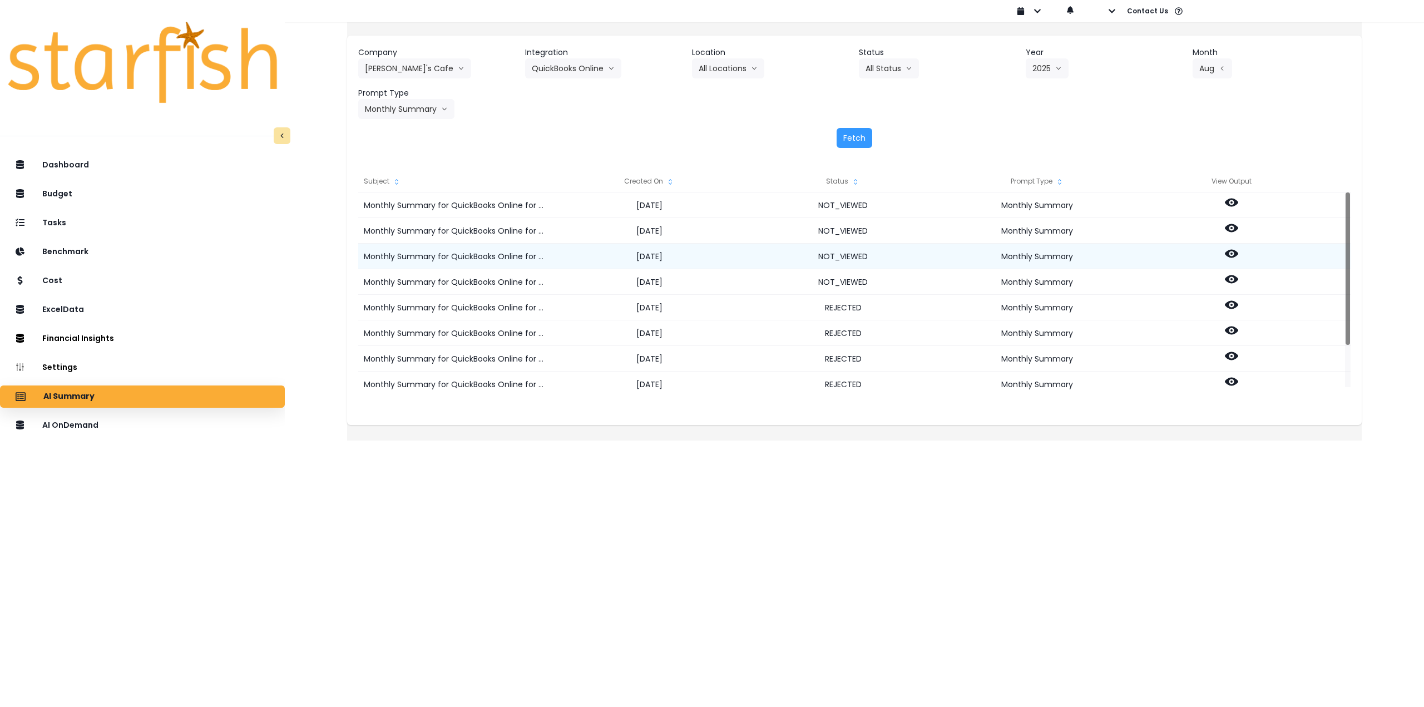
click at [1238, 254] on icon at bounding box center [1231, 254] width 13 height 8
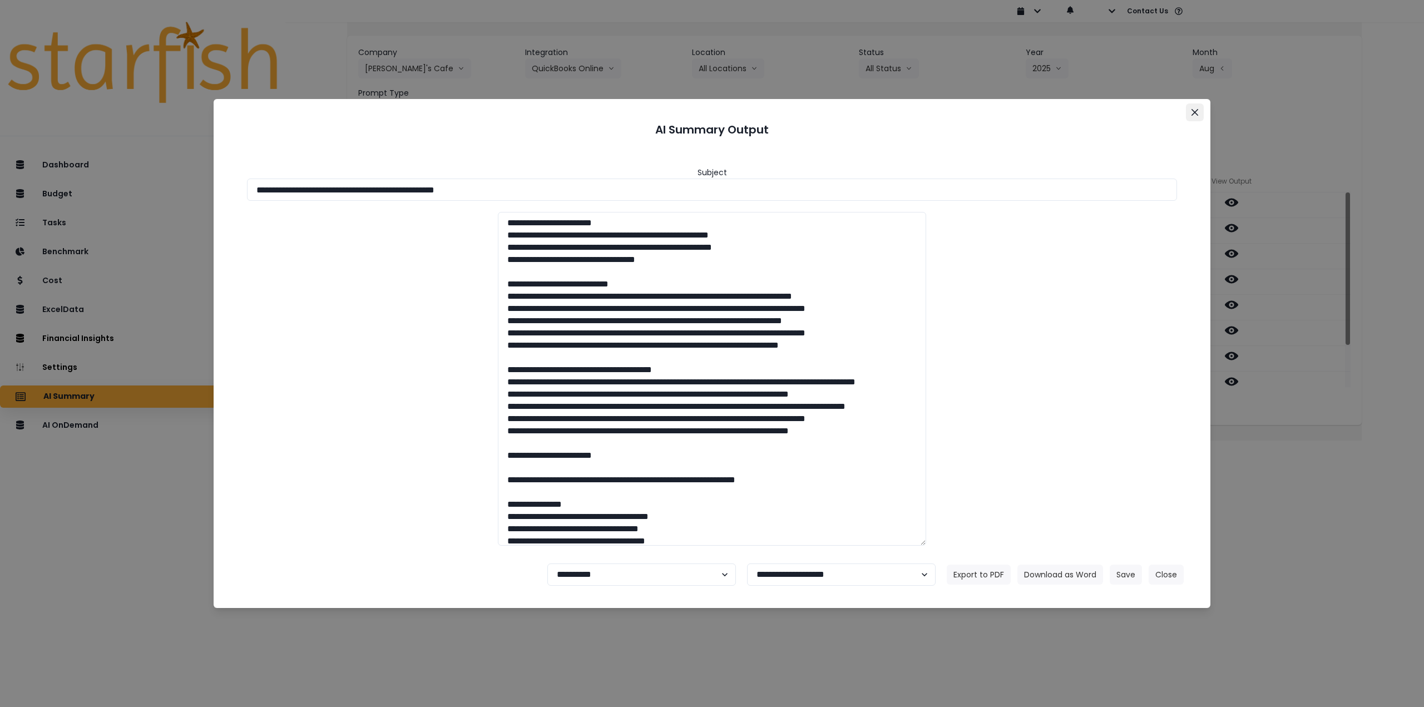
click at [1194, 114] on icon "Close" at bounding box center [1194, 112] width 7 height 7
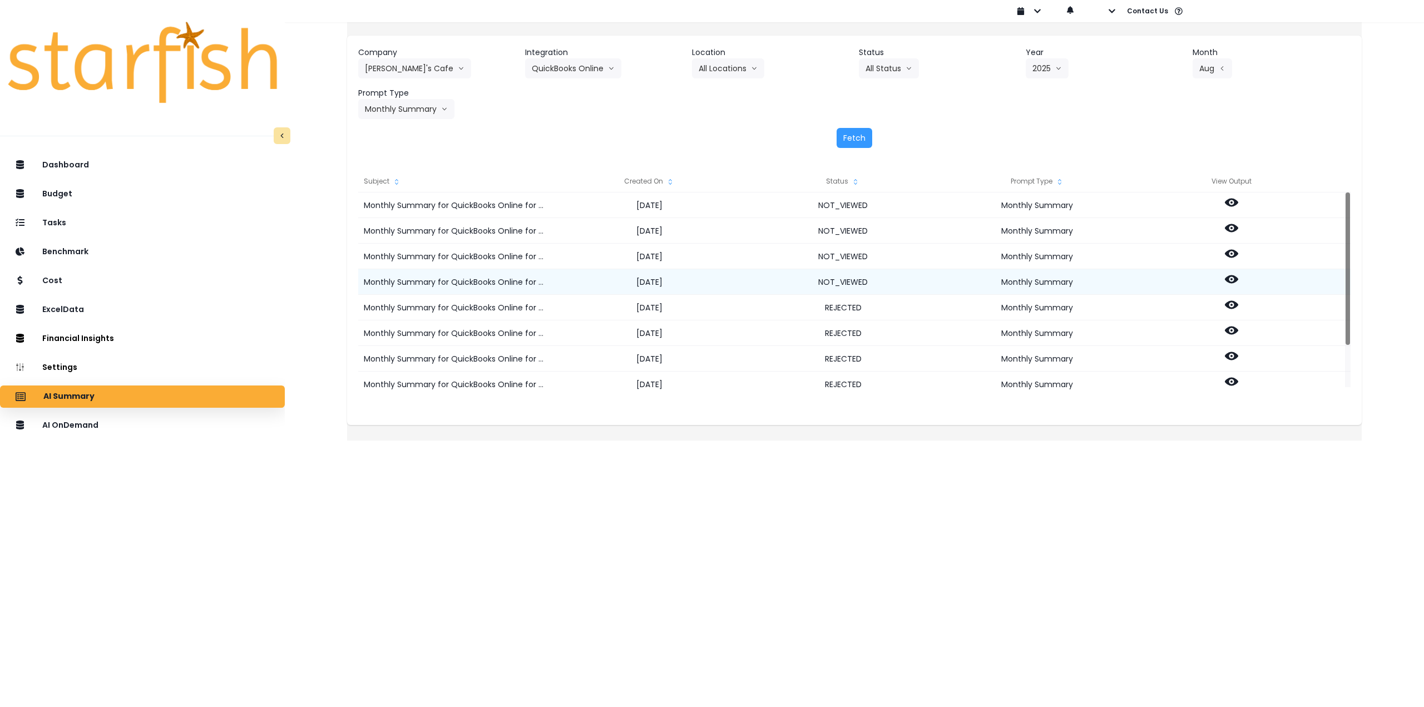
click at [1238, 279] on icon at bounding box center [1231, 279] width 13 height 13
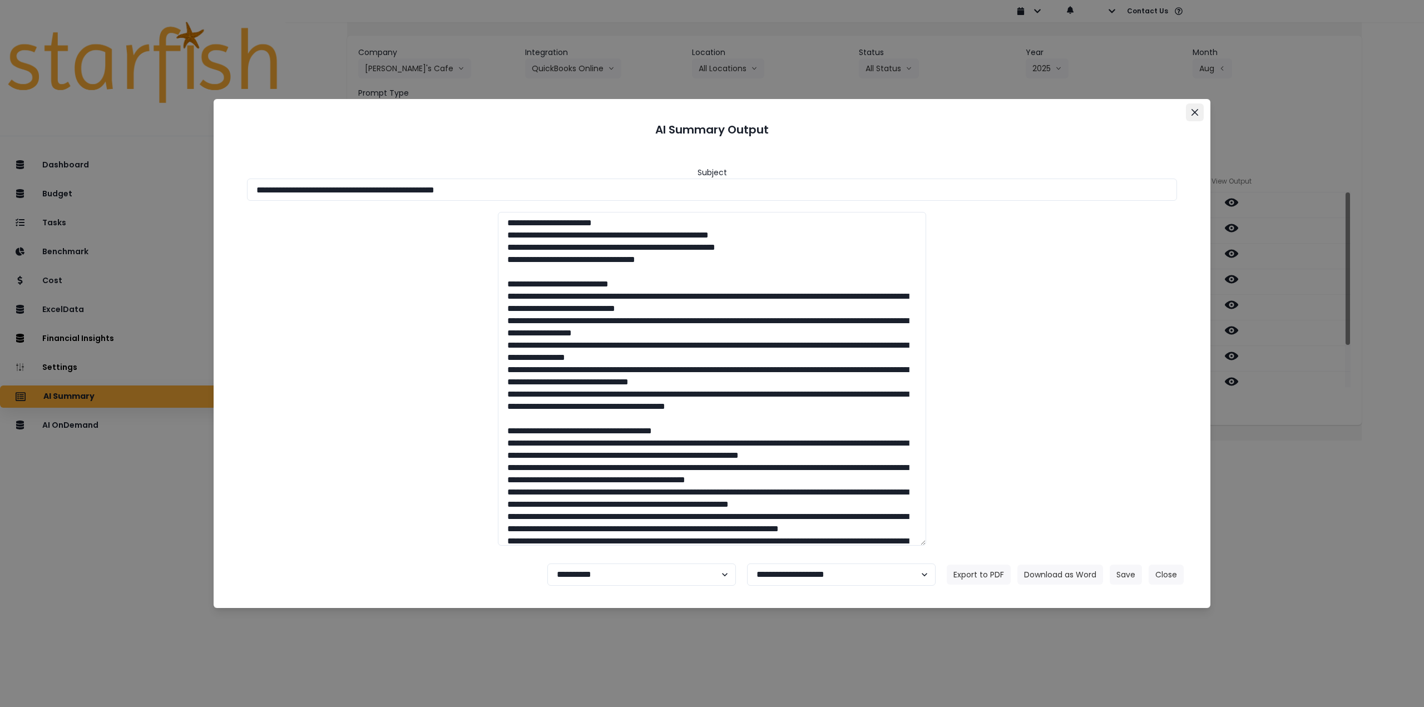
click at [1192, 115] on icon "Close" at bounding box center [1194, 112] width 7 height 7
